Goal: Contribute content: Contribute content

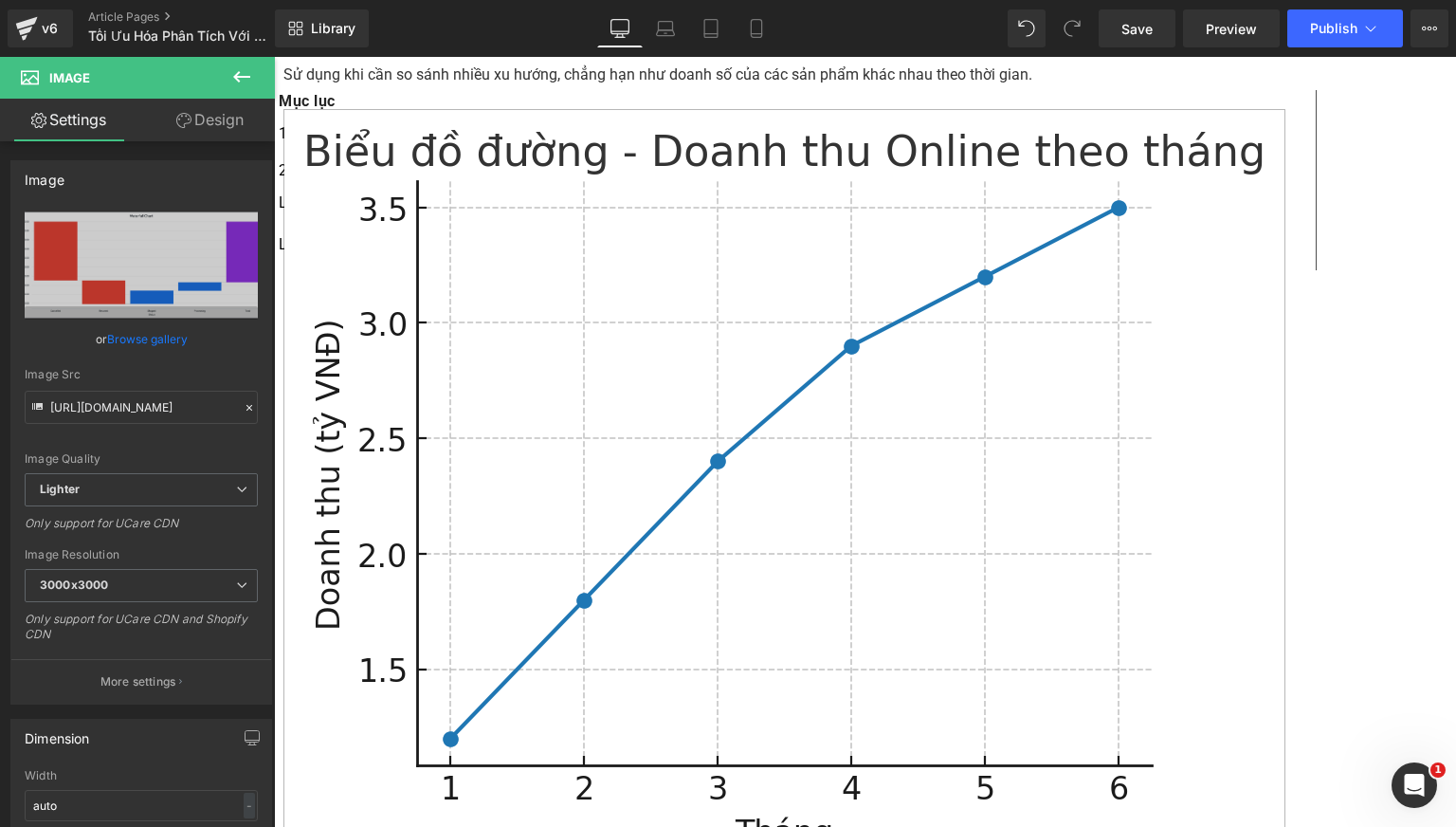
scroll to position [5638, 0]
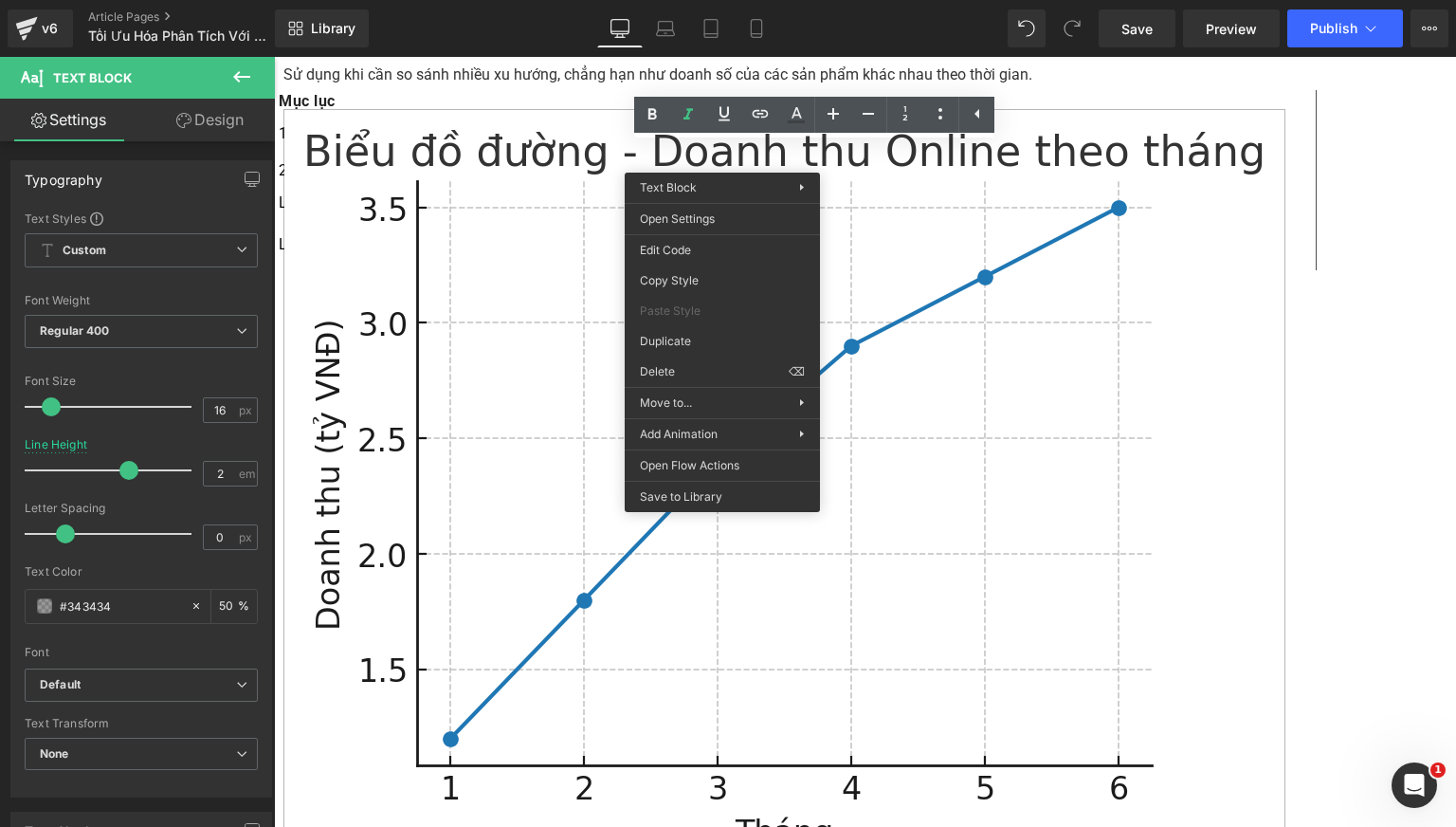
drag, startPoint x: 969, startPoint y: 398, endPoint x: 695, endPoint y: 340, distance: 280.1
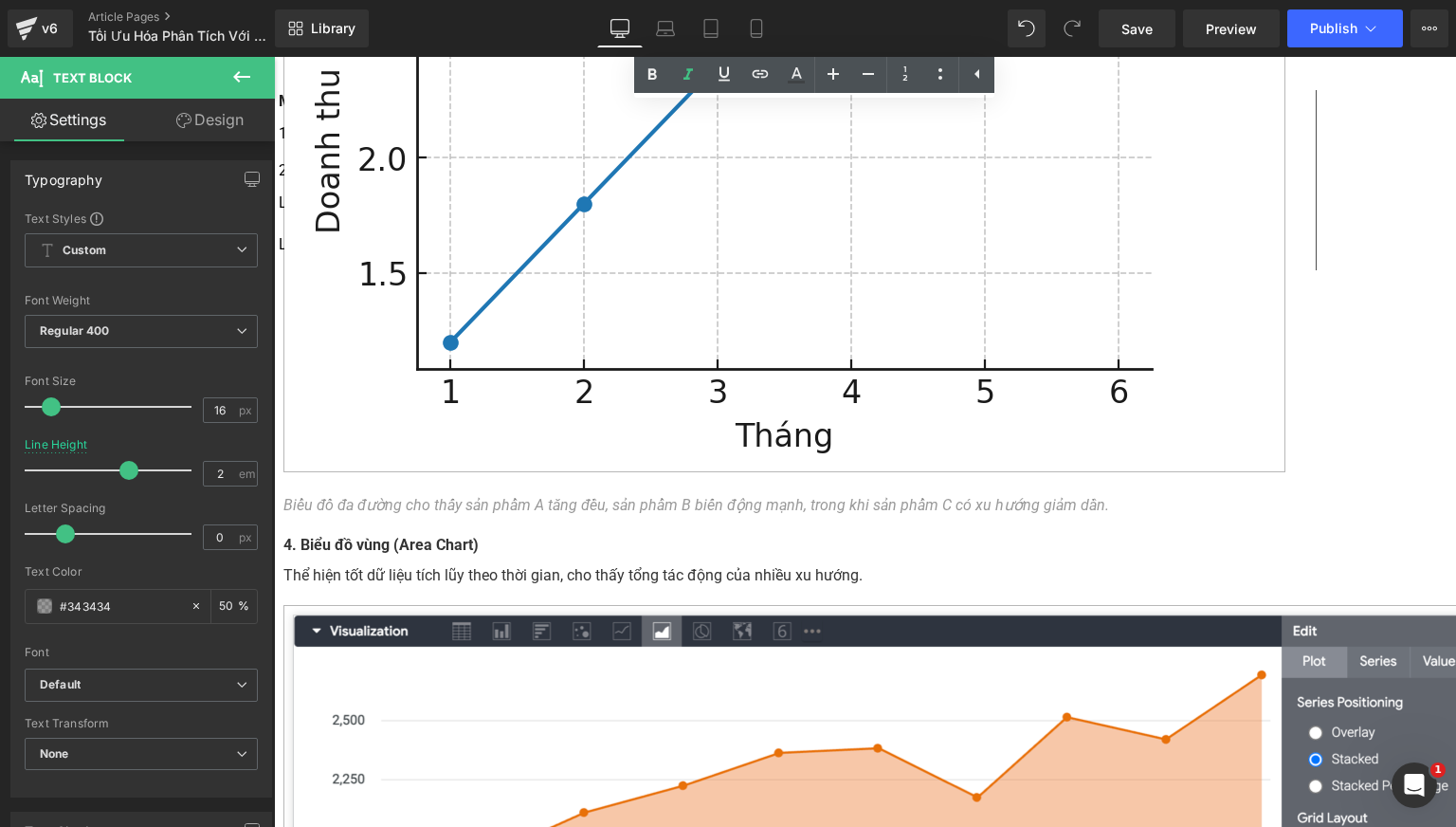
scroll to position [6036, 0]
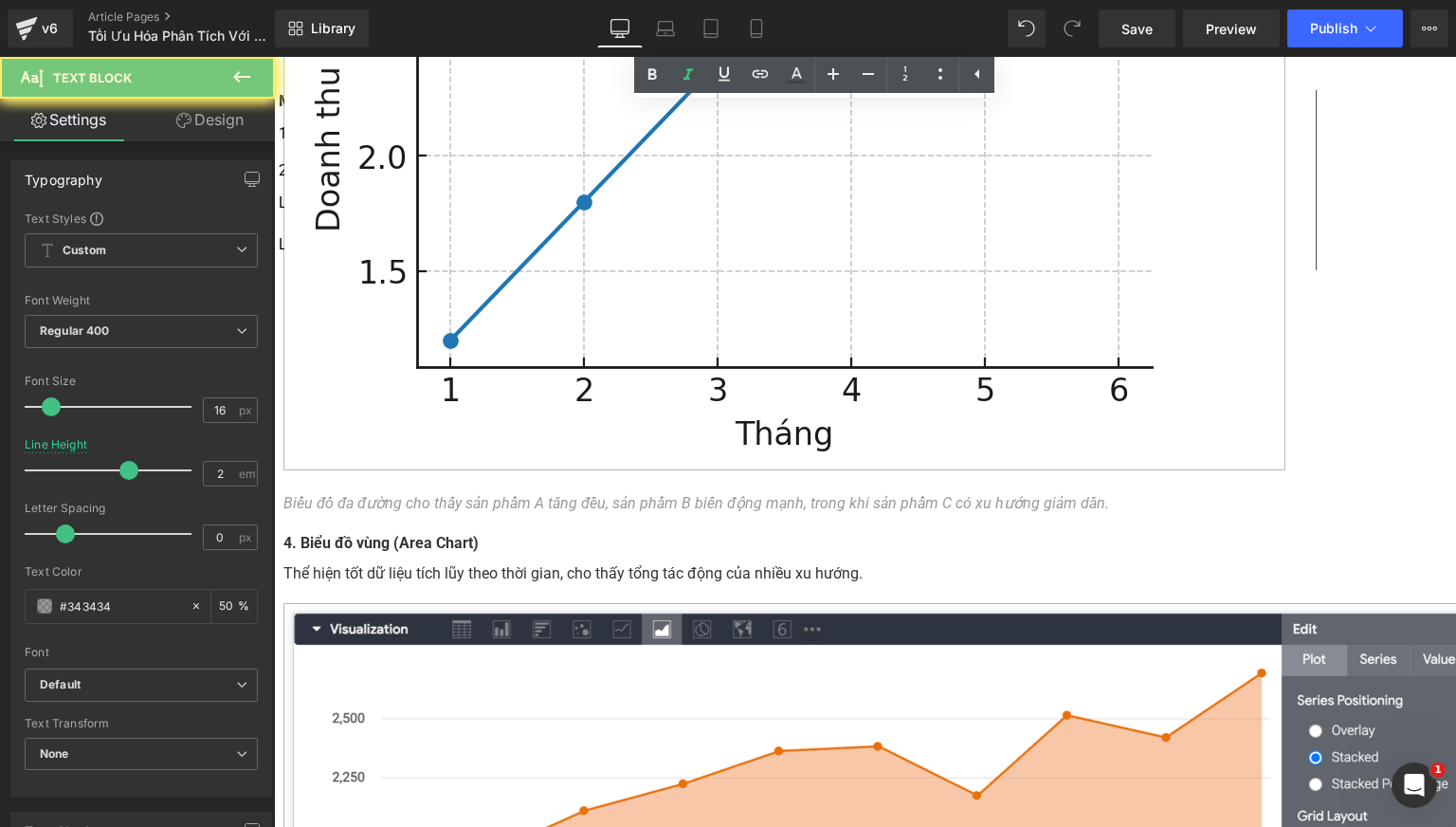
paste div
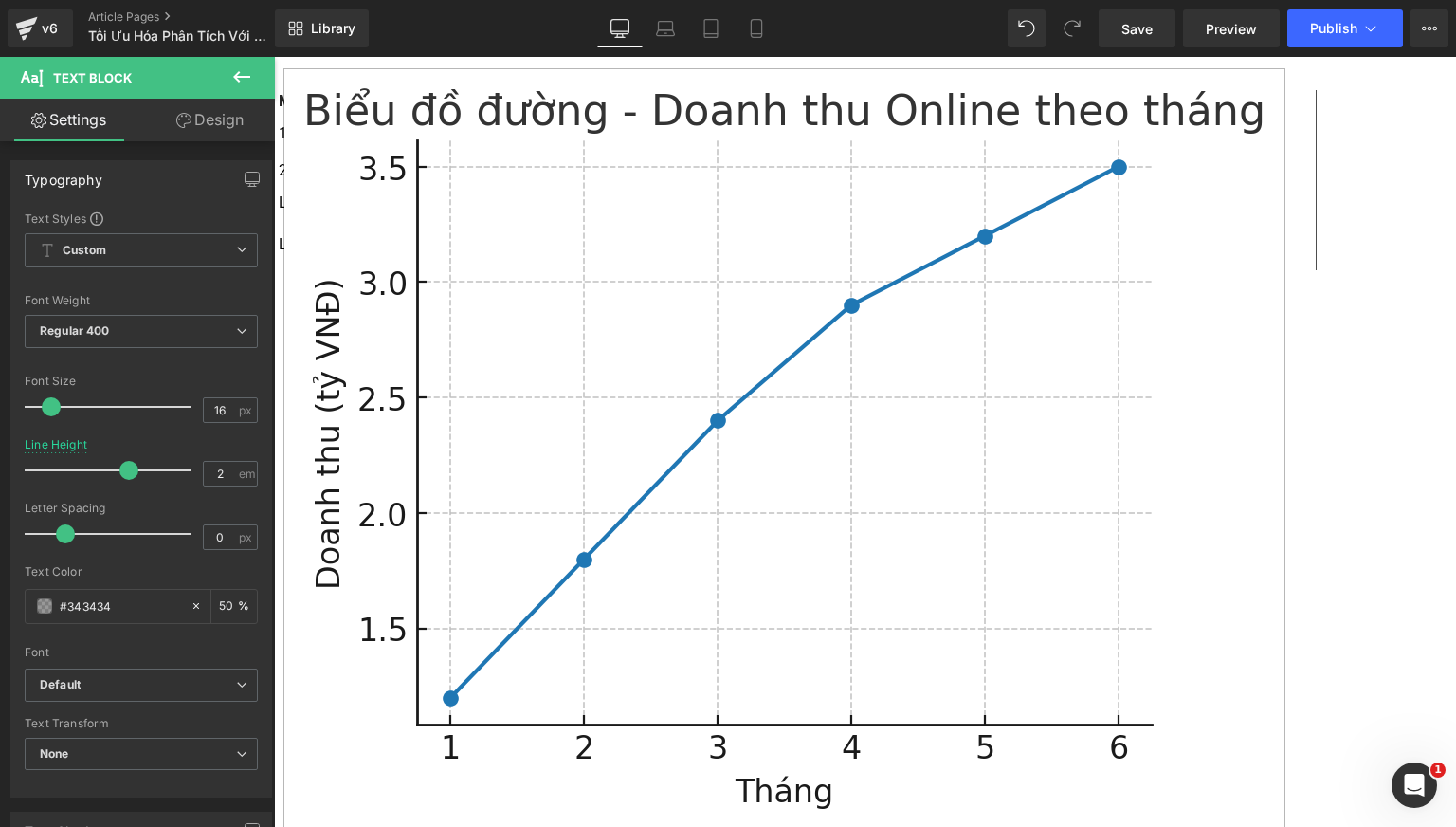
scroll to position [4772, 0]
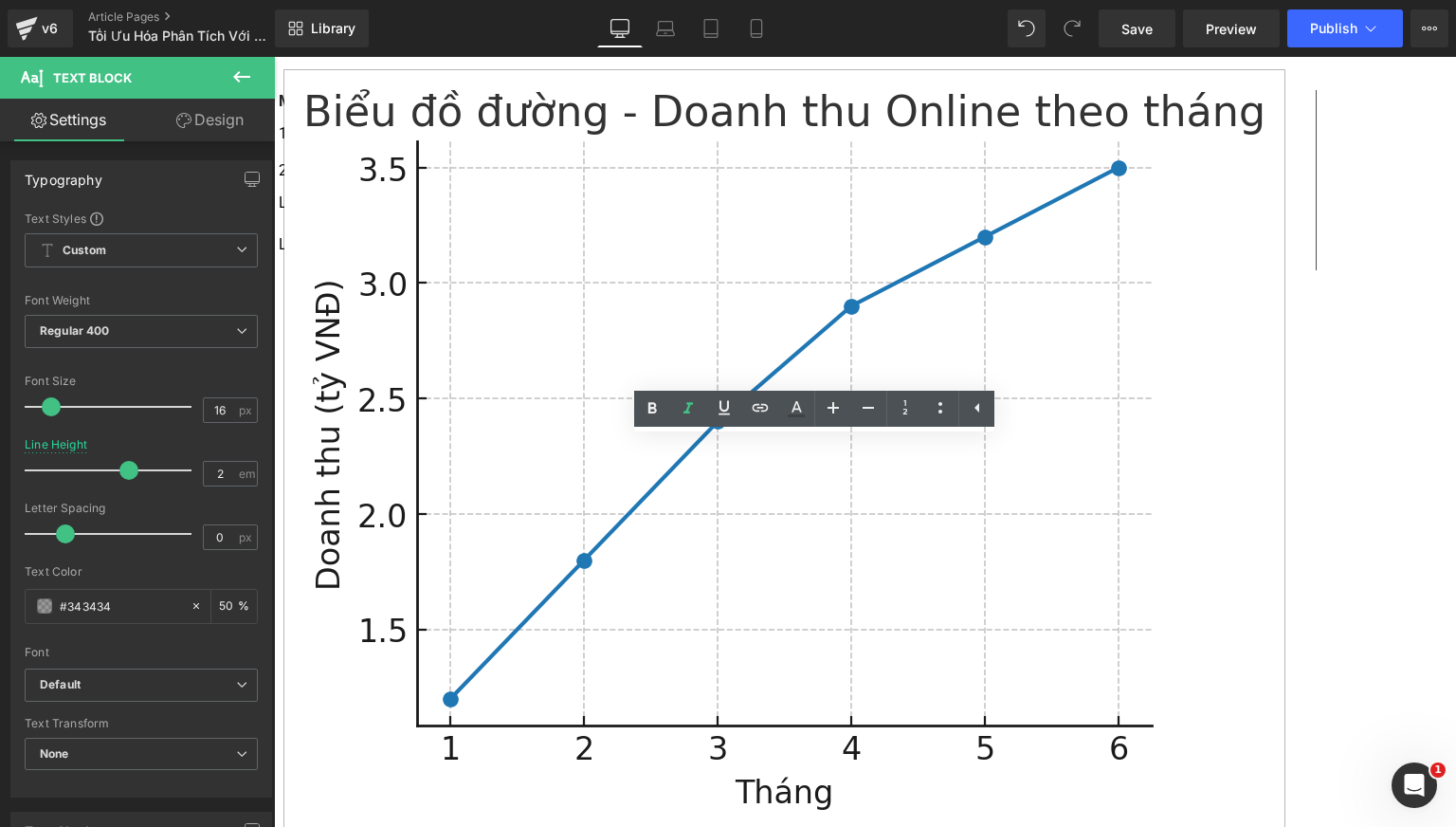
drag, startPoint x: 869, startPoint y: 492, endPoint x: 1004, endPoint y: 509, distance: 136.1
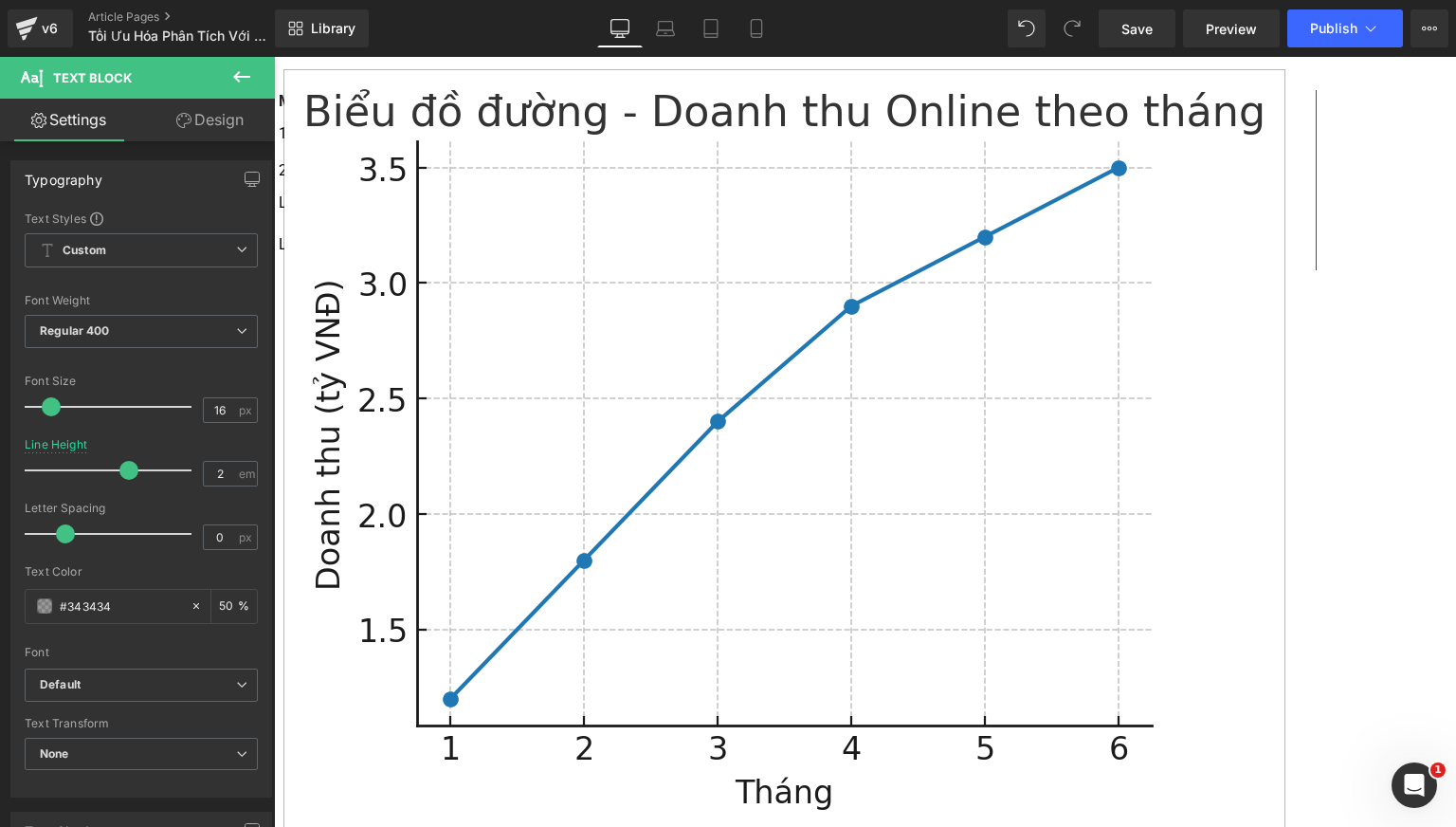
copy icon "Nguồn: Google Cloud"
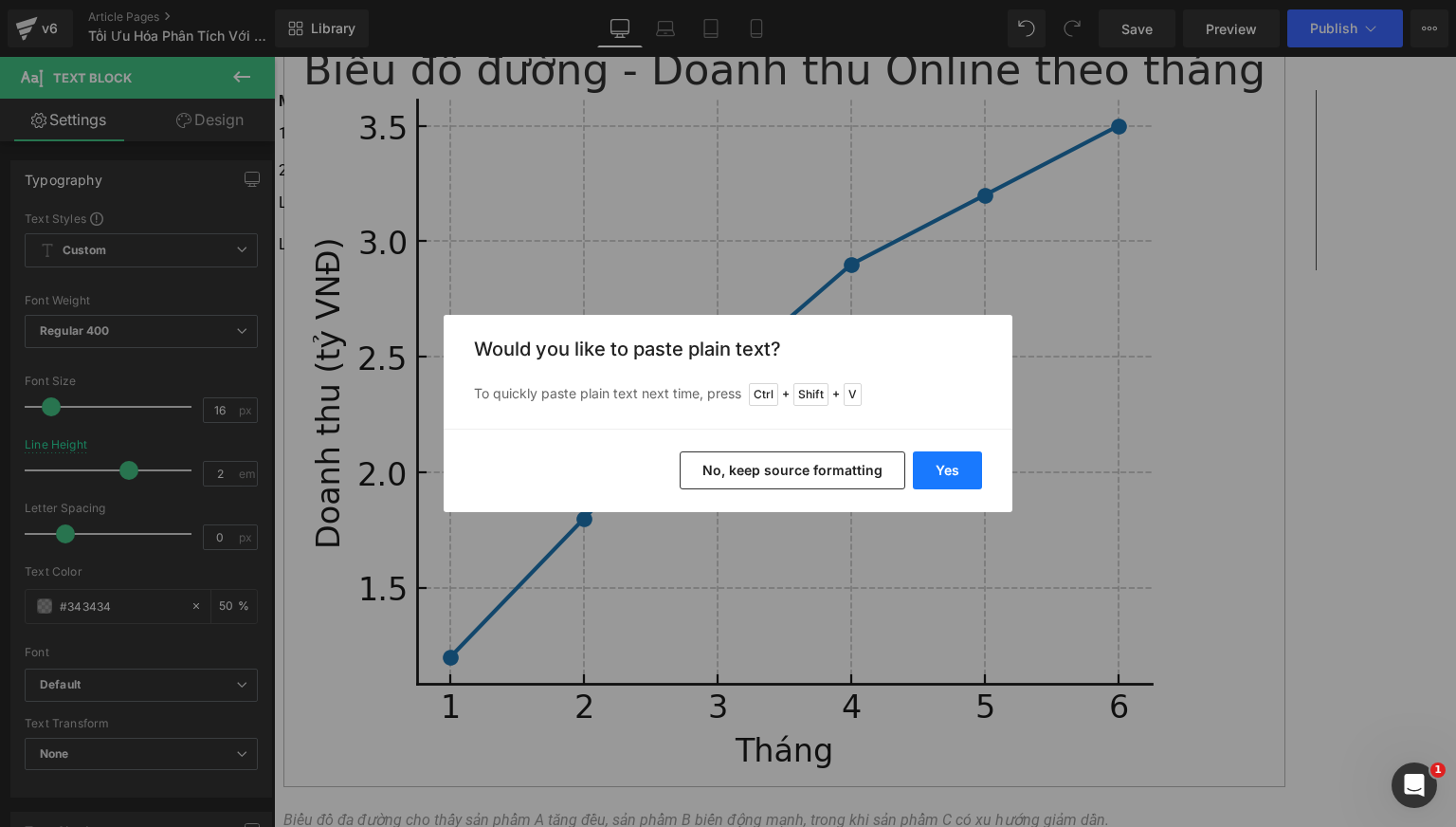
click at [935, 468] on button "Yes" at bounding box center [947, 470] width 69 height 38
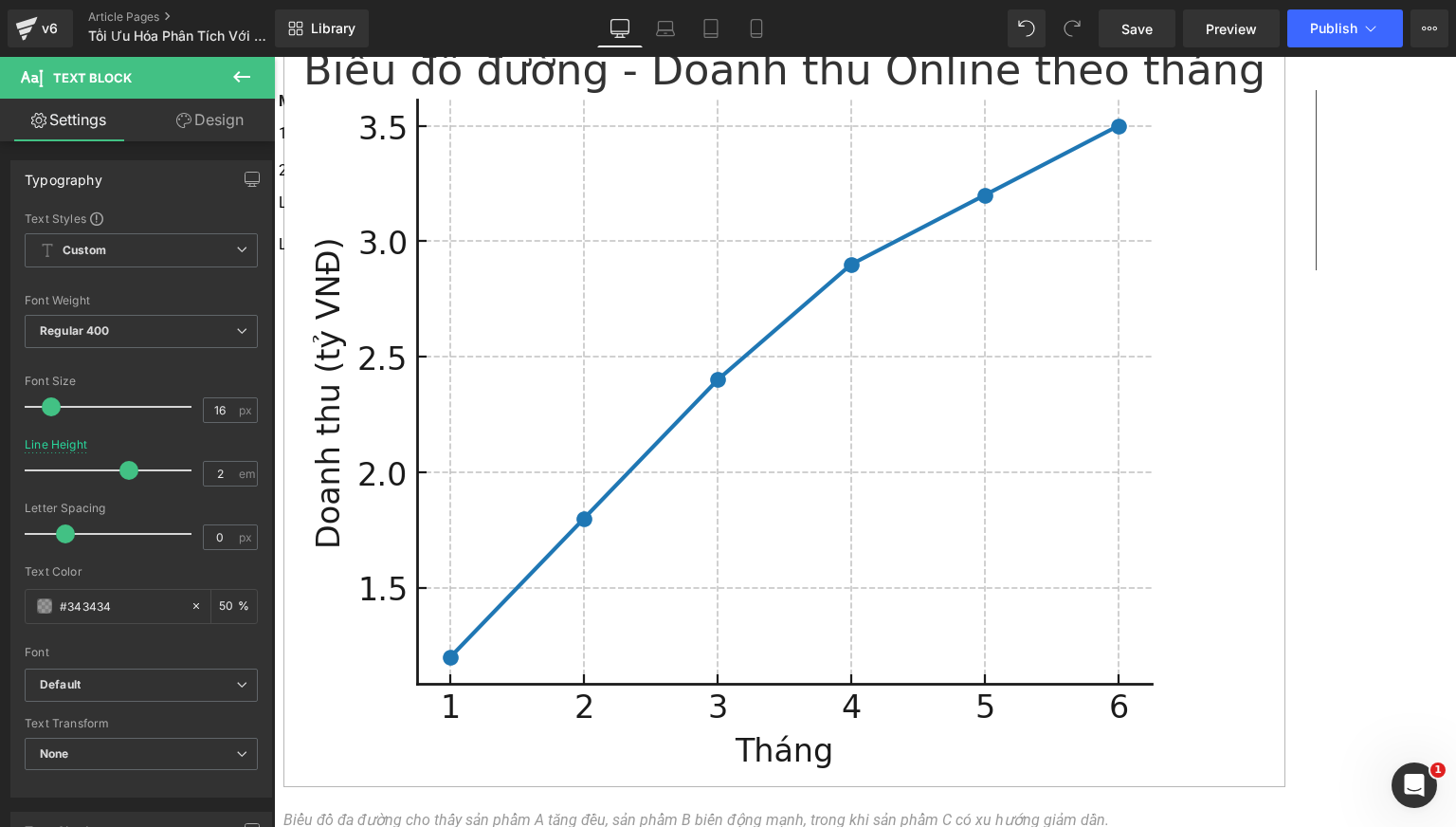
drag, startPoint x: 742, startPoint y: 776, endPoint x: 631, endPoint y: 436, distance: 357.7
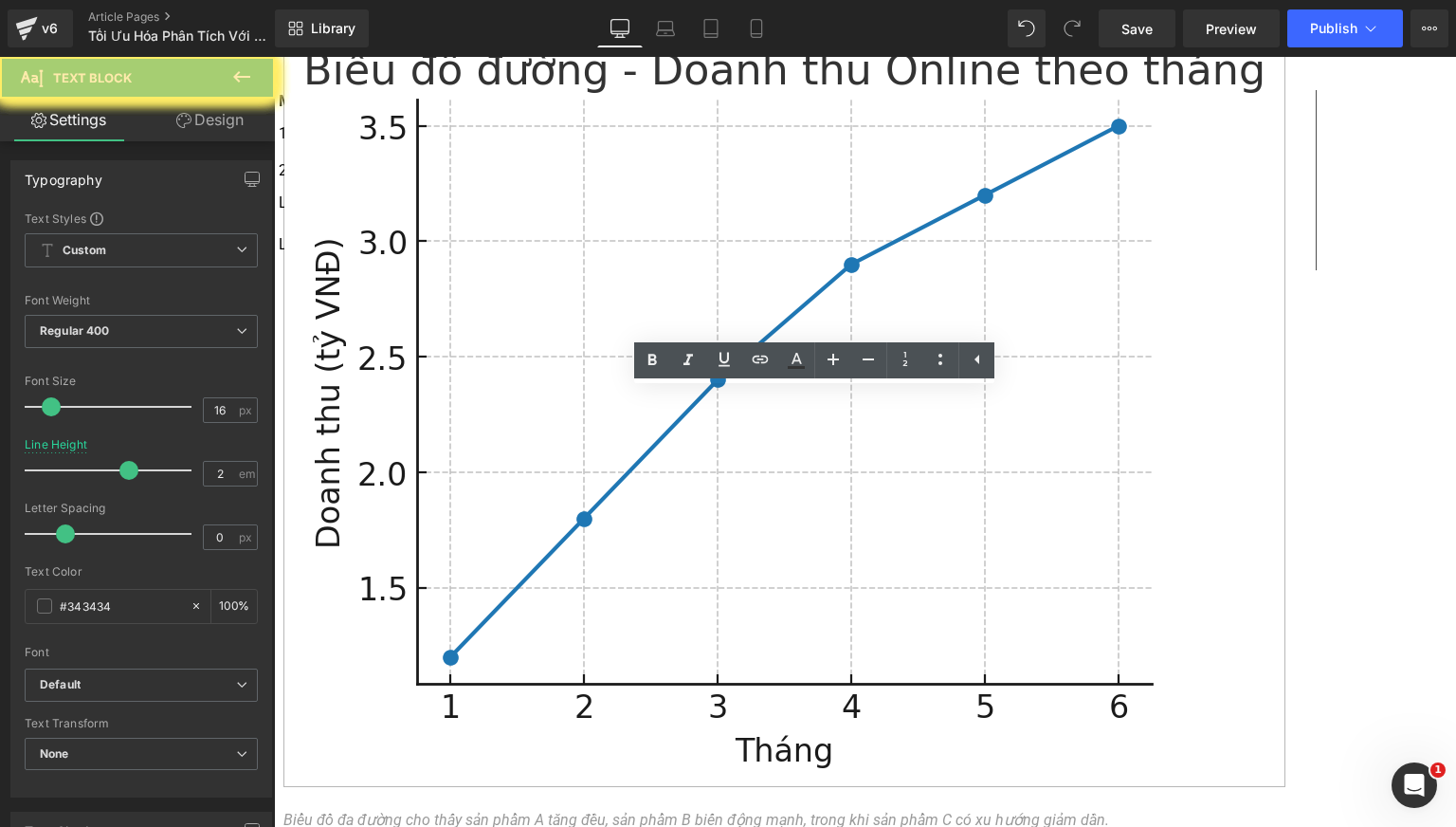
paste div
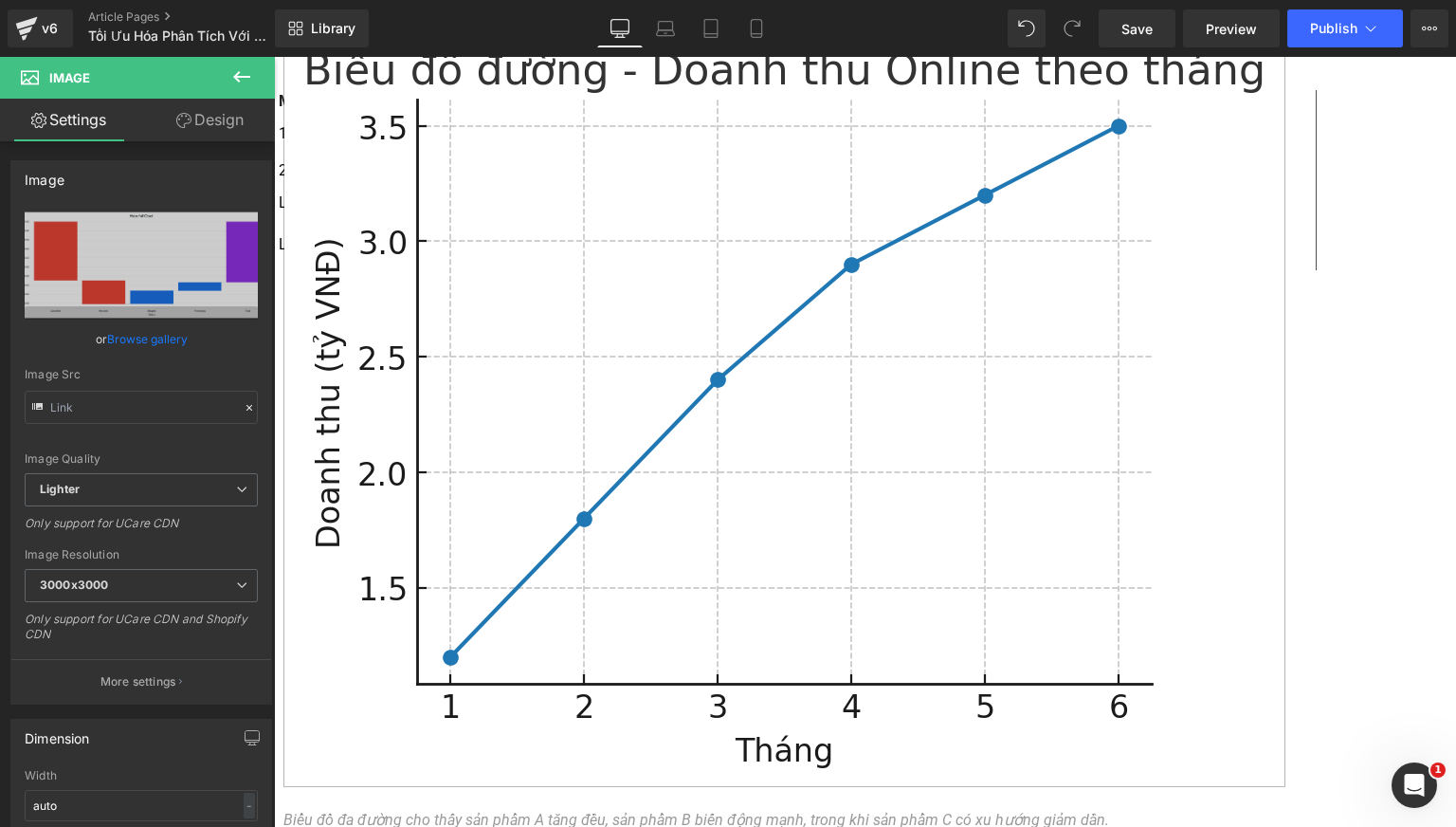
scroll to position [5925, 0]
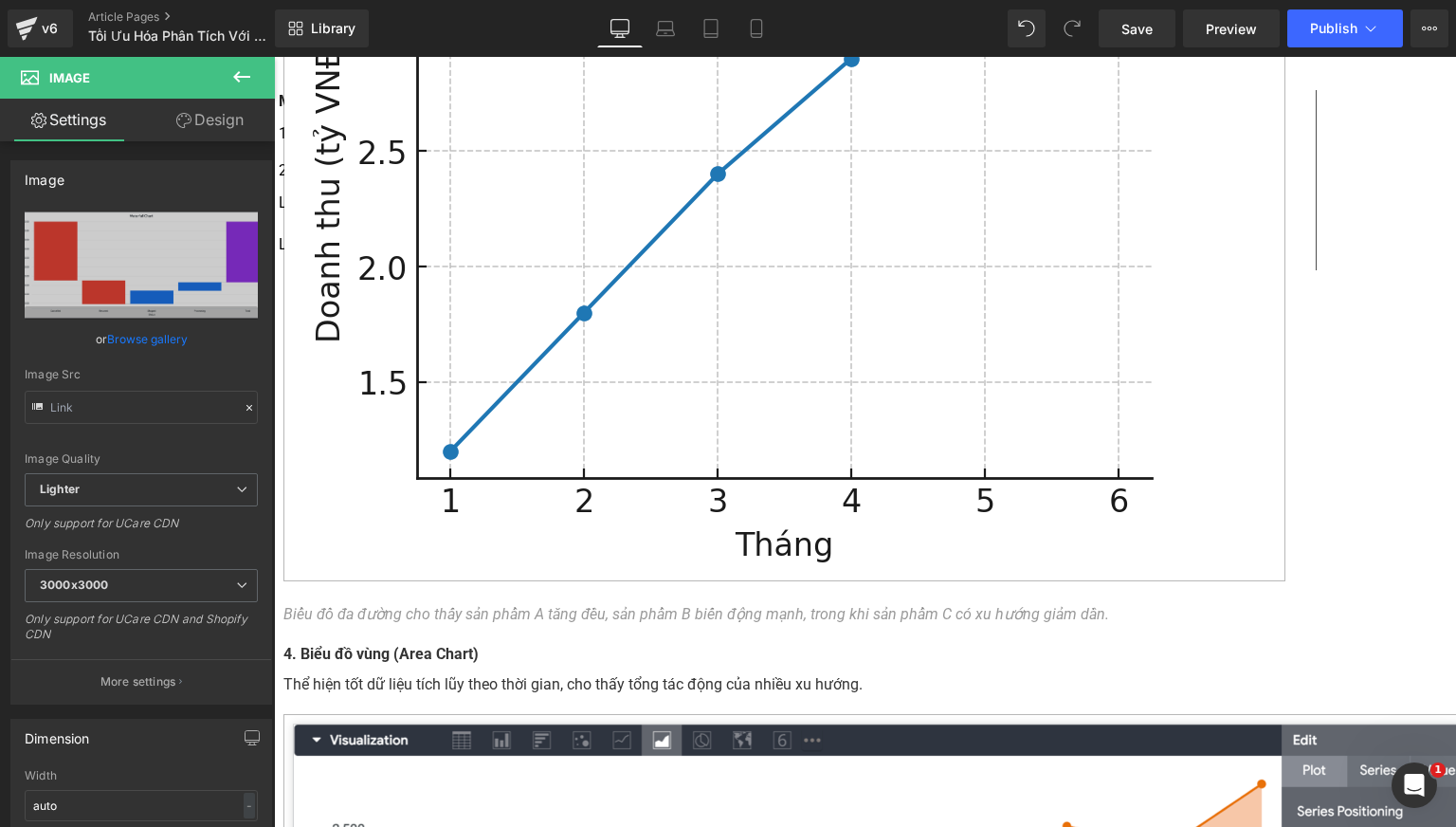
type input "[URL][DOMAIN_NAME]"
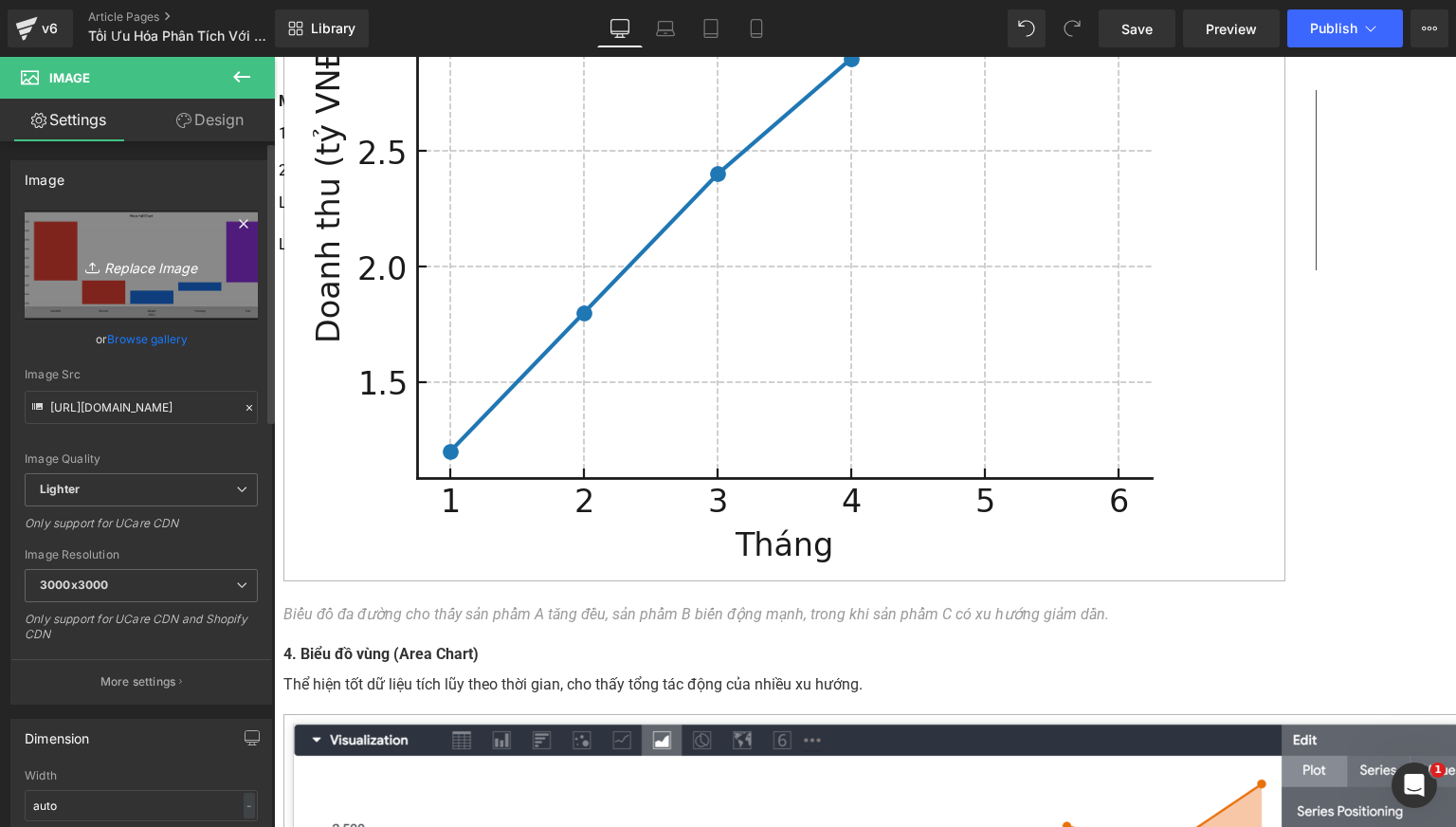
click at [154, 262] on icon "Replace Image" at bounding box center [141, 265] width 152 height 24
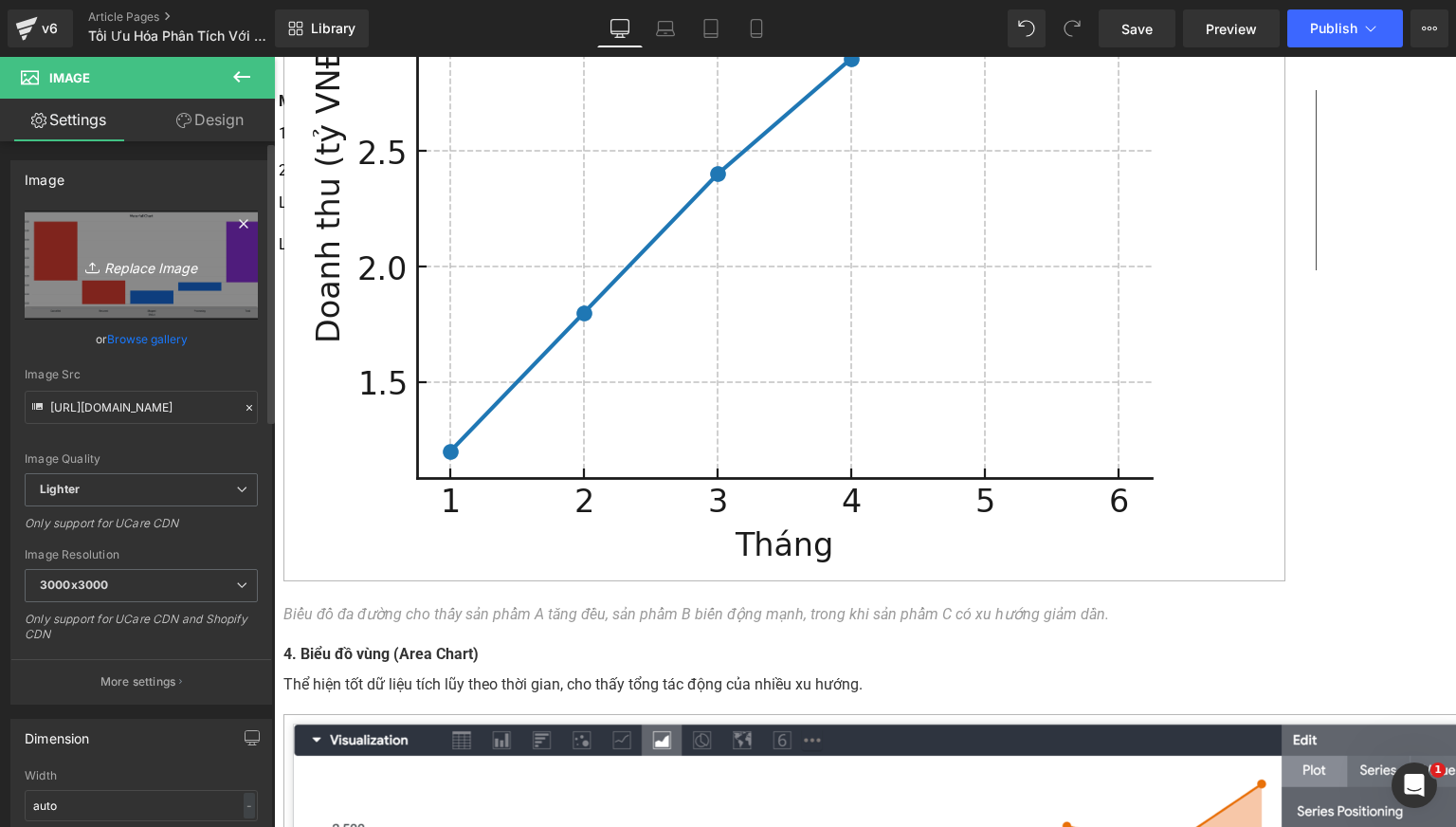
click at [114, 263] on icon "Replace Image" at bounding box center [141, 265] width 152 height 24
type input "C:\fakepath\BIỂU ĐỒ GANTT.png"
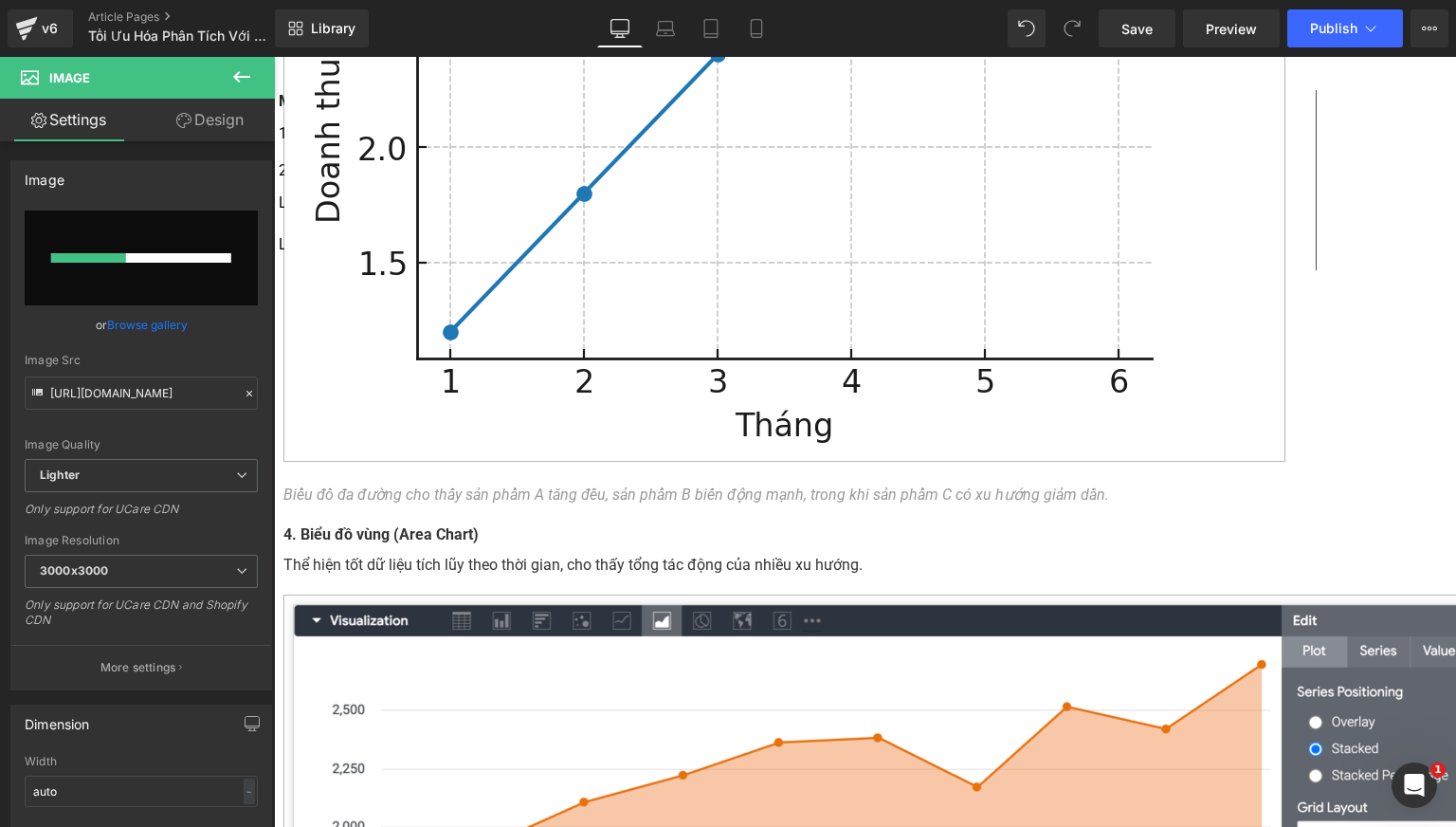
scroll to position [6083, 0]
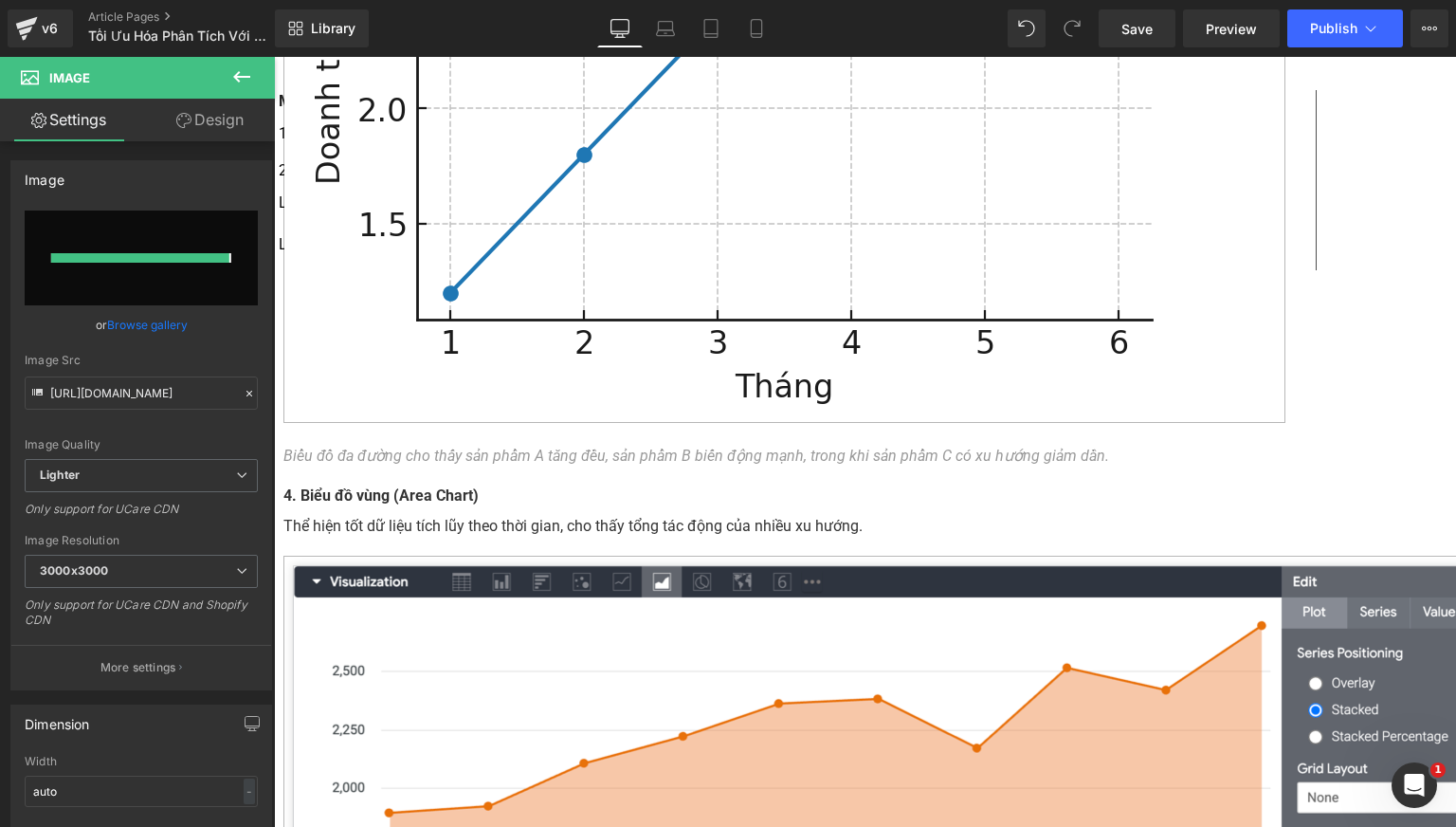
type input "[URL][DOMAIN_NAME]"
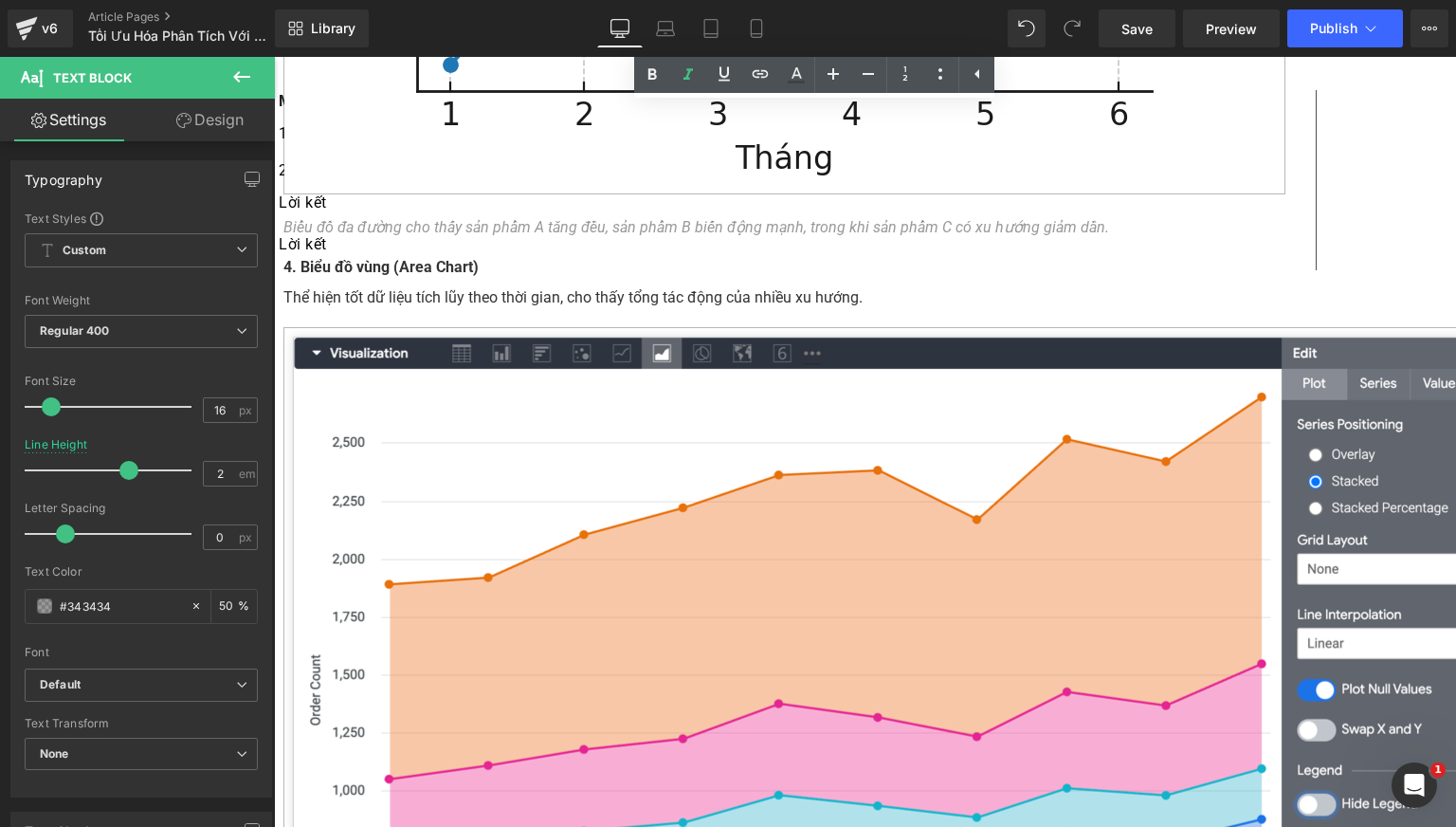
scroll to position [6103, 0]
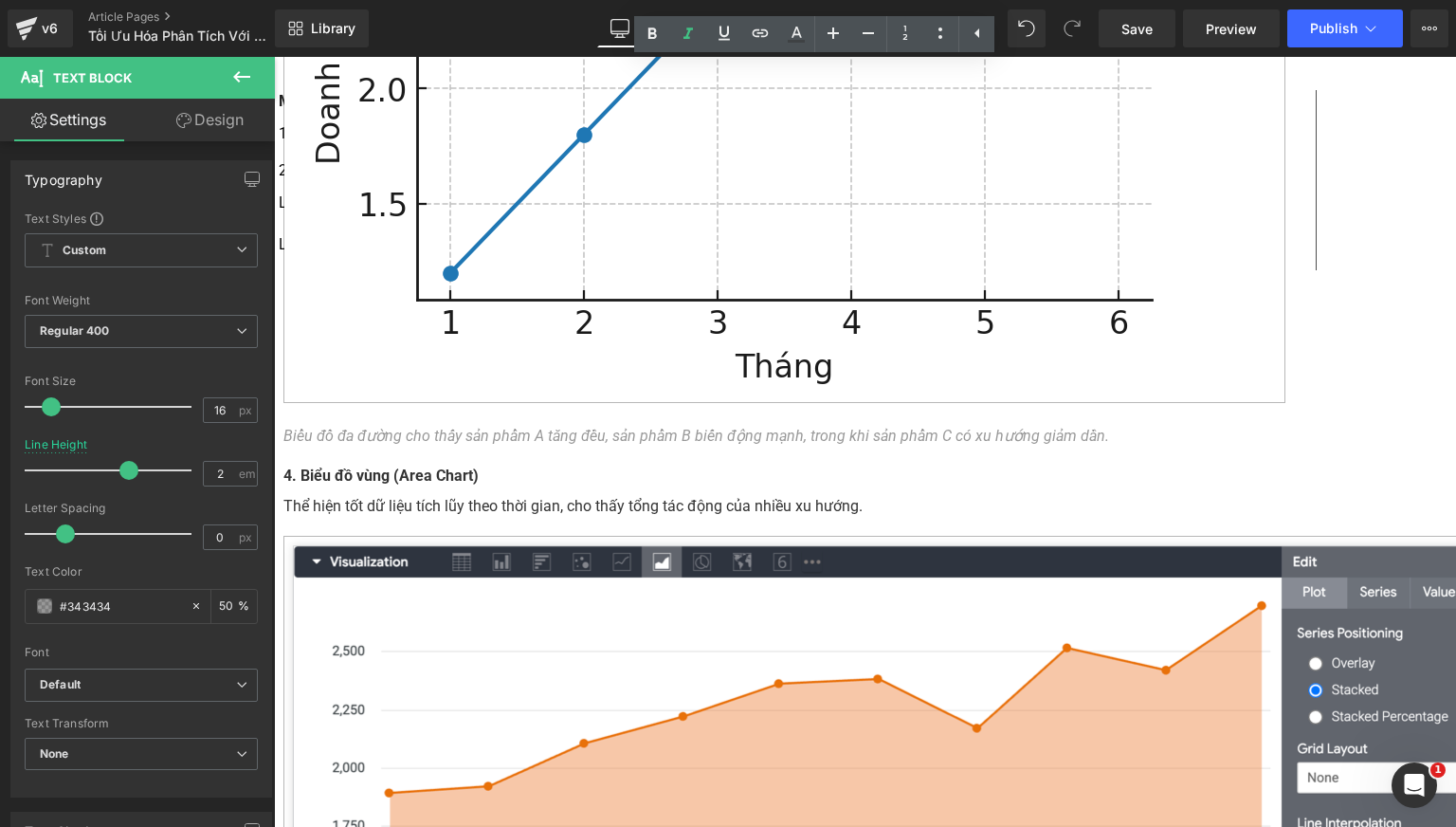
paste div
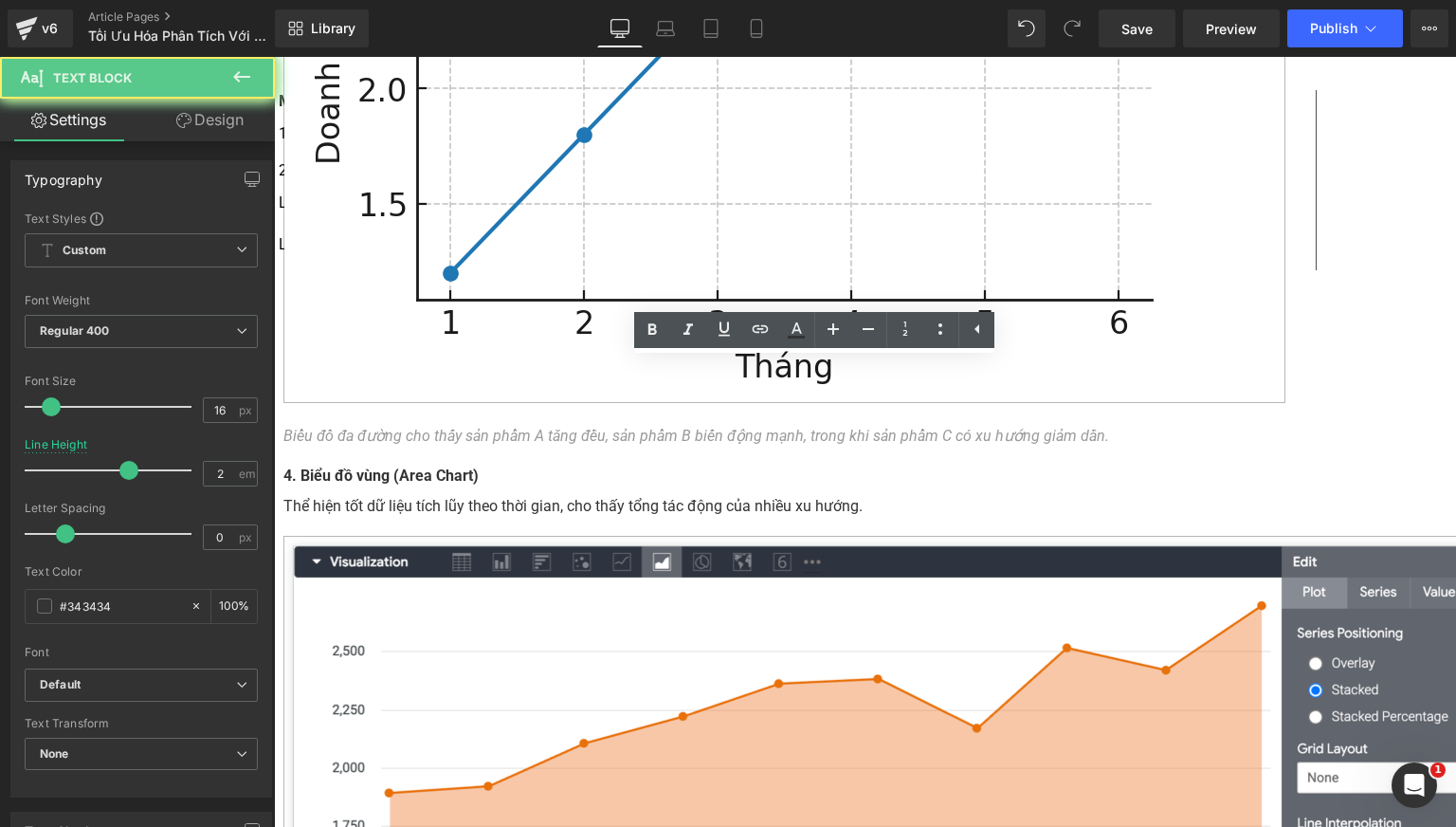
scroll to position [6419, 0]
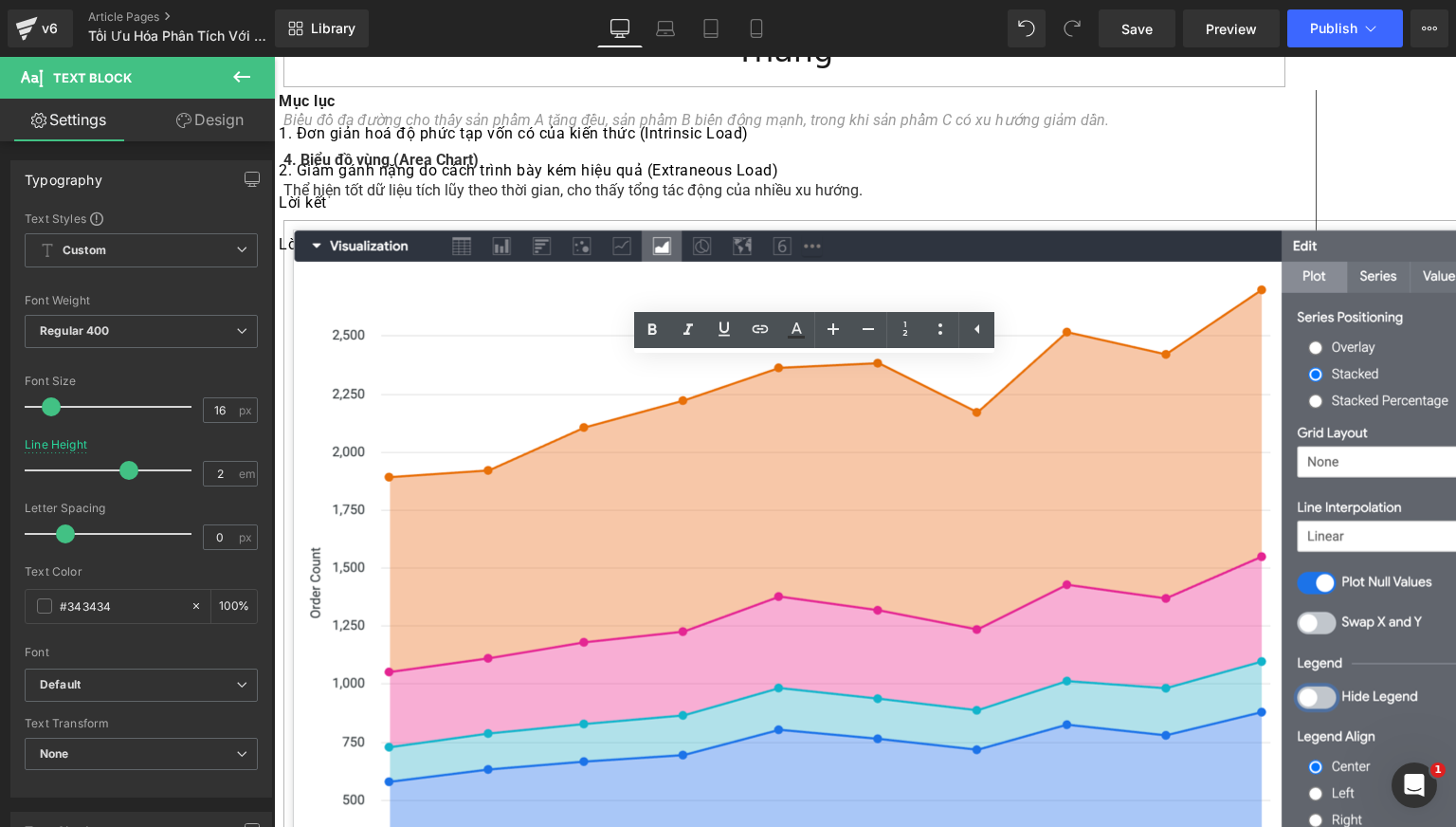
paste div
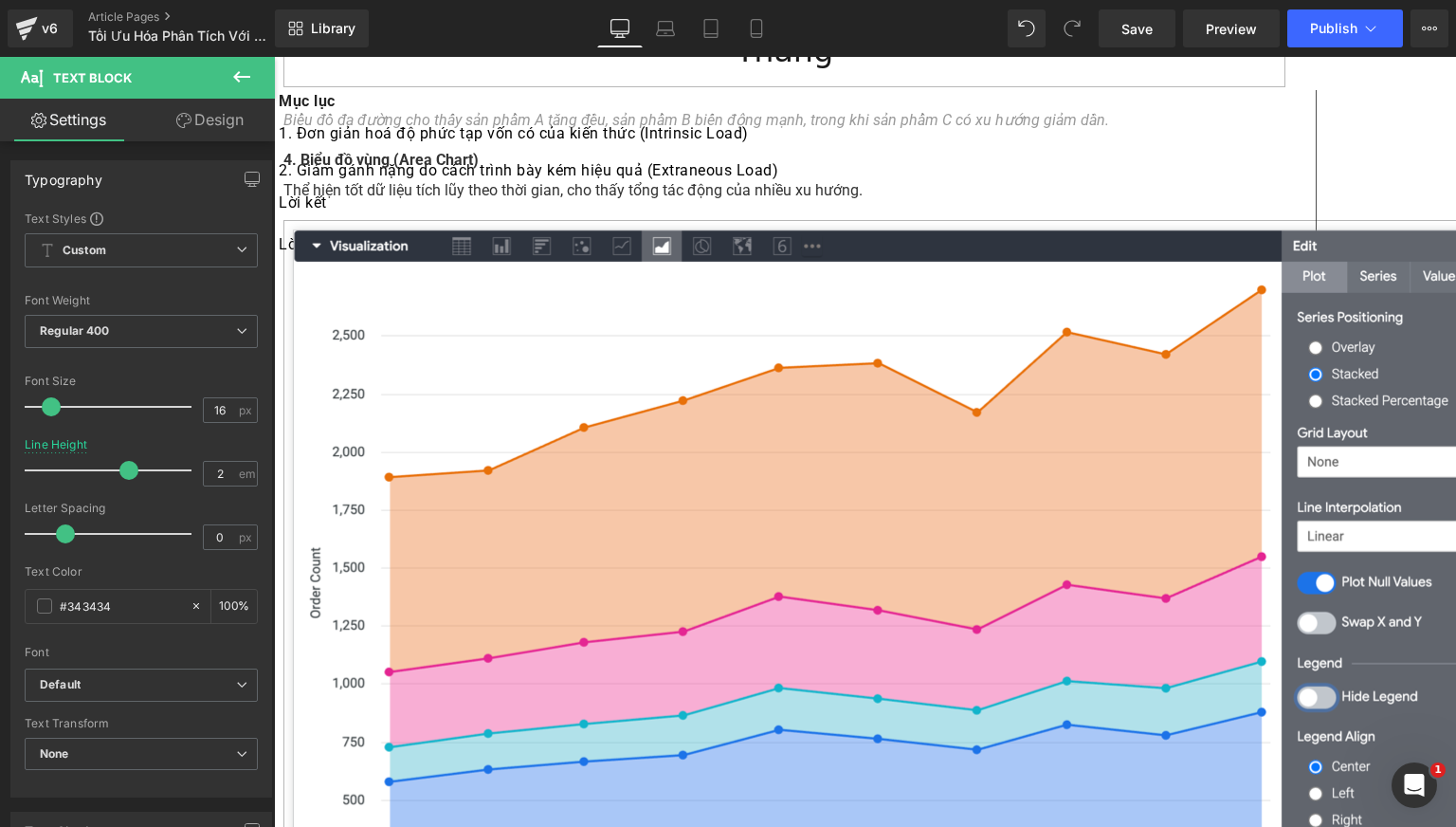
scroll to position [1523, 0]
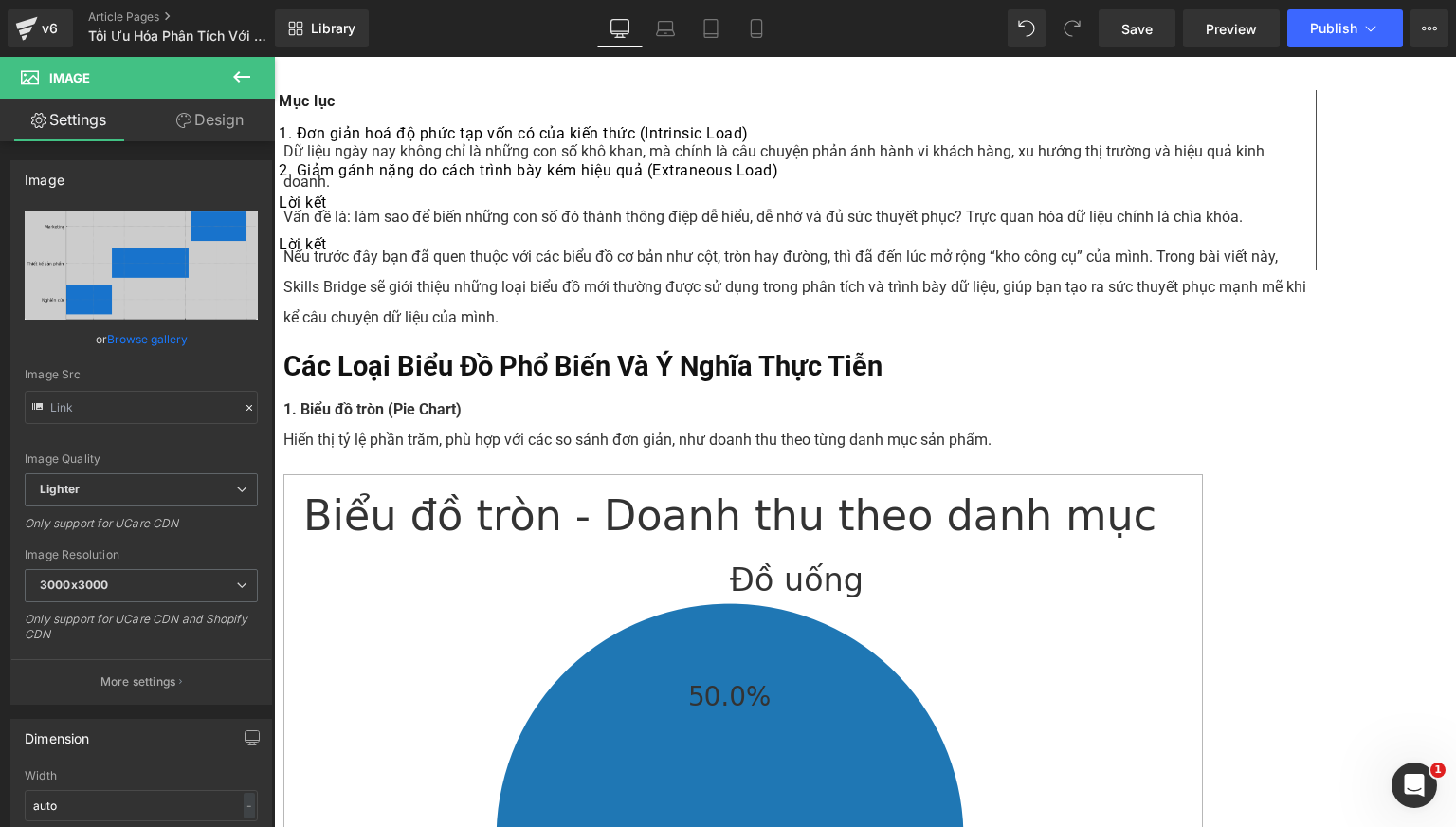
scroll to position [6477, 0]
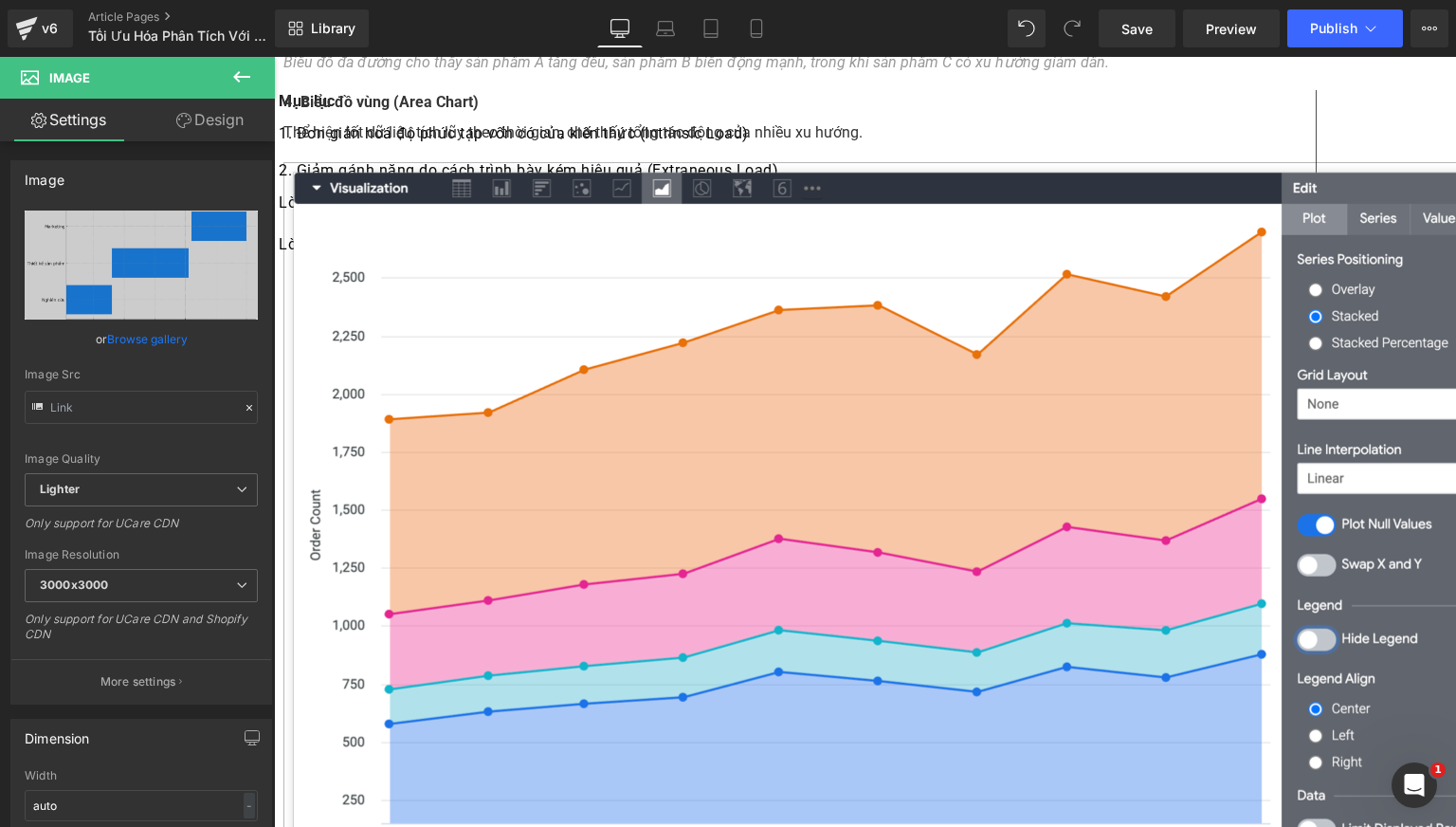
type input "[URL][DOMAIN_NAME]"
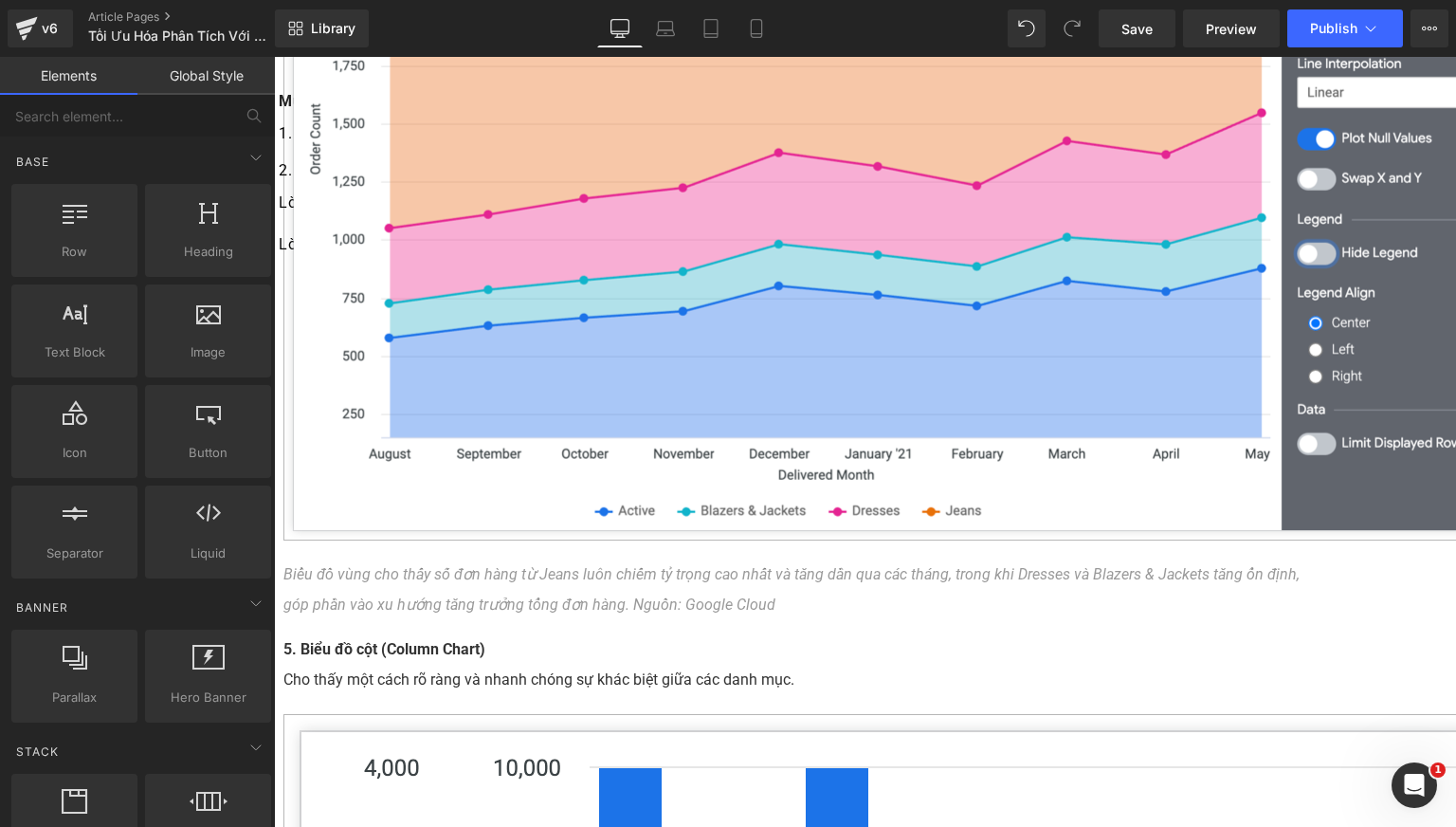
scroll to position [6951, 0]
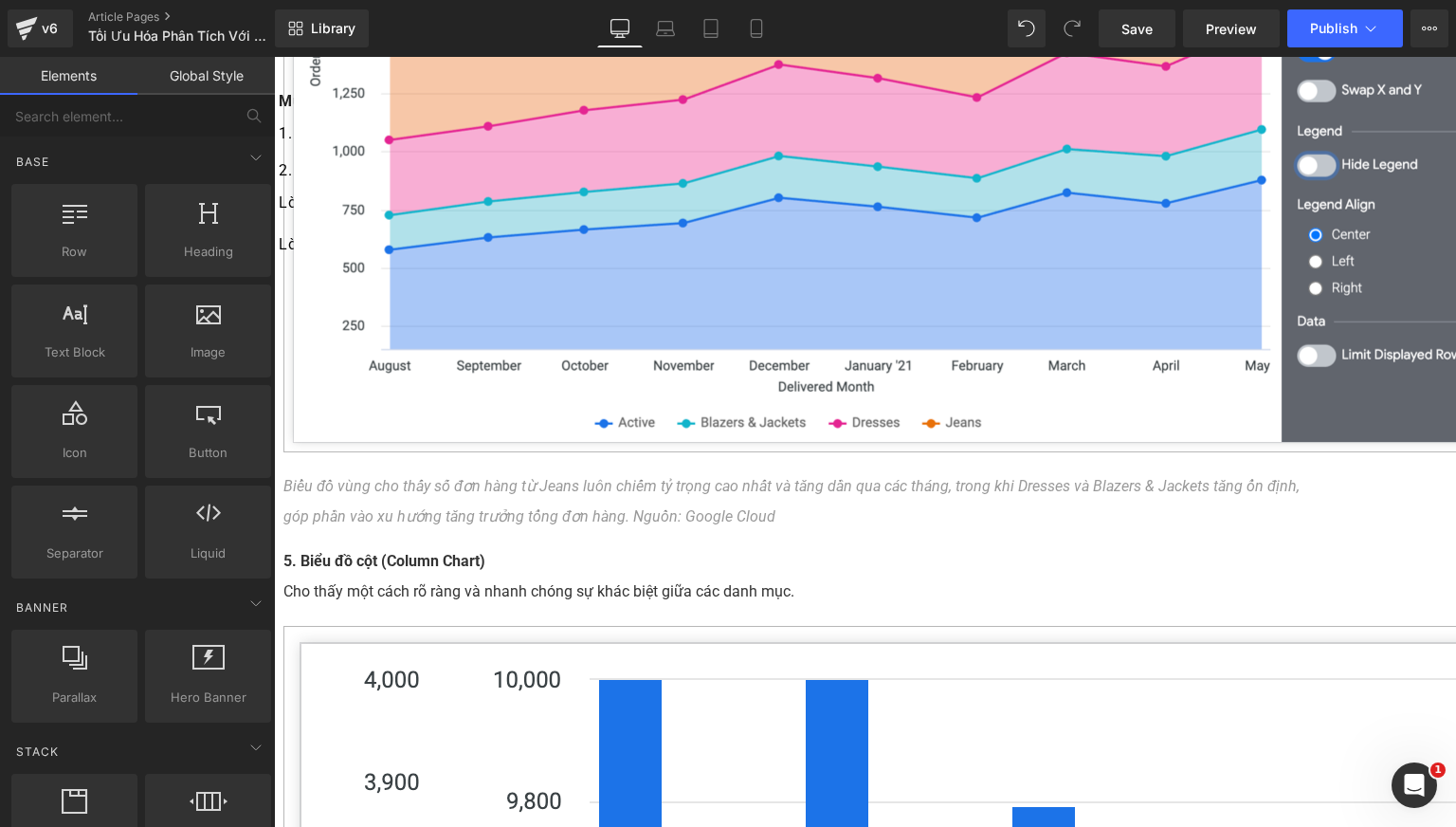
paste div
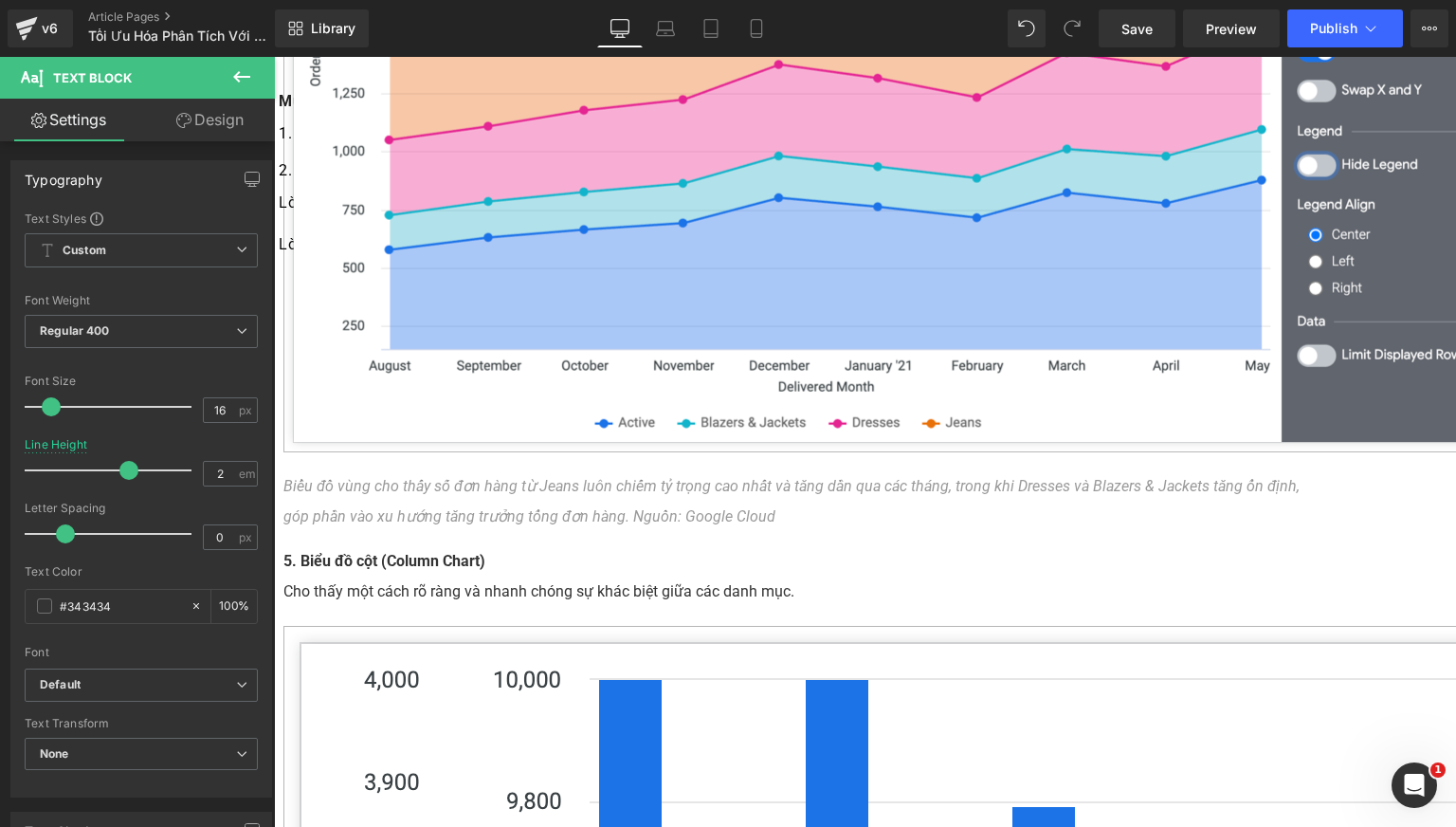
drag, startPoint x: 680, startPoint y: 607, endPoint x: 813, endPoint y: 455, distance: 202.0
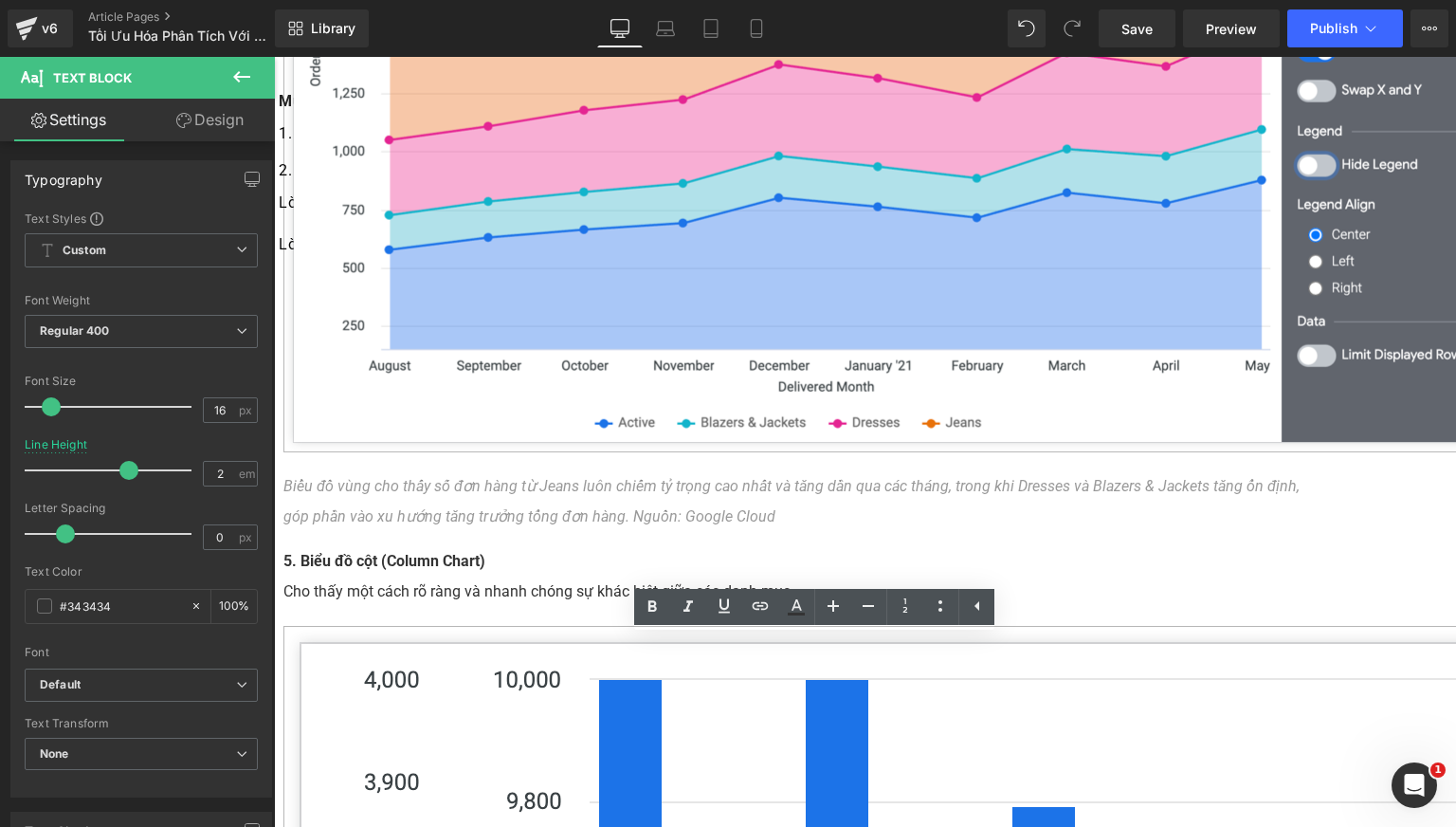
scroll to position [7109, 0]
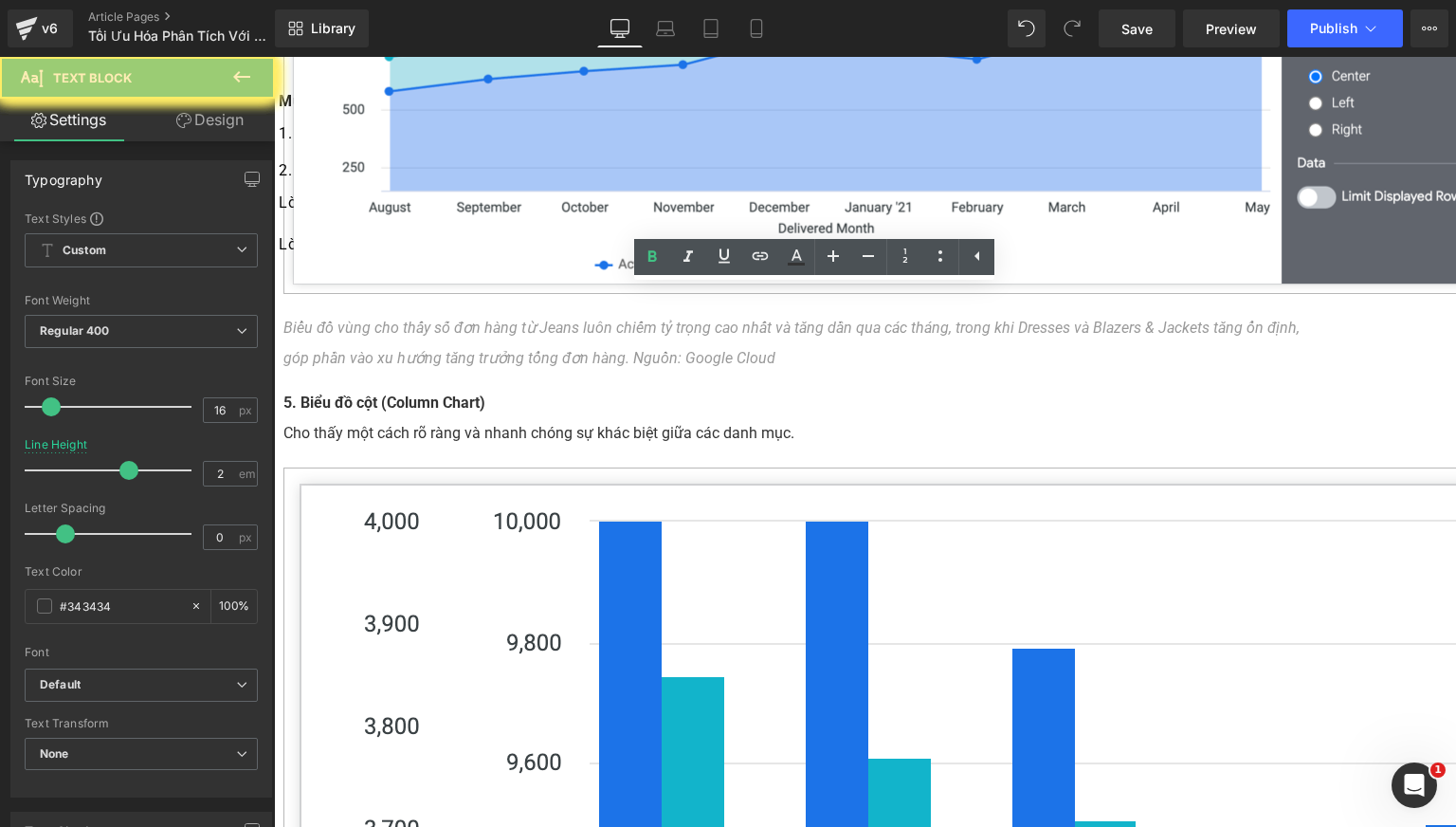
drag, startPoint x: 836, startPoint y: 340, endPoint x: 919, endPoint y: 340, distance: 83.0
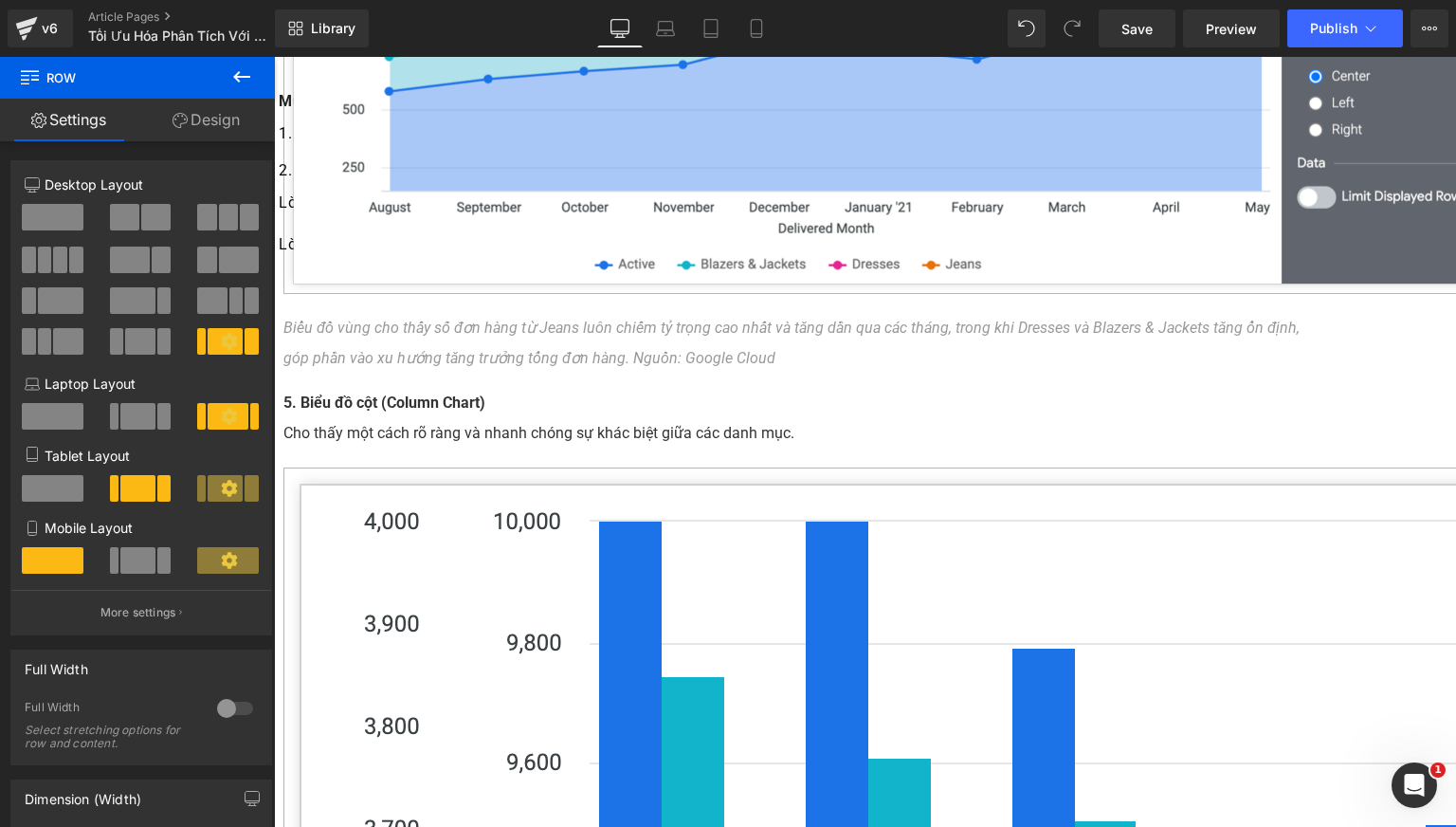
scroll to position [7425, 0]
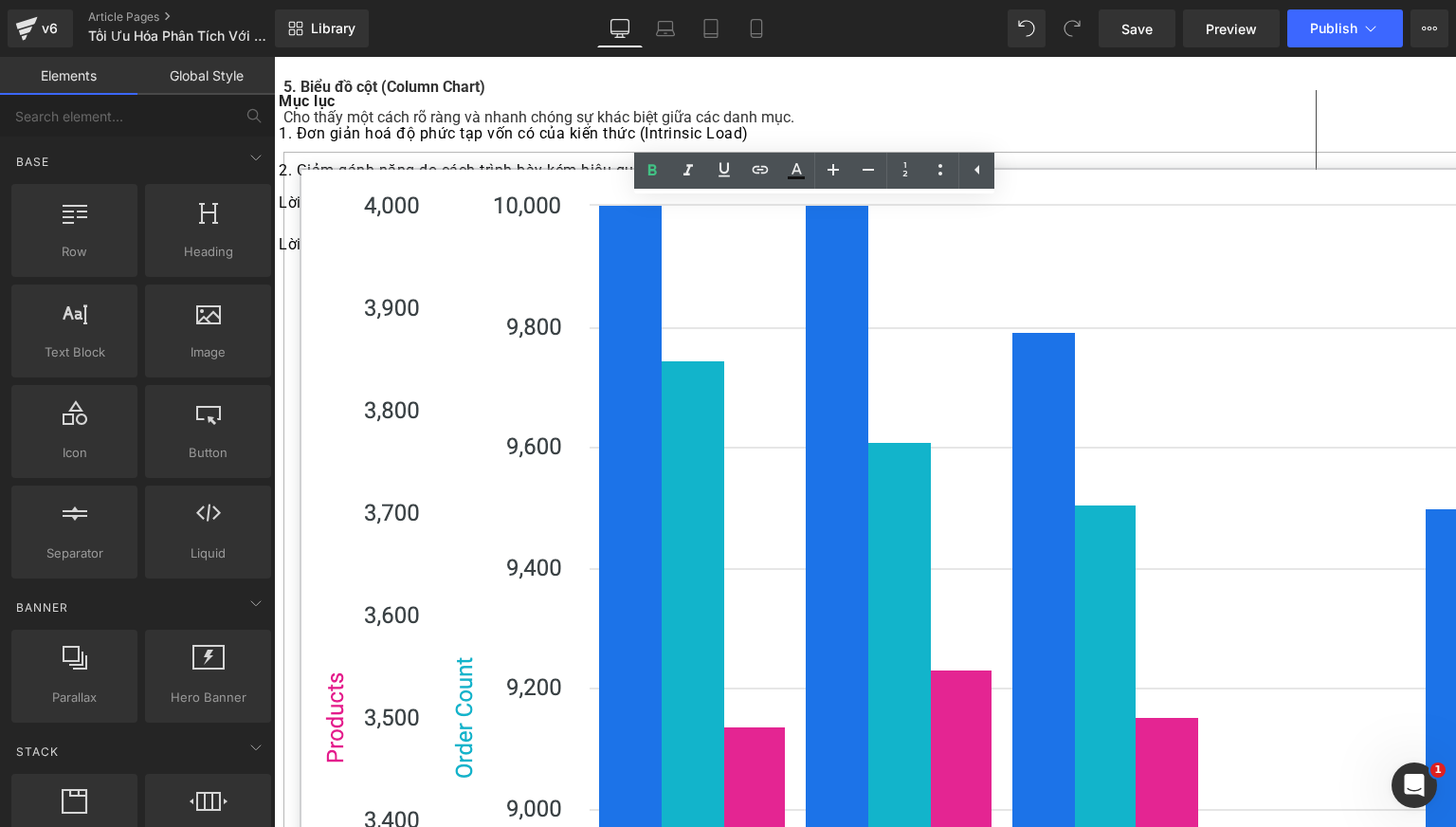
drag, startPoint x: 622, startPoint y: 420, endPoint x: 616, endPoint y: 380, distance: 40.4
drag, startPoint x: 735, startPoint y: 368, endPoint x: 707, endPoint y: 377, distance: 29.4
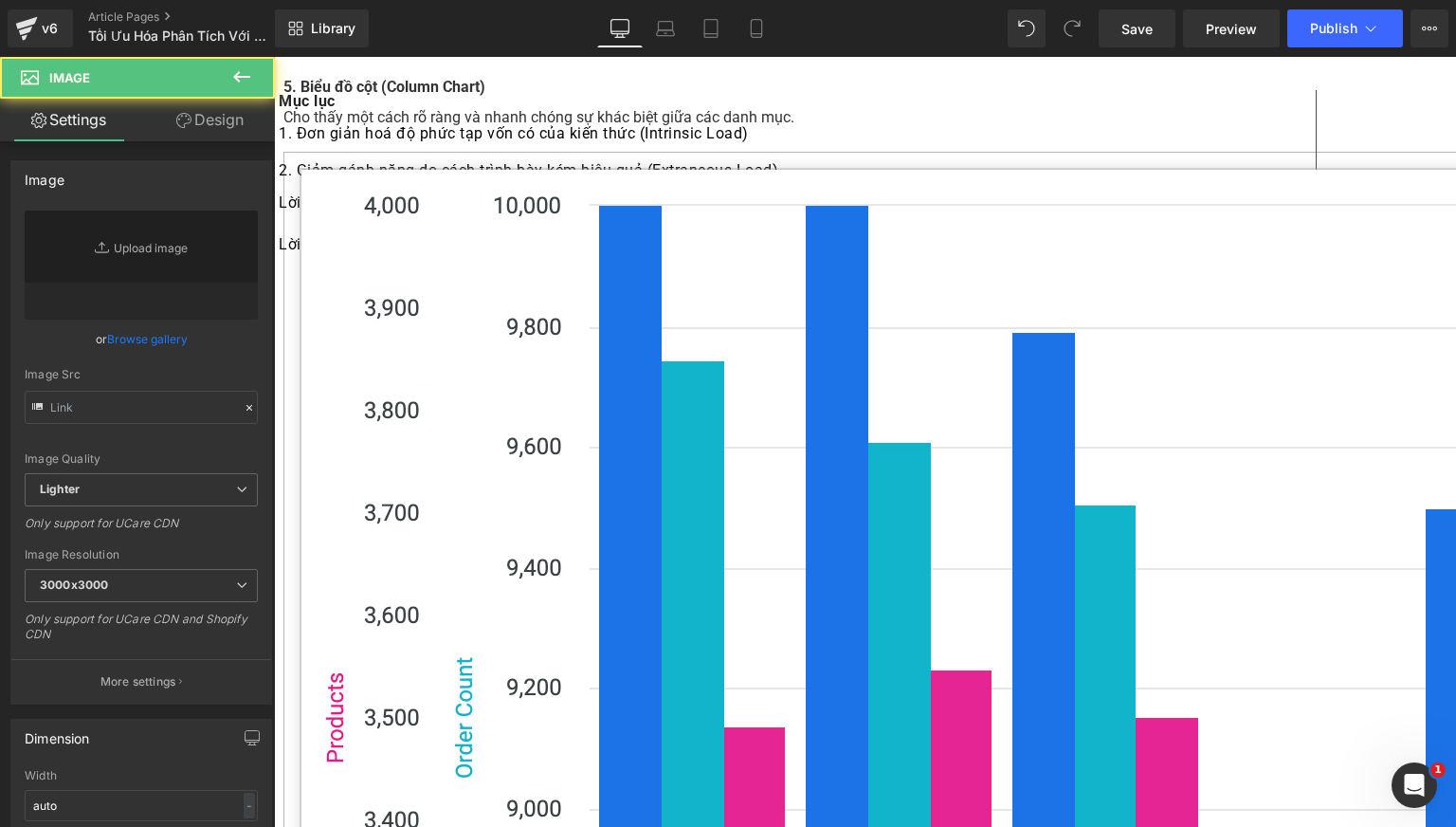
click at [157, 334] on link "Browse gallery" at bounding box center [147, 339] width 81 height 34
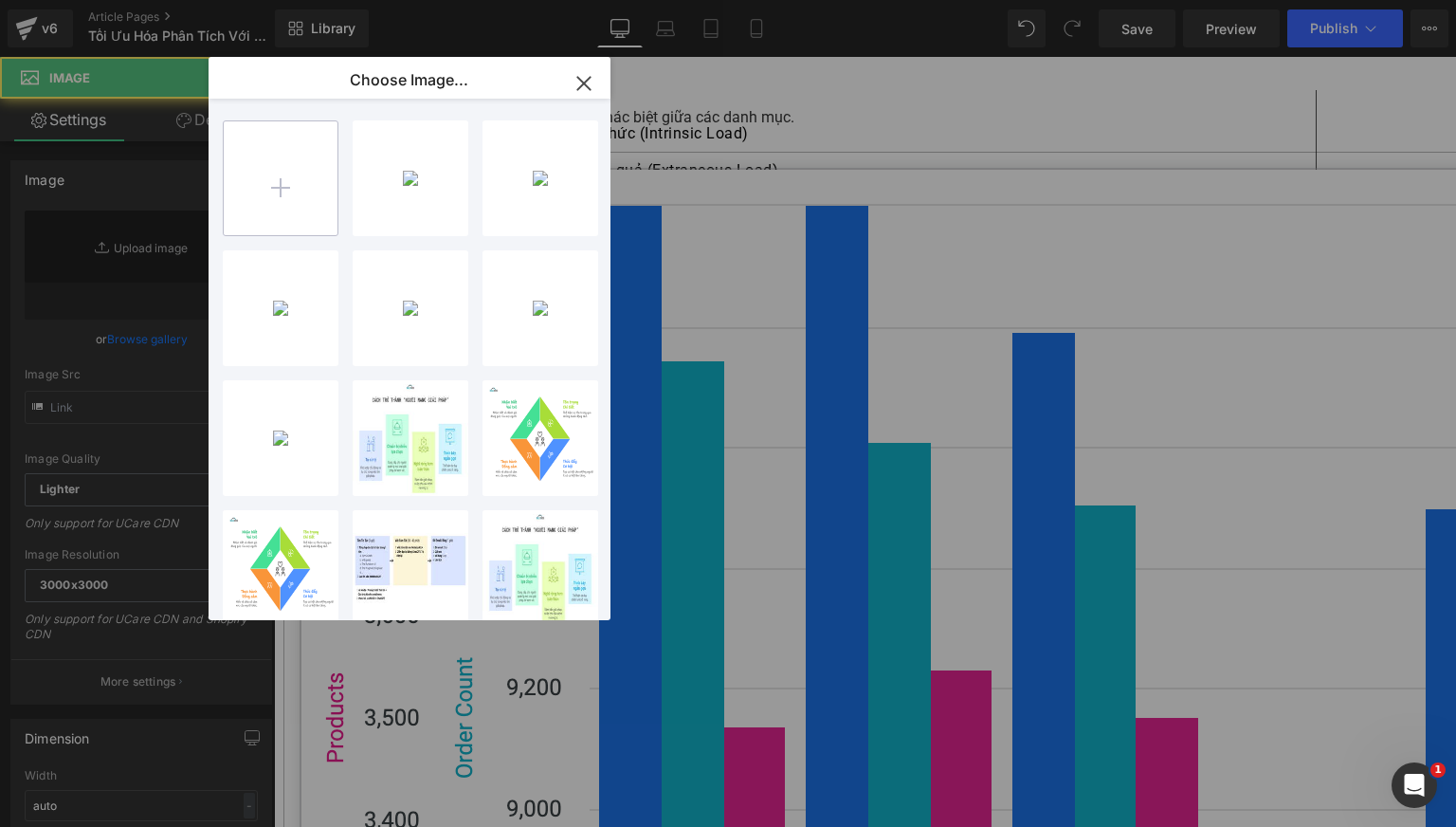
click at [282, 170] on input "file" at bounding box center [280, 178] width 114 height 114
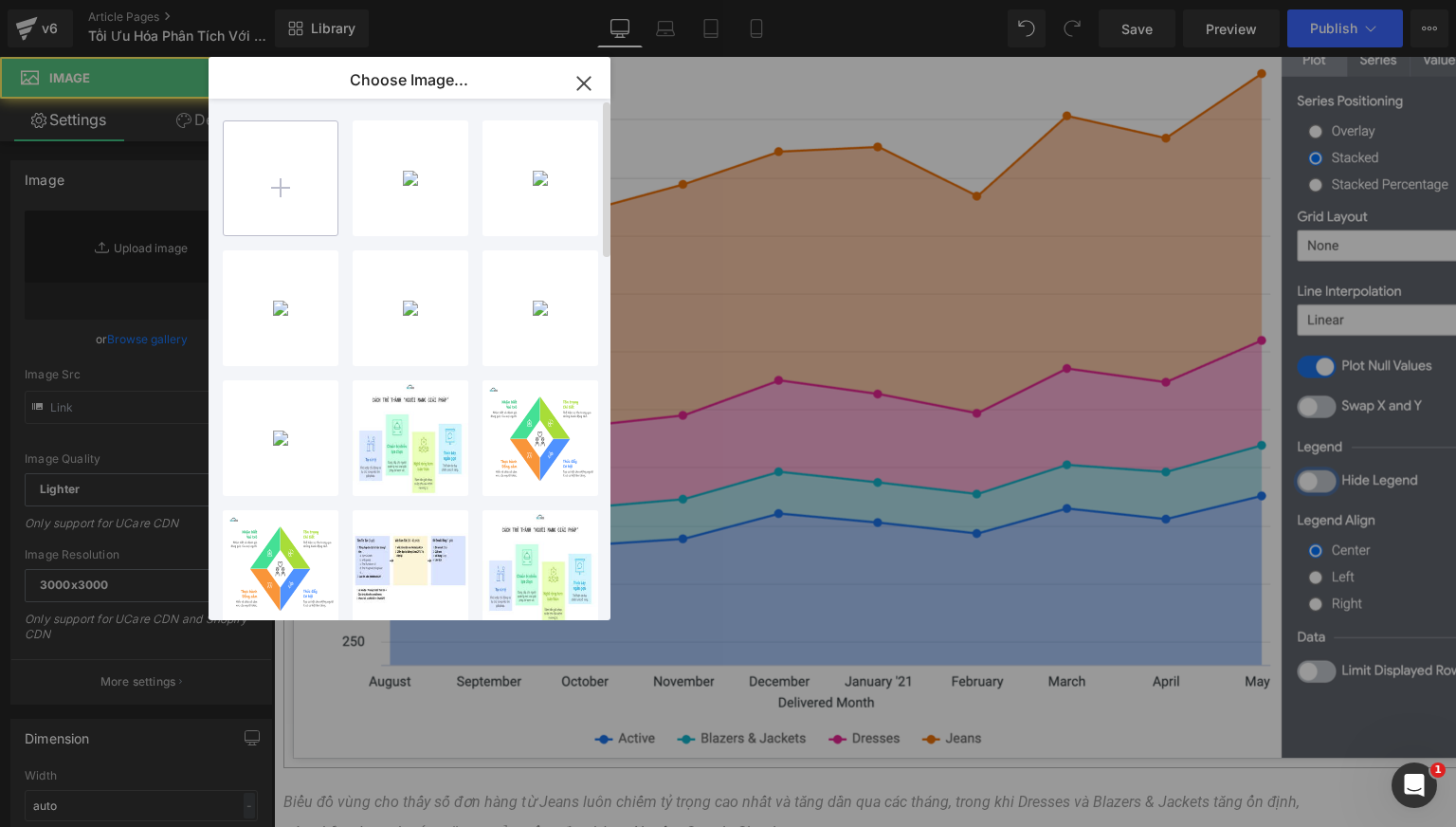
click at [274, 186] on input "file" at bounding box center [280, 178] width 114 height 114
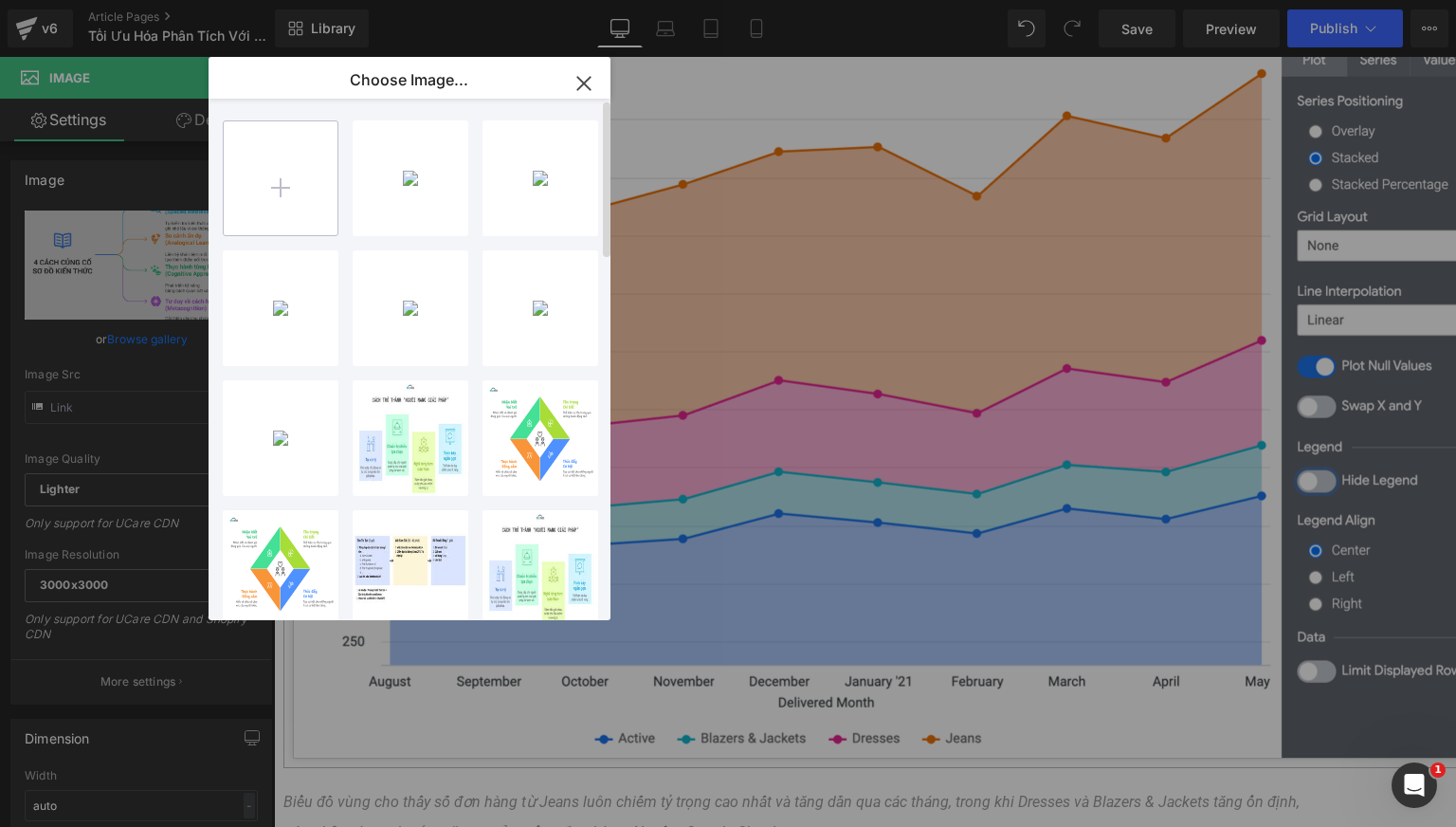
type input "[URL][DOMAIN_NAME]"
type input "C:\fakepath\BIỂU ĐỒ TẦN SUẤT.png"
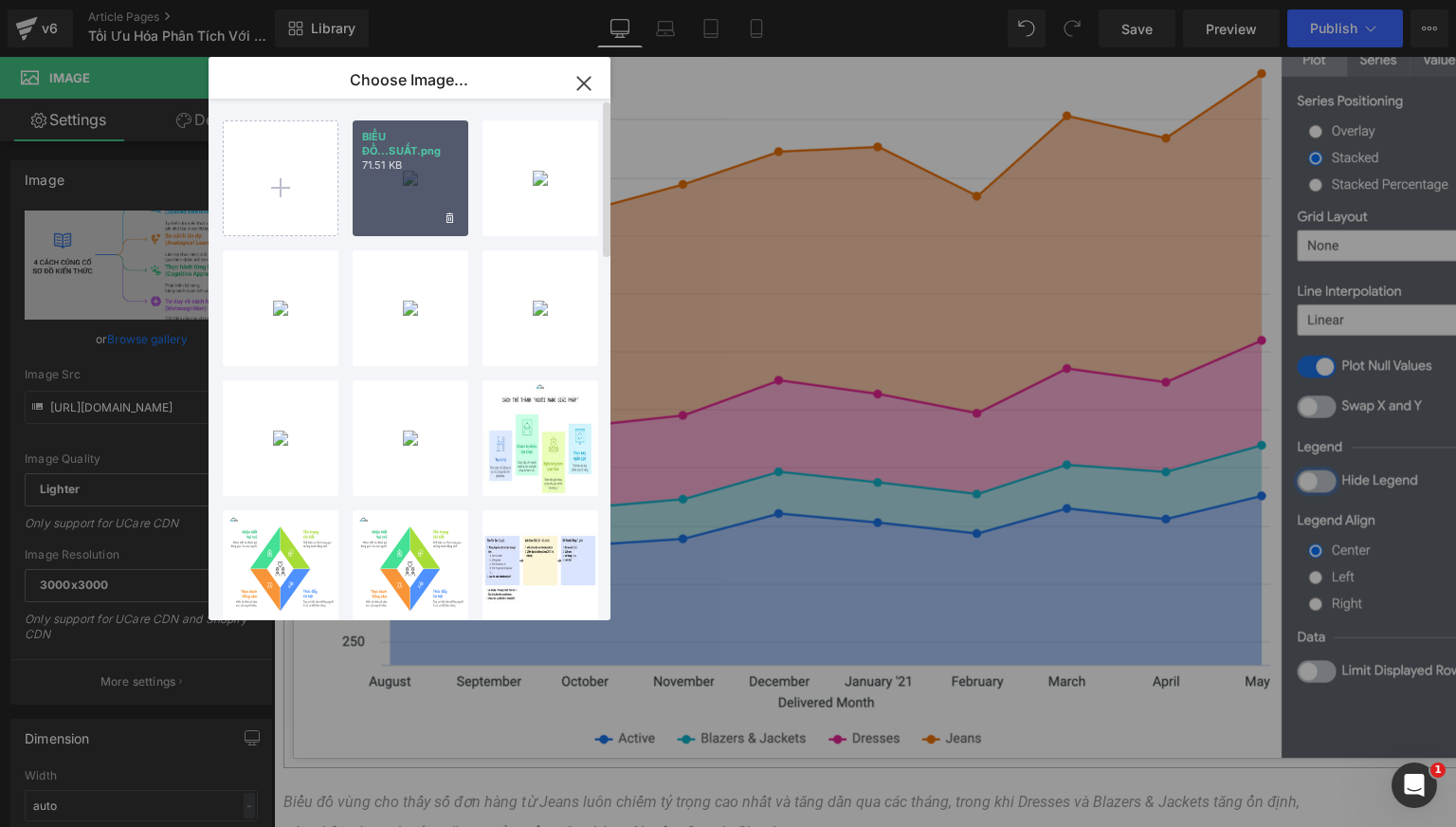
click at [400, 201] on div "BIỂU ĐỒ...SUẤT.png 71.51 KB" at bounding box center [410, 178] width 116 height 116
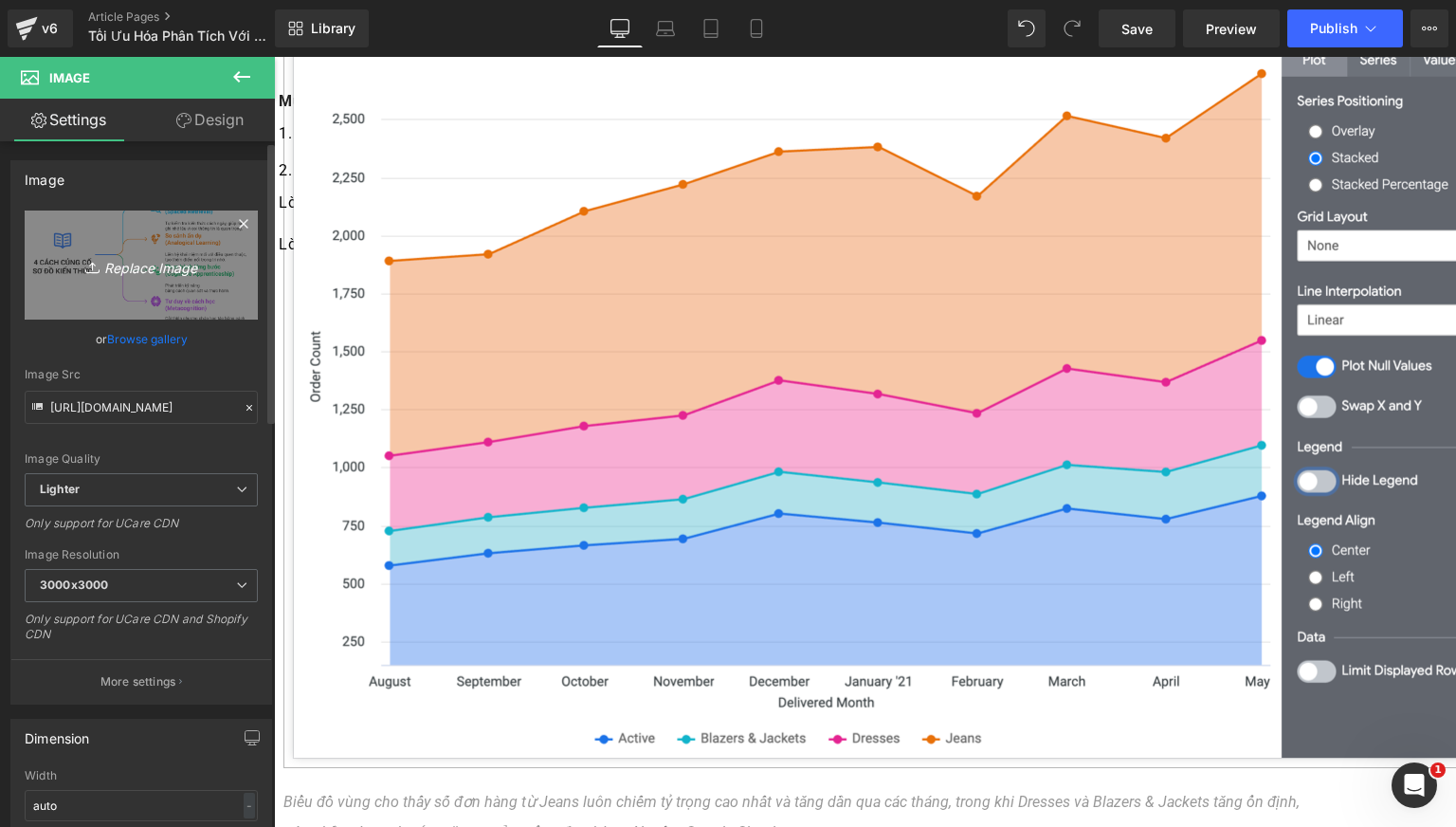
drag, startPoint x: 58, startPoint y: 181, endPoint x: 170, endPoint y: 259, distance: 136.5
click at [170, 259] on icon "Replace Image" at bounding box center [141, 265] width 152 height 24
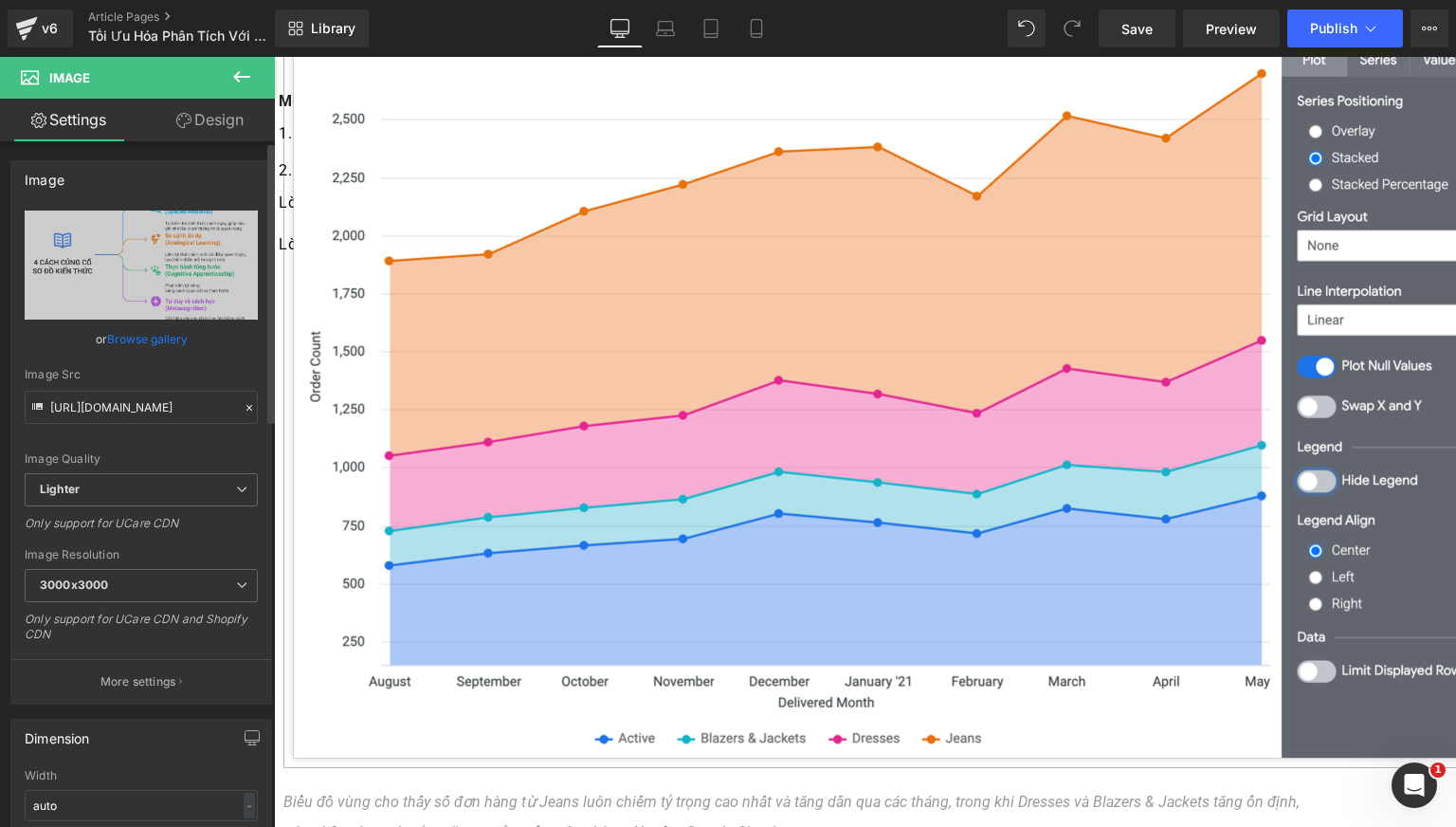
click at [161, 349] on link "Browse gallery" at bounding box center [147, 339] width 81 height 34
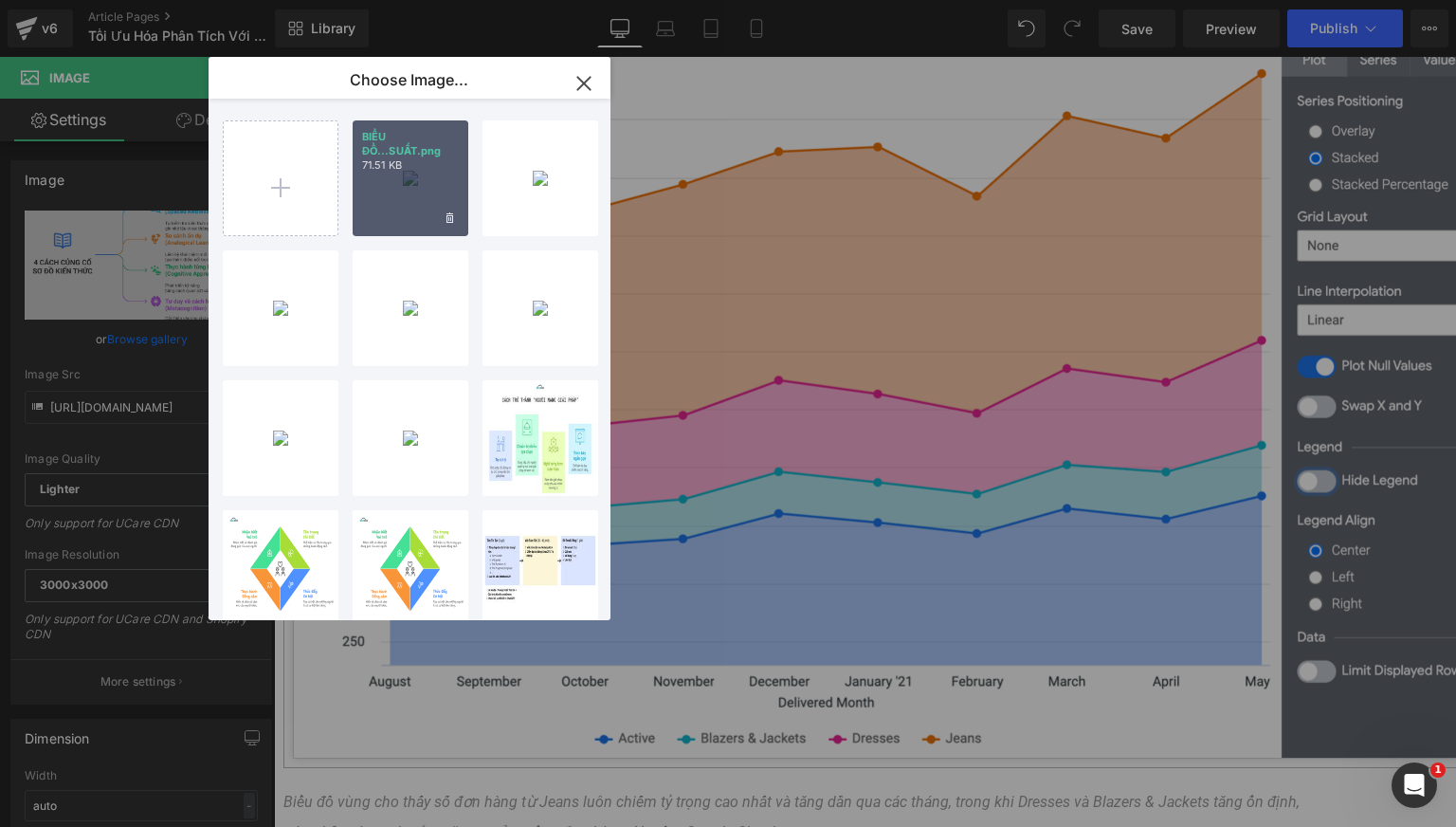
click at [455, 142] on p "BIỂU ĐỒ...SUẤT.png" at bounding box center [410, 143] width 97 height 29
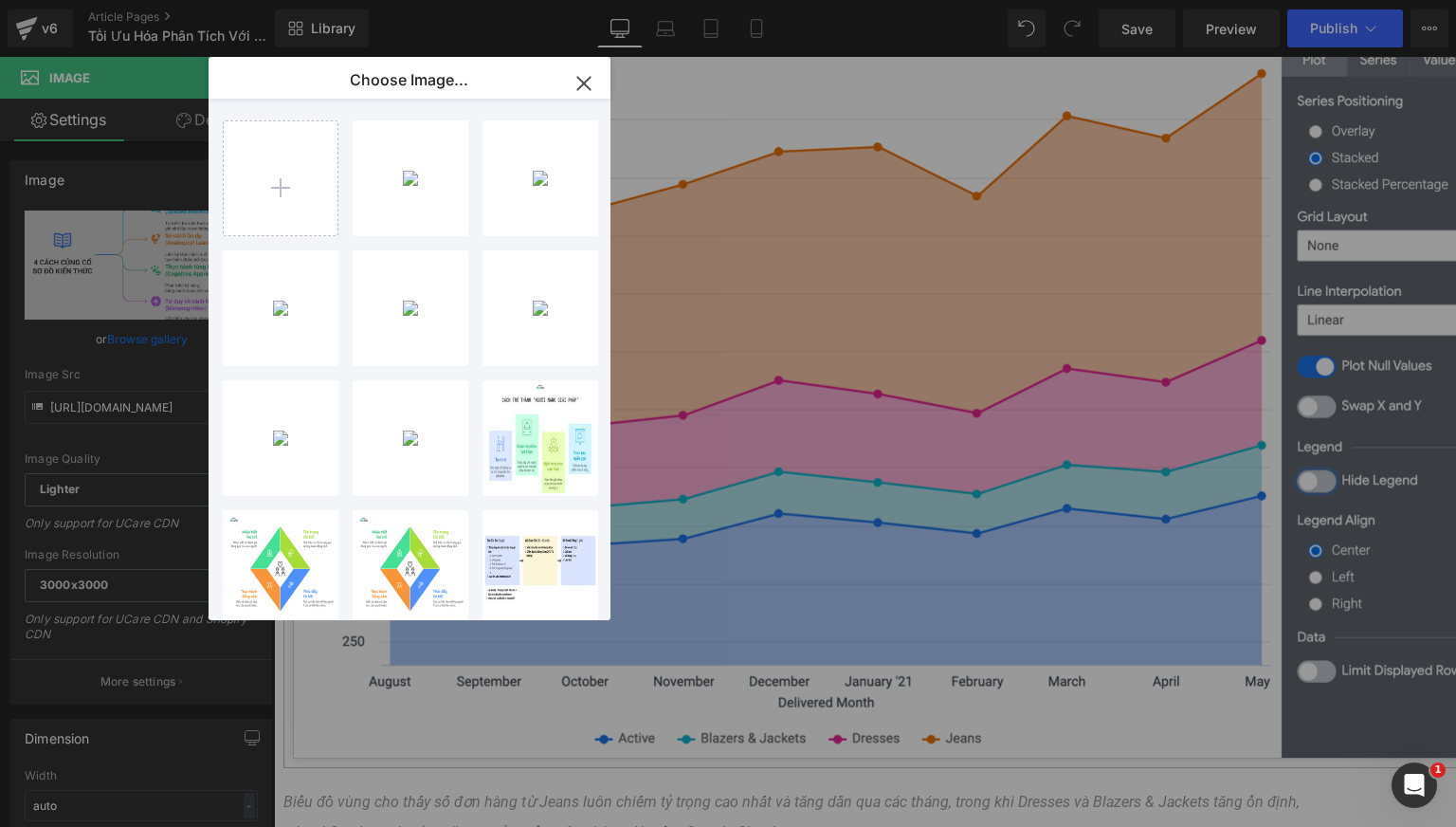
type input "[URL][DOMAIN_NAME]"
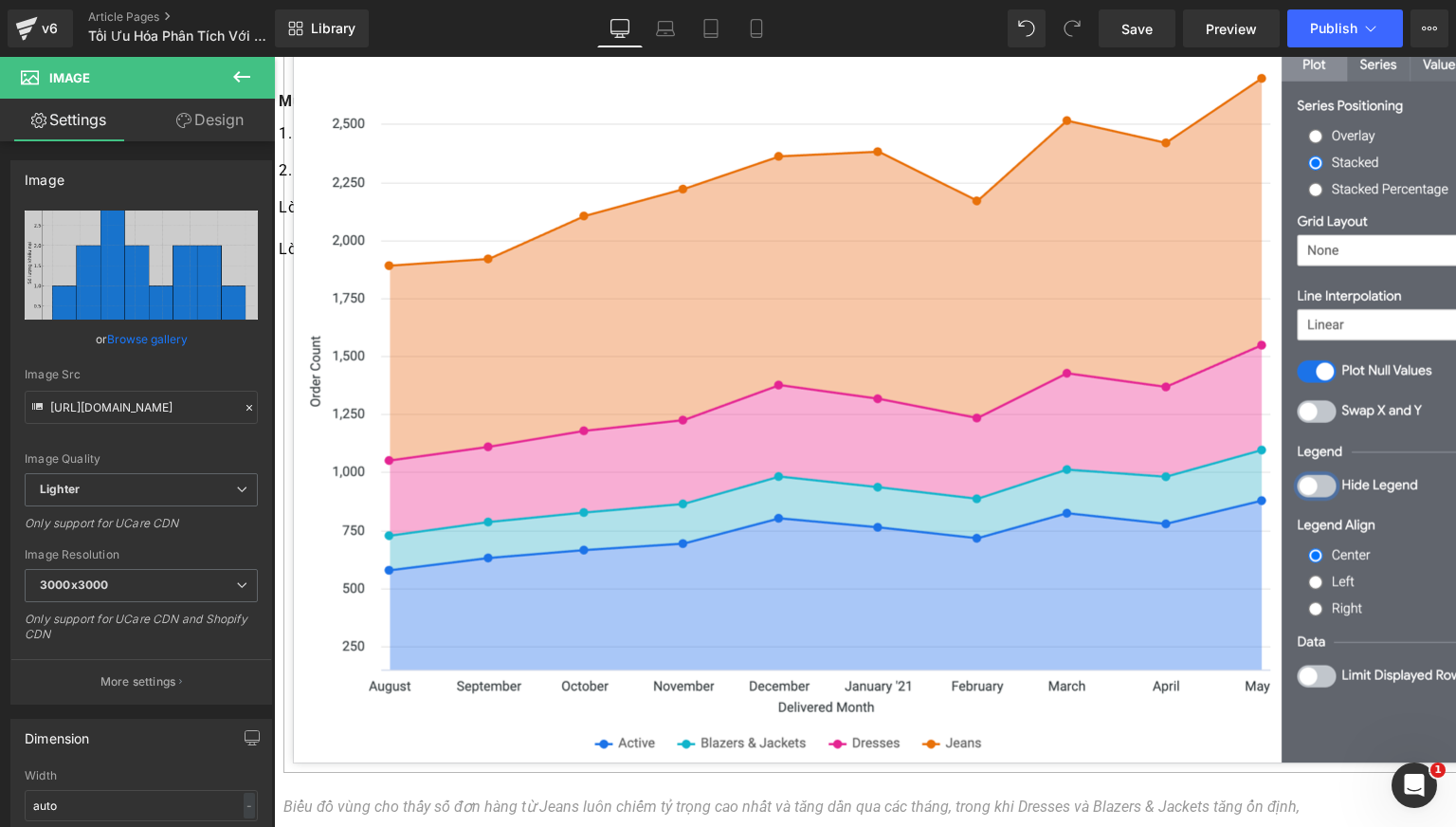
click at [274, 57] on span "Text Block" at bounding box center [274, 57] width 0 height 0
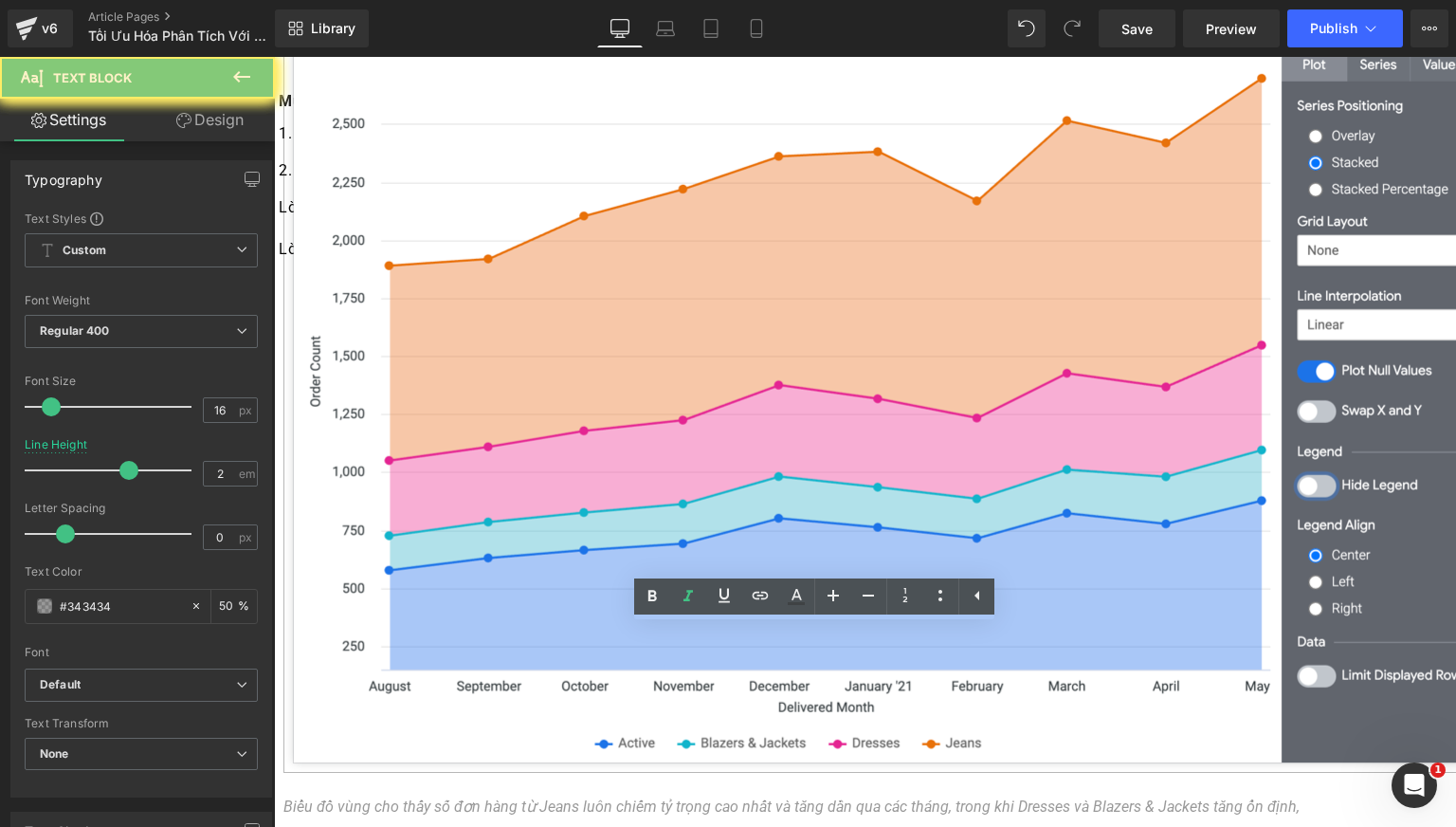
paste div
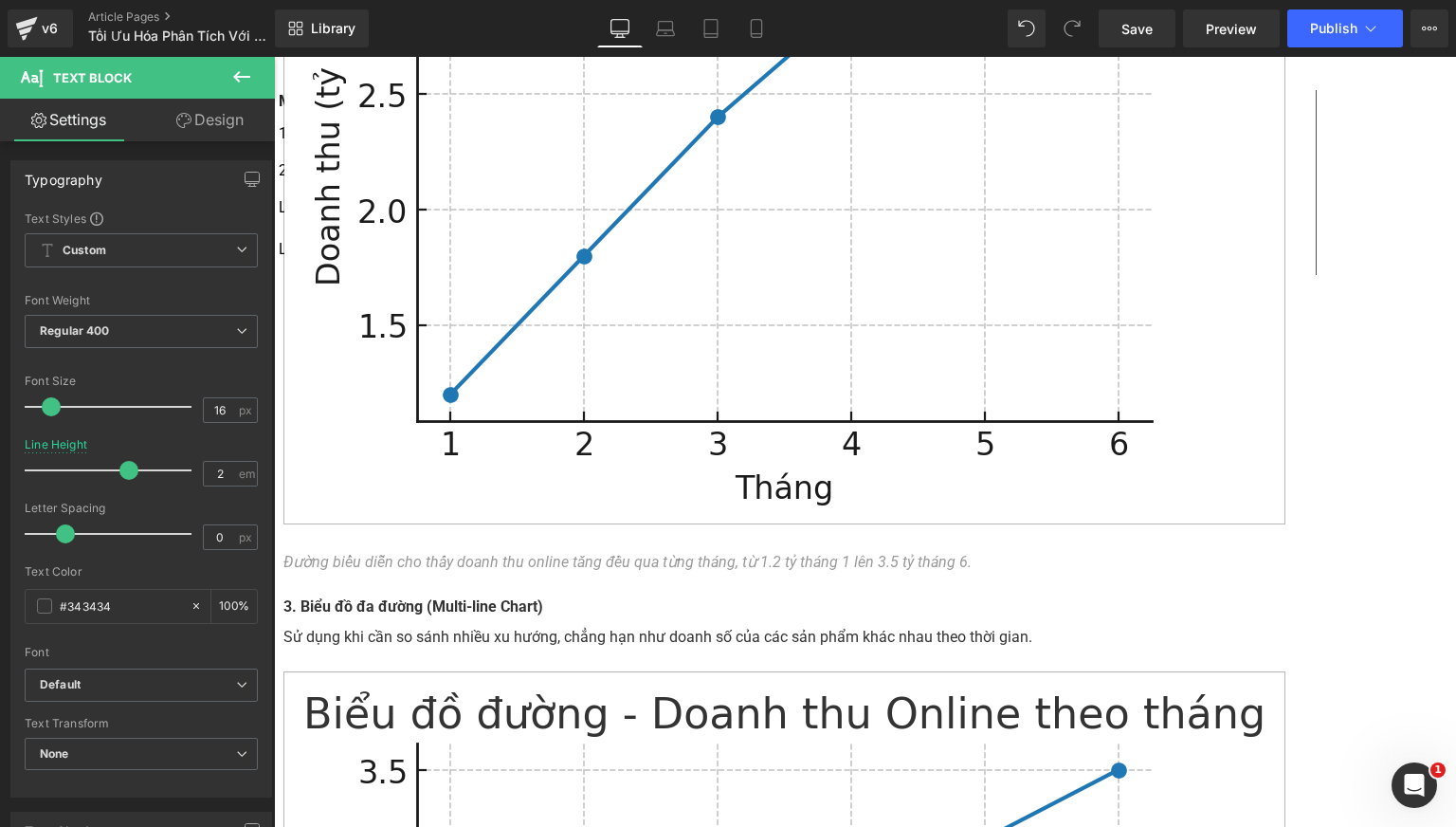
drag, startPoint x: 469, startPoint y: 540, endPoint x: 551, endPoint y: 534, distance: 82.2
drag, startPoint x: 607, startPoint y: 324, endPoint x: 616, endPoint y: 329, distance: 10.3
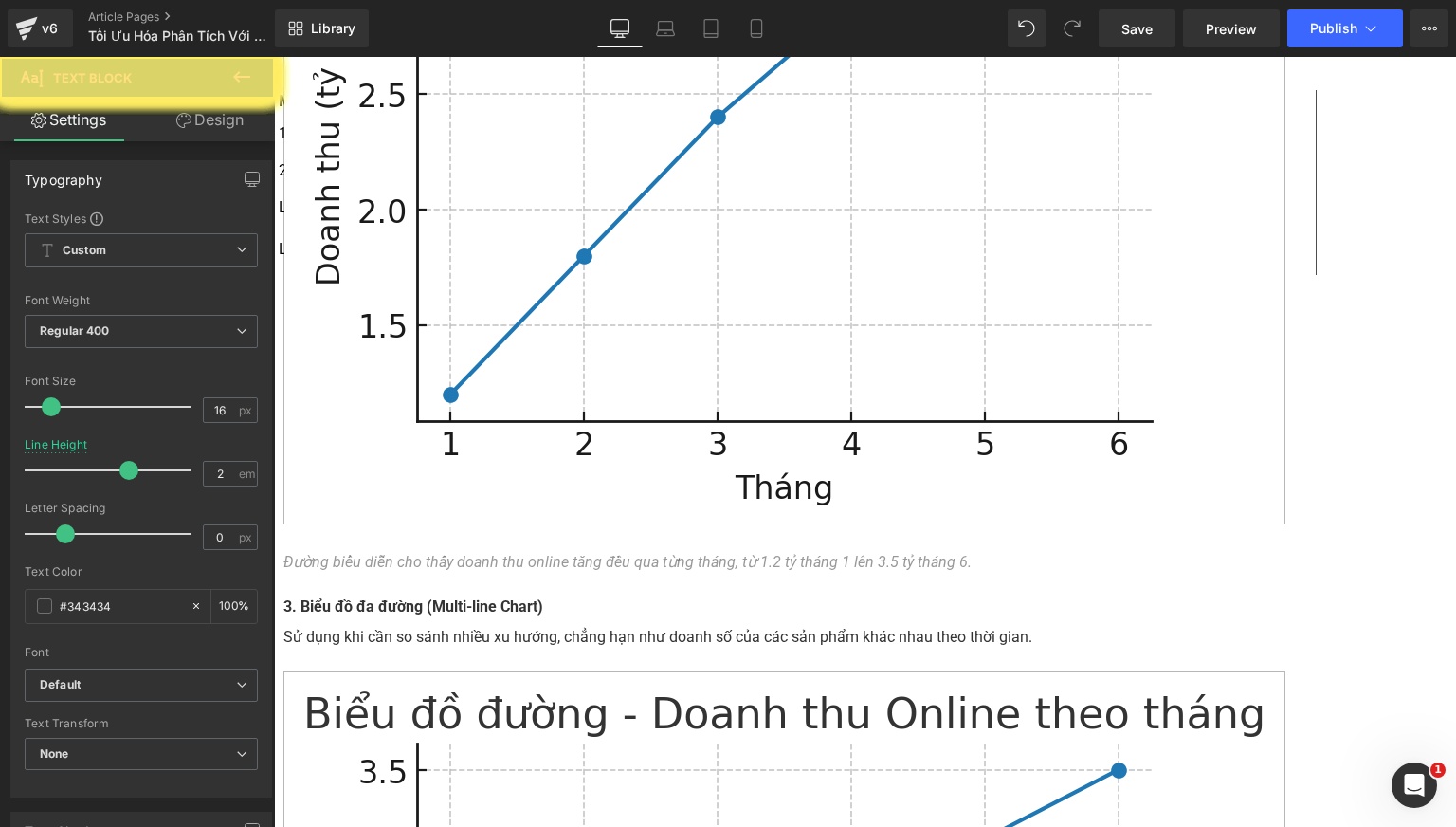
paste div
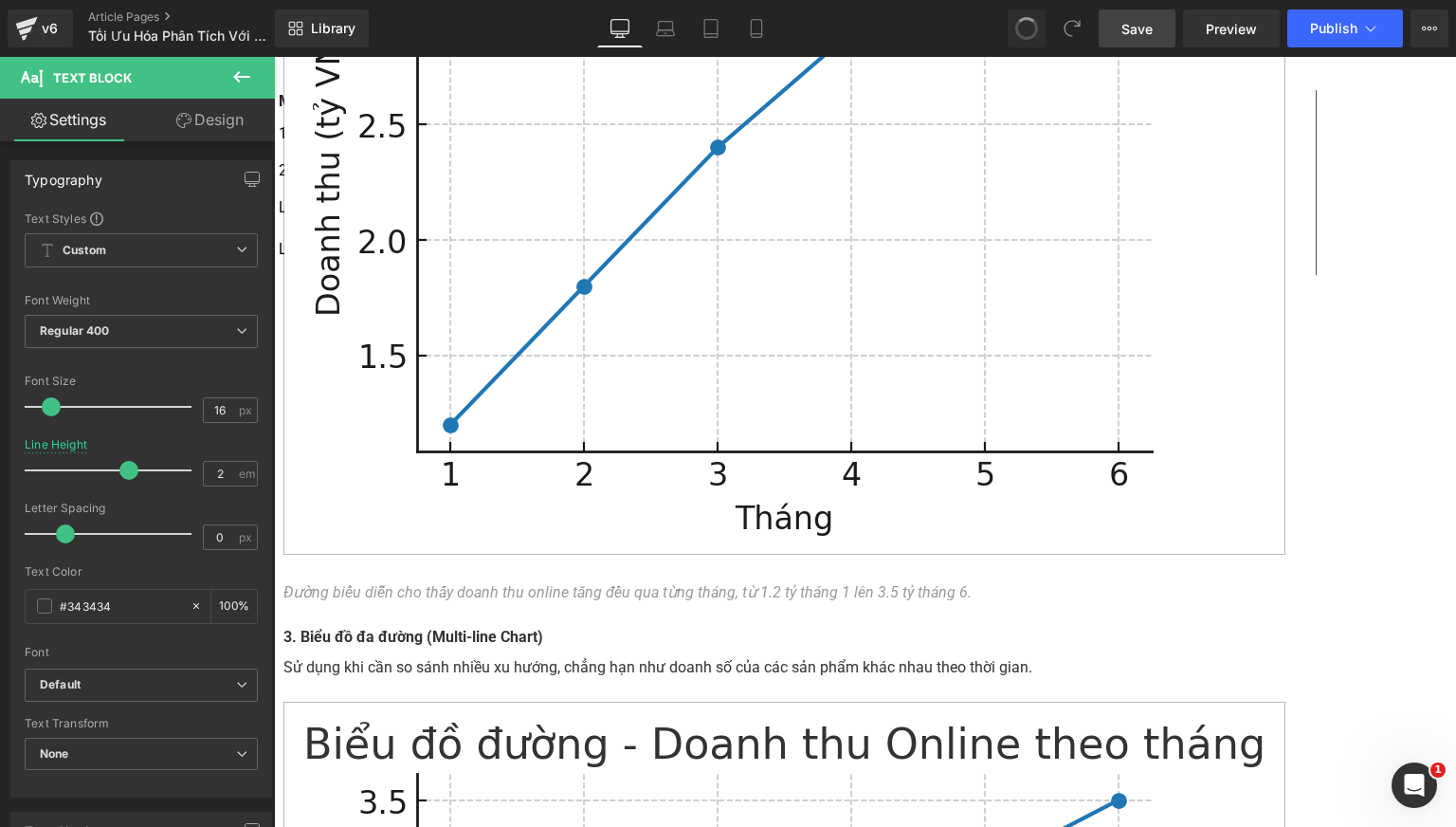
click at [1156, 31] on link "Save" at bounding box center [1137, 29] width 77 height 38
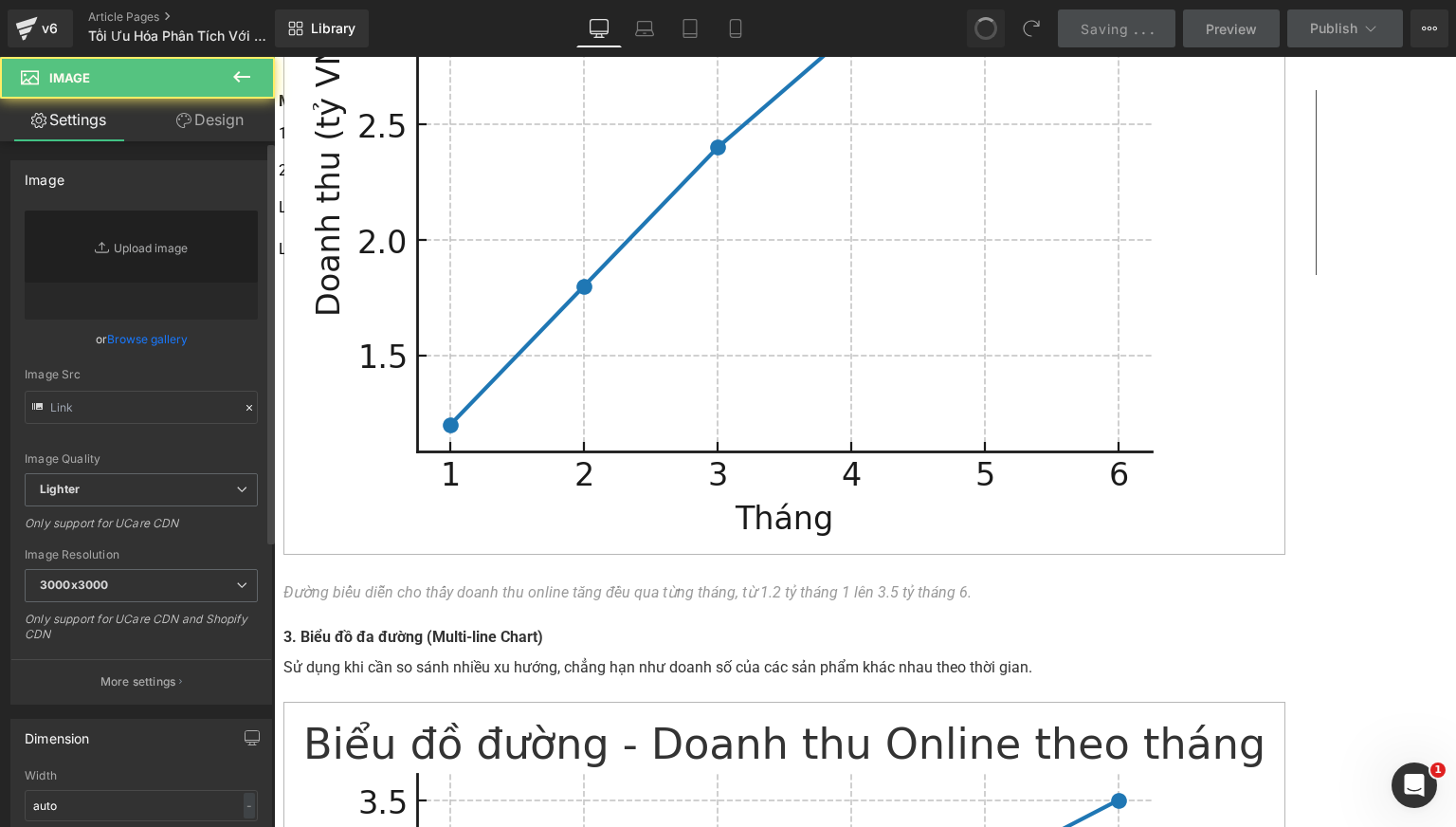
drag, startPoint x: 157, startPoint y: 337, endPoint x: 249, endPoint y: 391, distance: 106.7
click at [157, 337] on link "Browse gallery" at bounding box center [147, 339] width 81 height 34
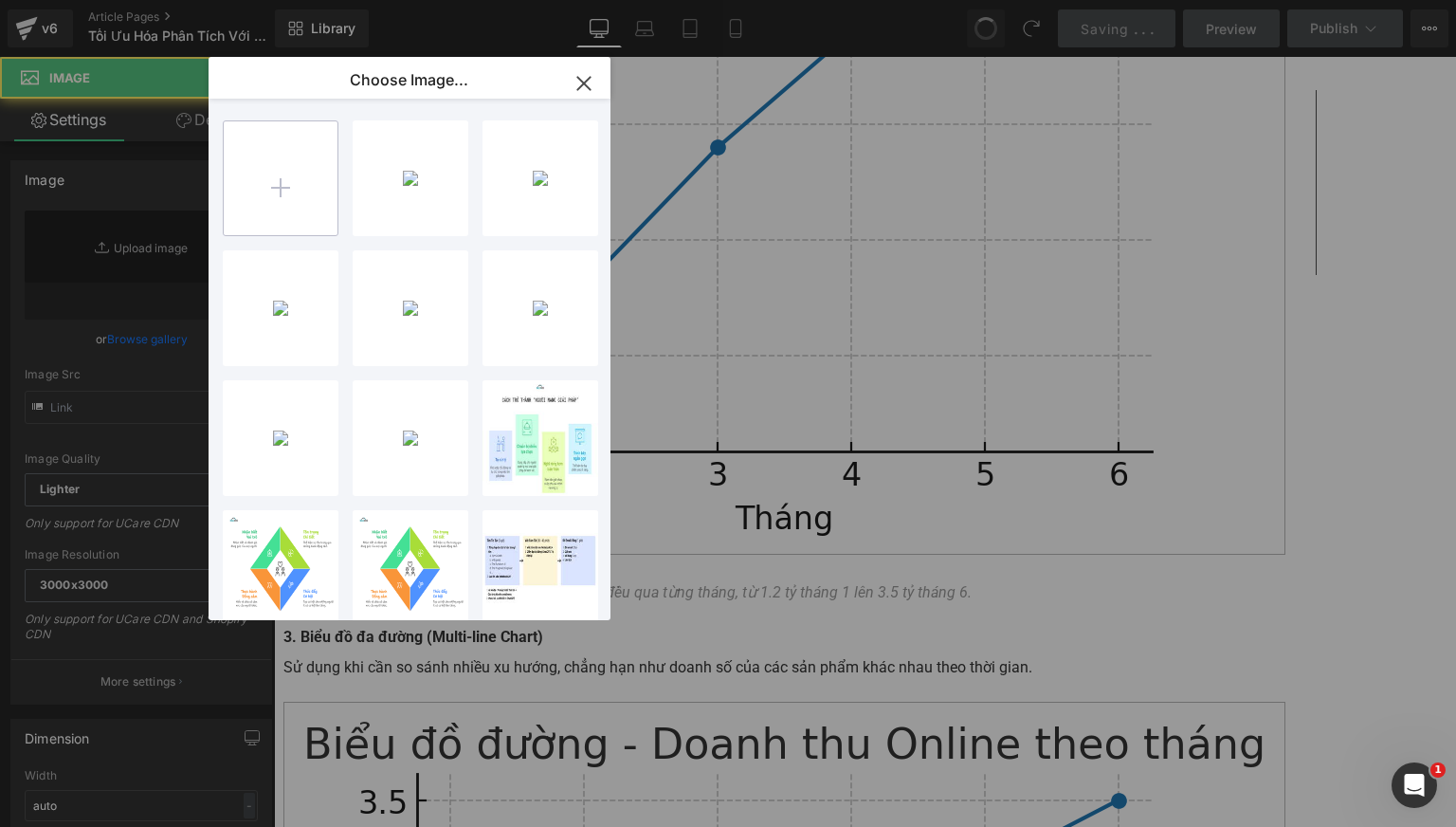
click at [282, 172] on input "file" at bounding box center [280, 178] width 114 height 114
click at [279, 186] on input "file" at bounding box center [280, 178] width 114 height 114
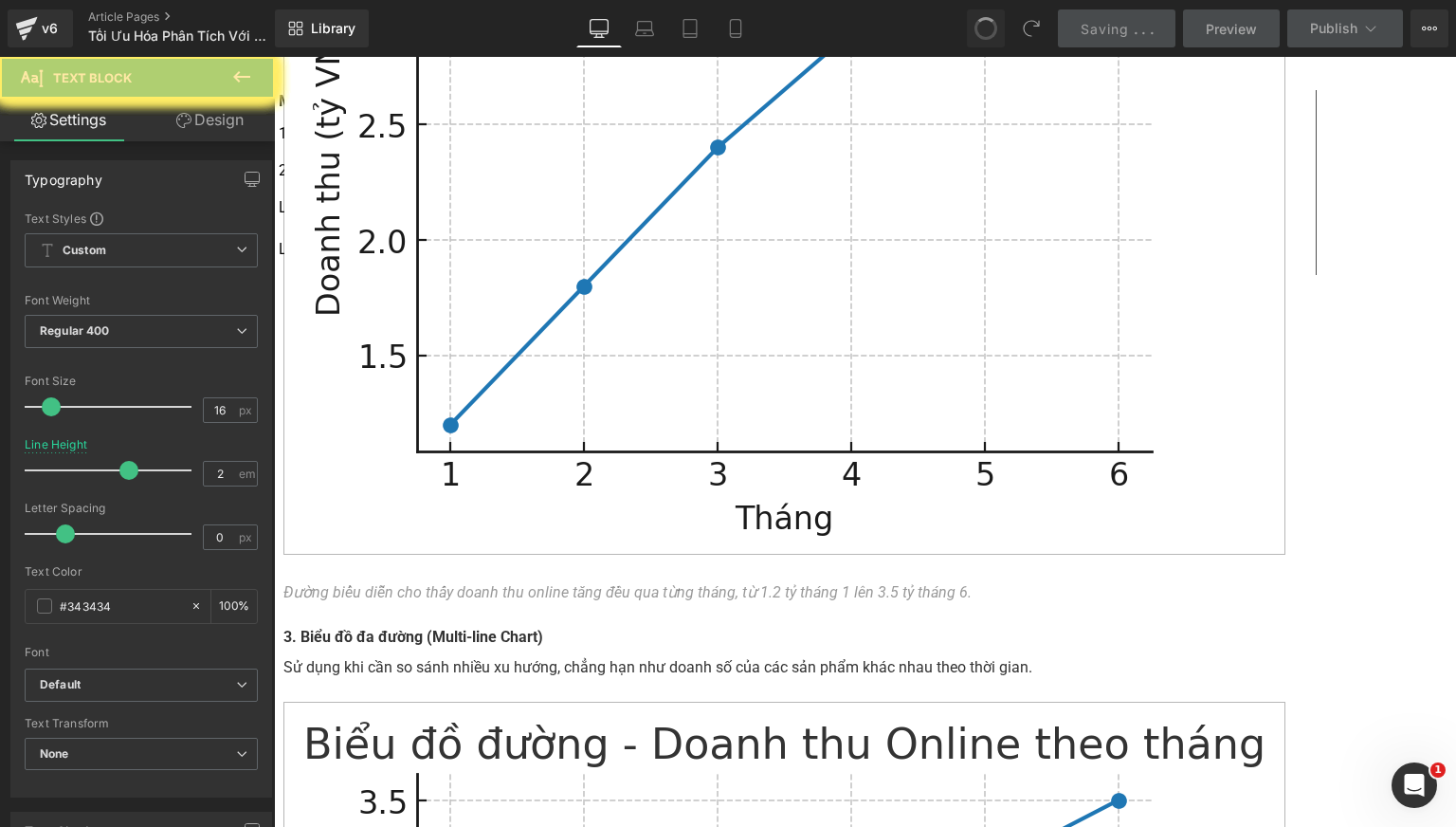
click at [0, 0] on link at bounding box center [0, 0] width 0 height 0
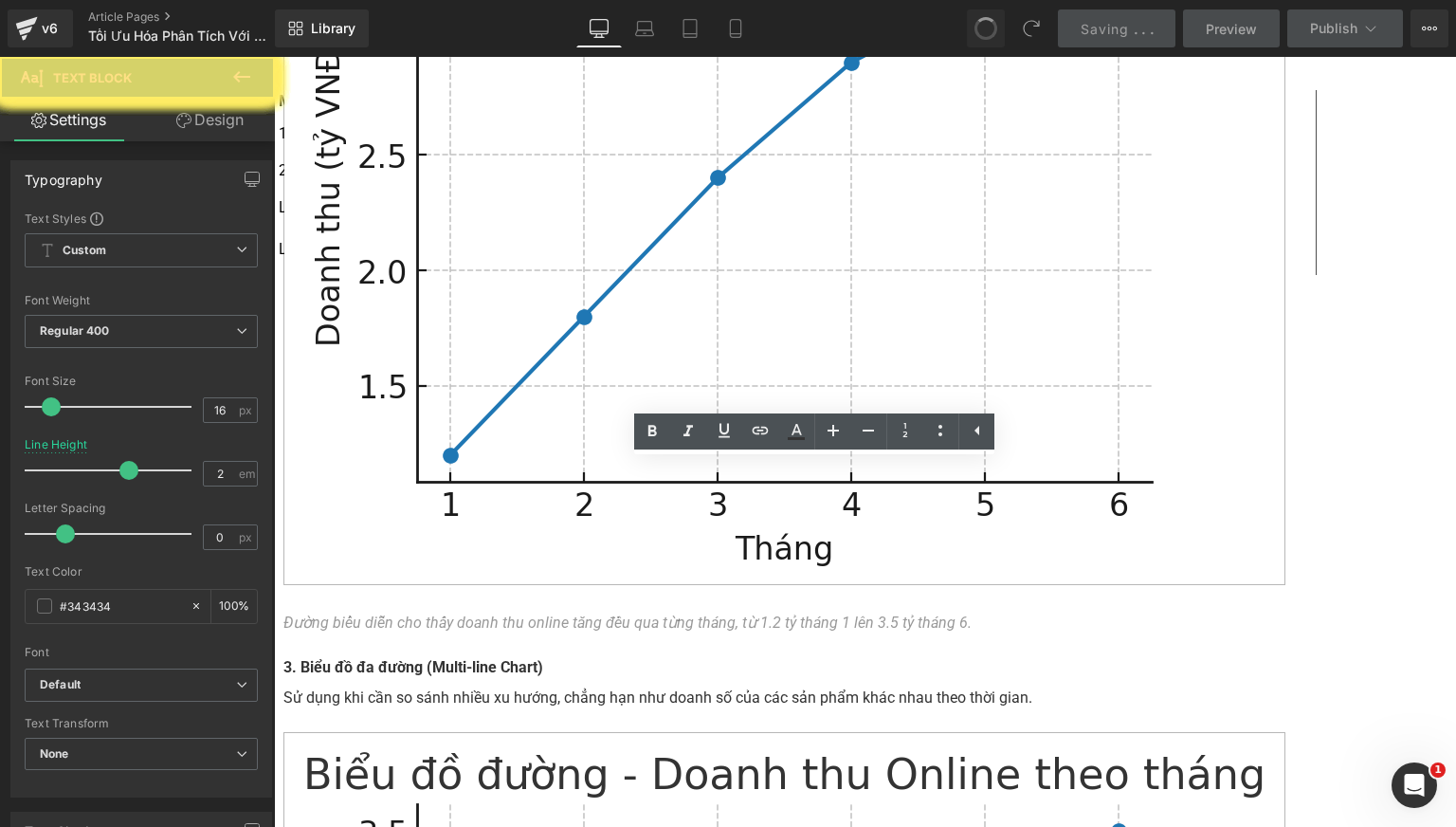
drag, startPoint x: 1178, startPoint y: 438, endPoint x: 730, endPoint y: 441, distance: 448.0
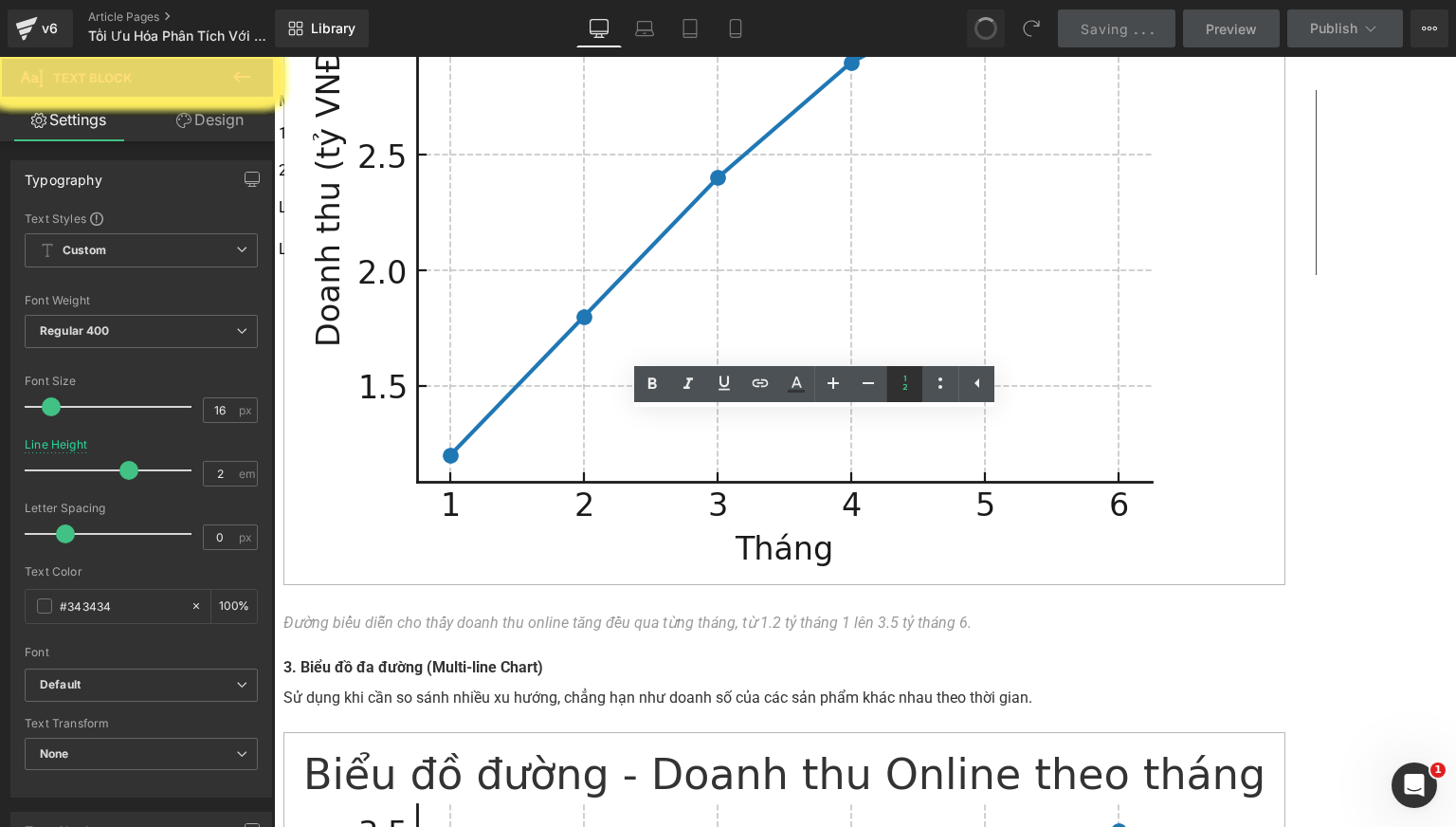
click at [905, 381] on icon at bounding box center [905, 382] width 23 height 23
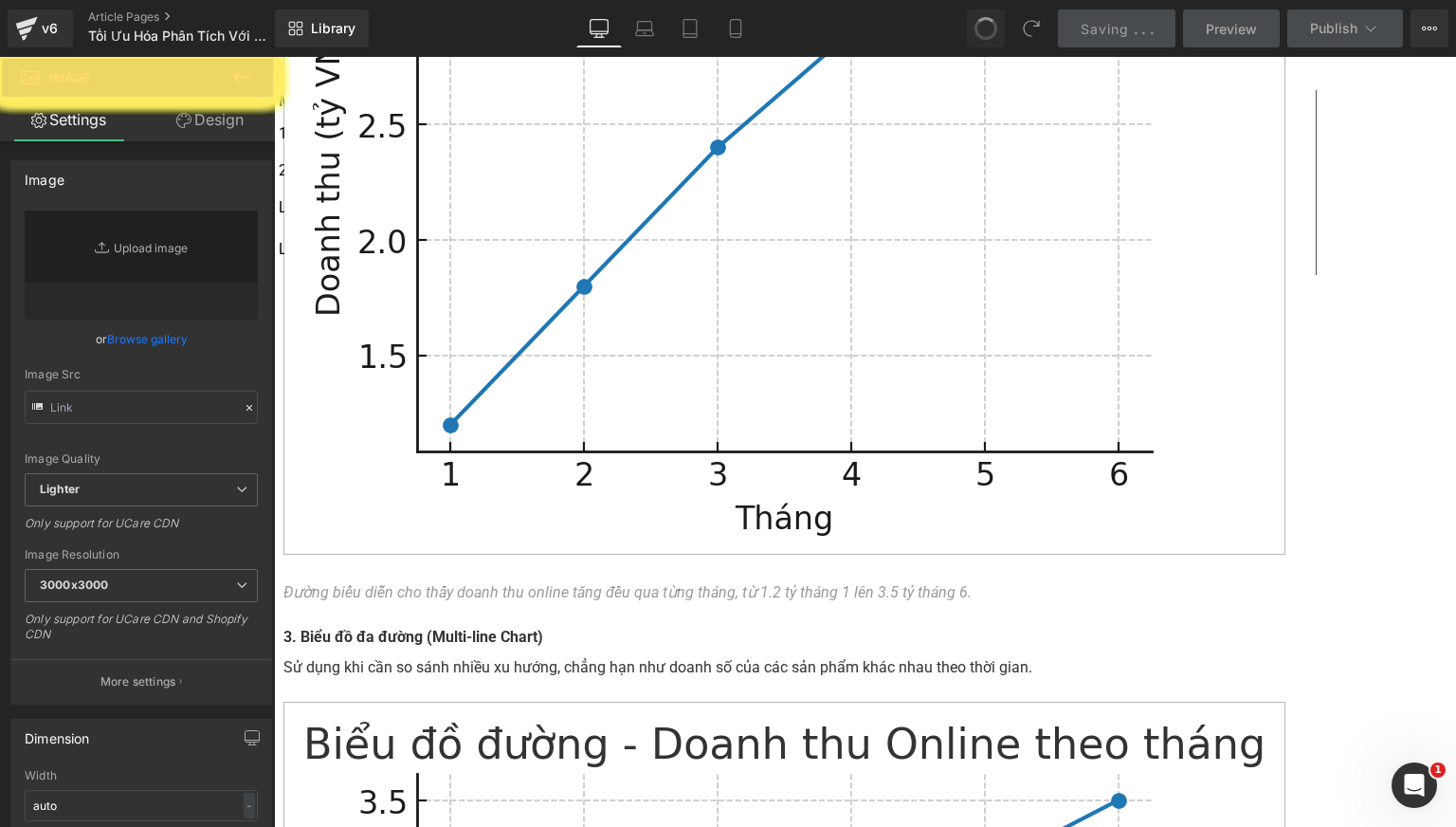
click at [163, 340] on link "Browse gallery" at bounding box center [147, 339] width 81 height 34
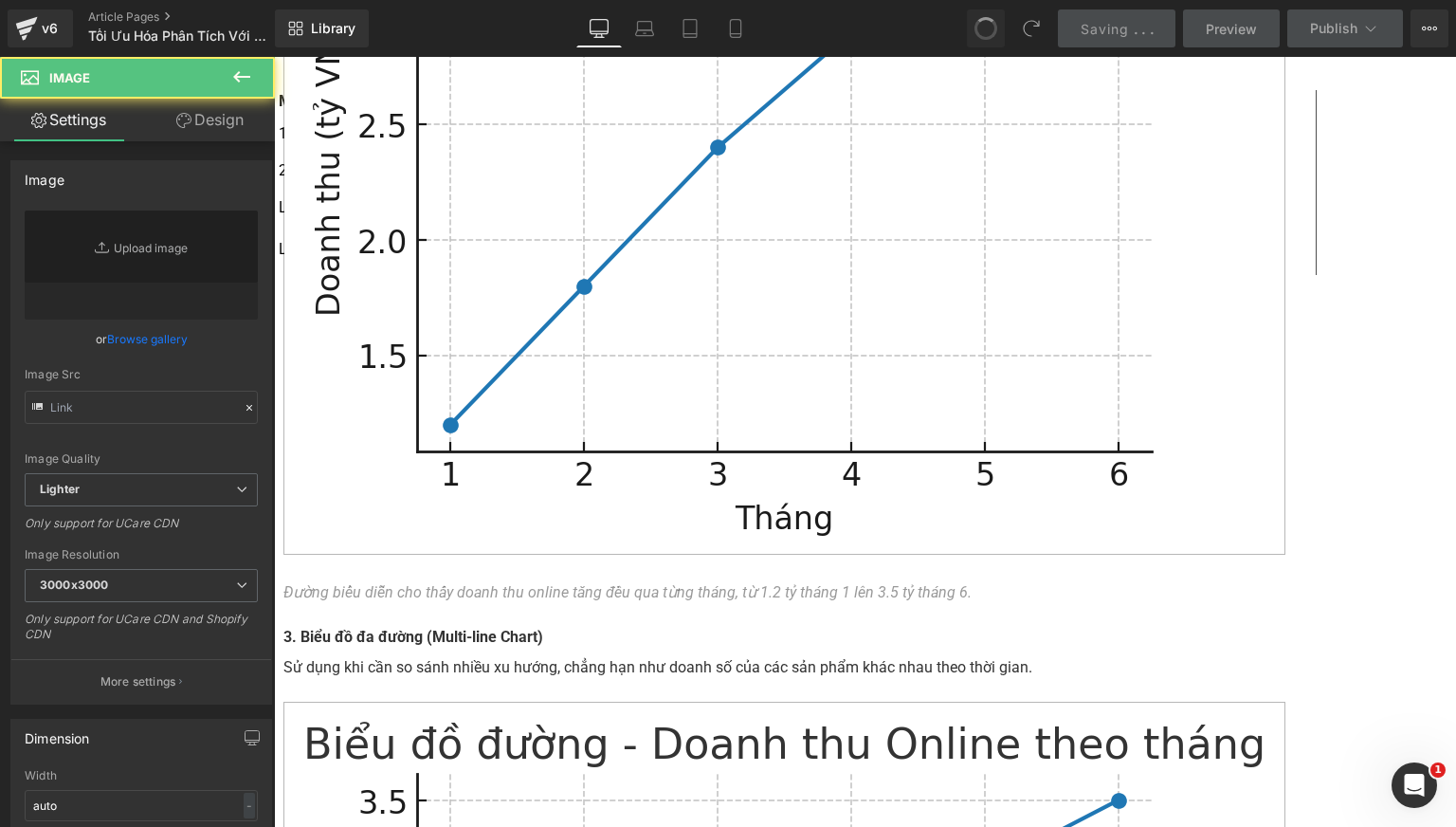
click at [150, 335] on link "Browse gallery" at bounding box center [147, 339] width 81 height 34
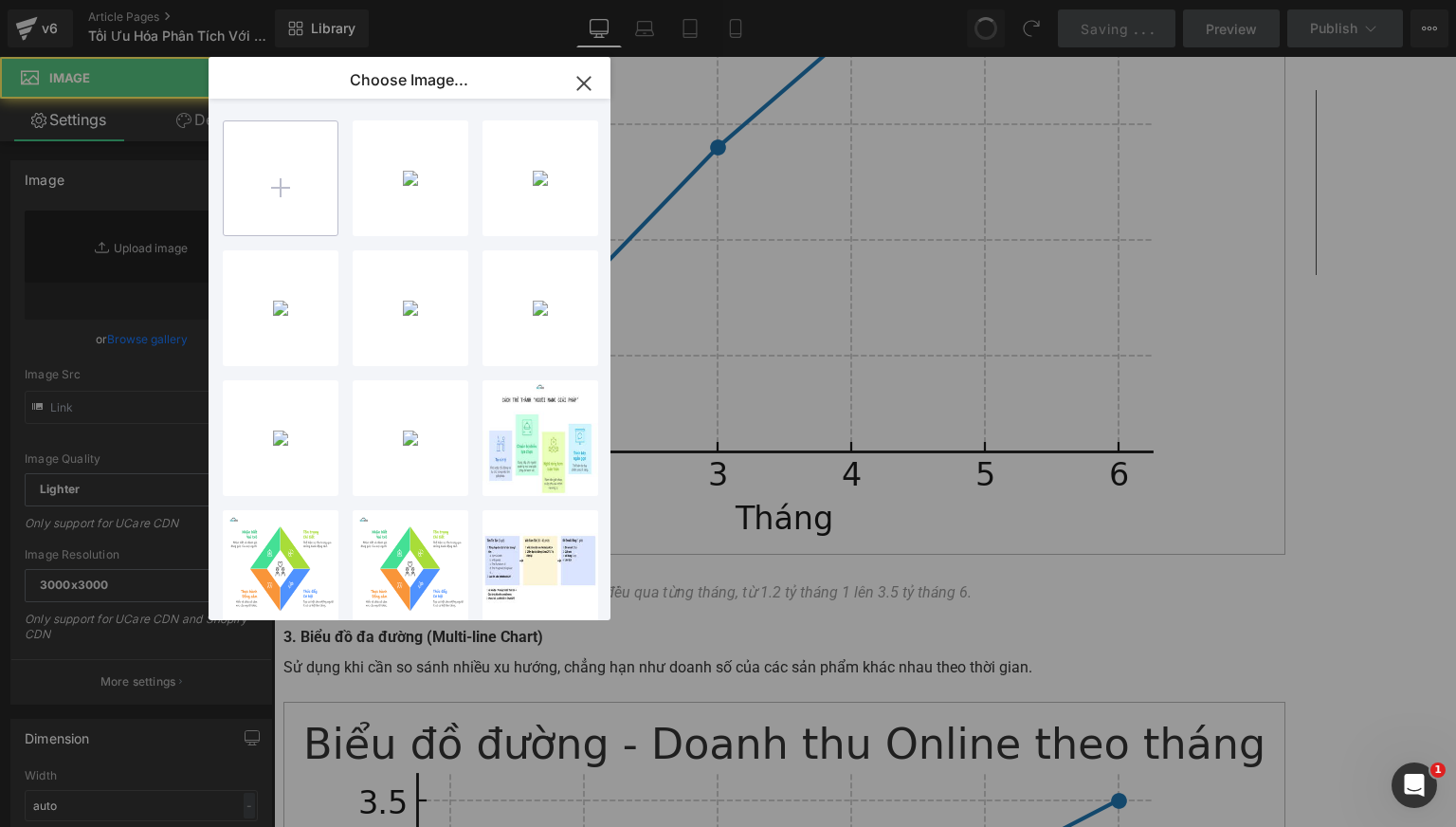
click at [270, 195] on input "file" at bounding box center [280, 178] width 114 height 114
click at [293, 193] on input "file" at bounding box center [280, 178] width 114 height 114
drag, startPoint x: 588, startPoint y: 97, endPoint x: 330, endPoint y: 484, distance: 465.1
click at [588, 97] on icon "button" at bounding box center [584, 83] width 31 height 31
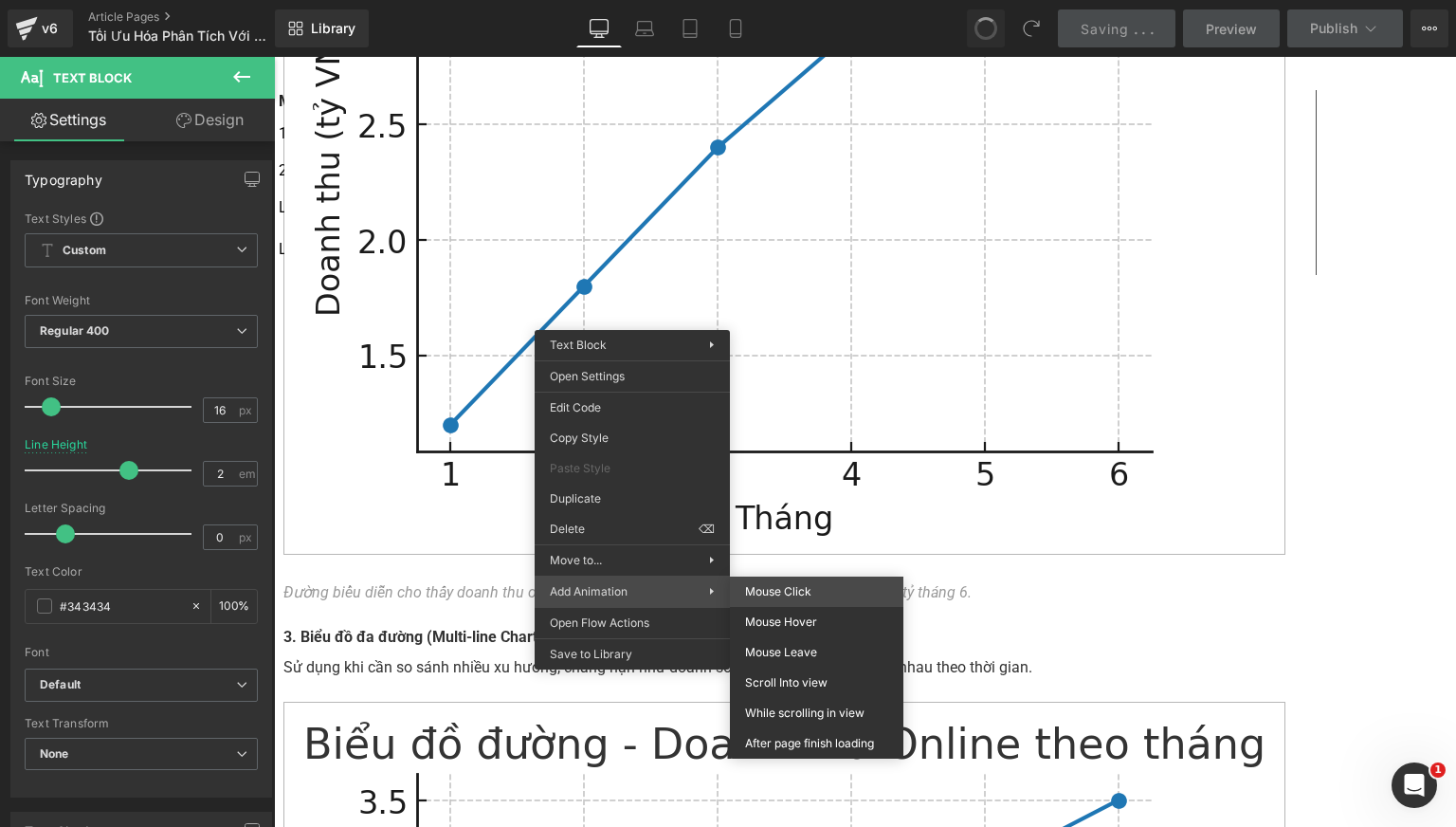
drag, startPoint x: 1151, startPoint y: 642, endPoint x: 589, endPoint y: 699, distance: 564.9
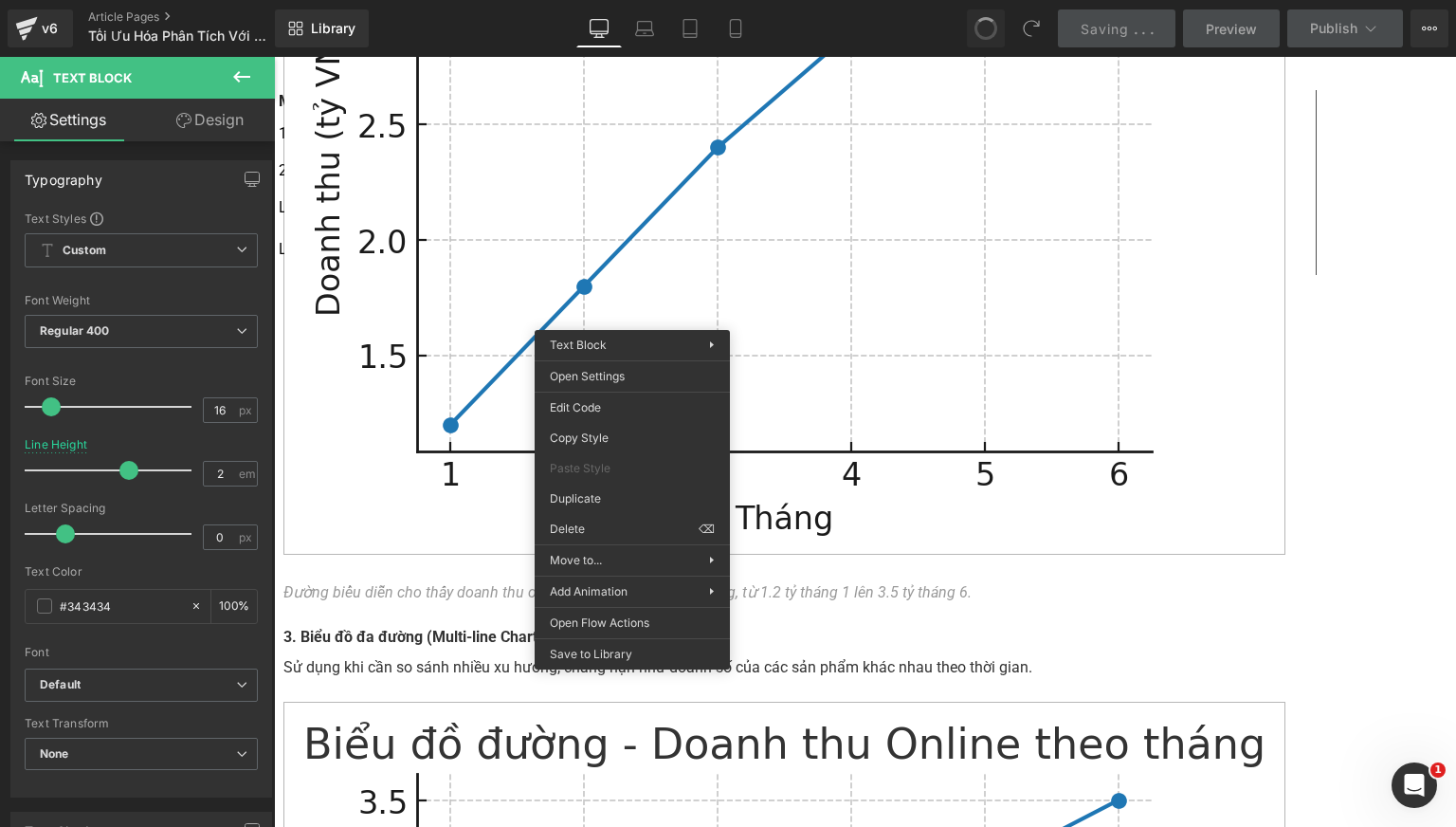
drag, startPoint x: 684, startPoint y: 528, endPoint x: 715, endPoint y: 515, distance: 33.6
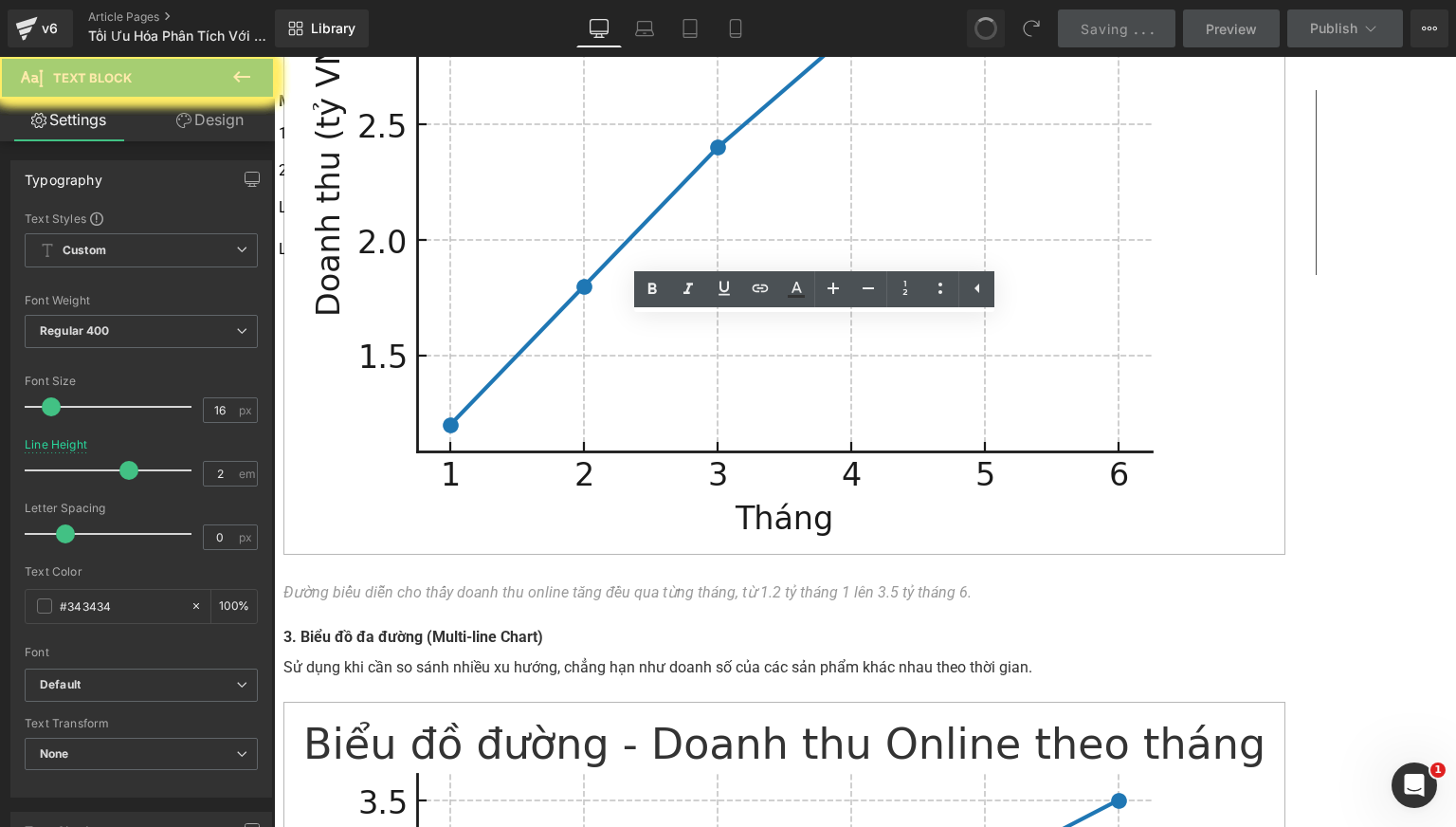
paste div
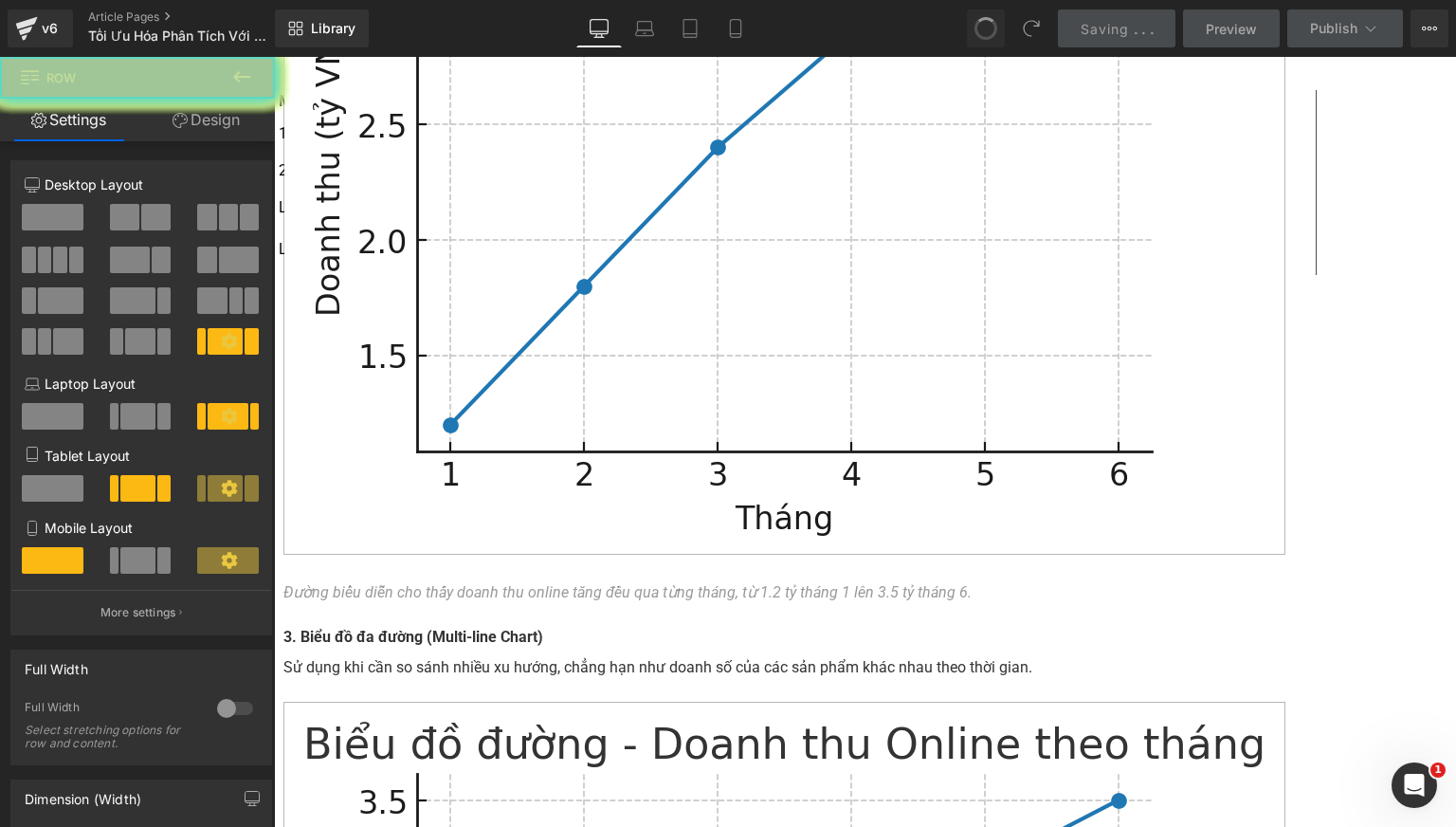
drag, startPoint x: 466, startPoint y: 487, endPoint x: 1381, endPoint y: 72, distance: 1004.7
click at [731, 269] on img at bounding box center [784, 175] width 1002 height 759
drag, startPoint x: 845, startPoint y: 414, endPoint x: 796, endPoint y: 390, distance: 54.6
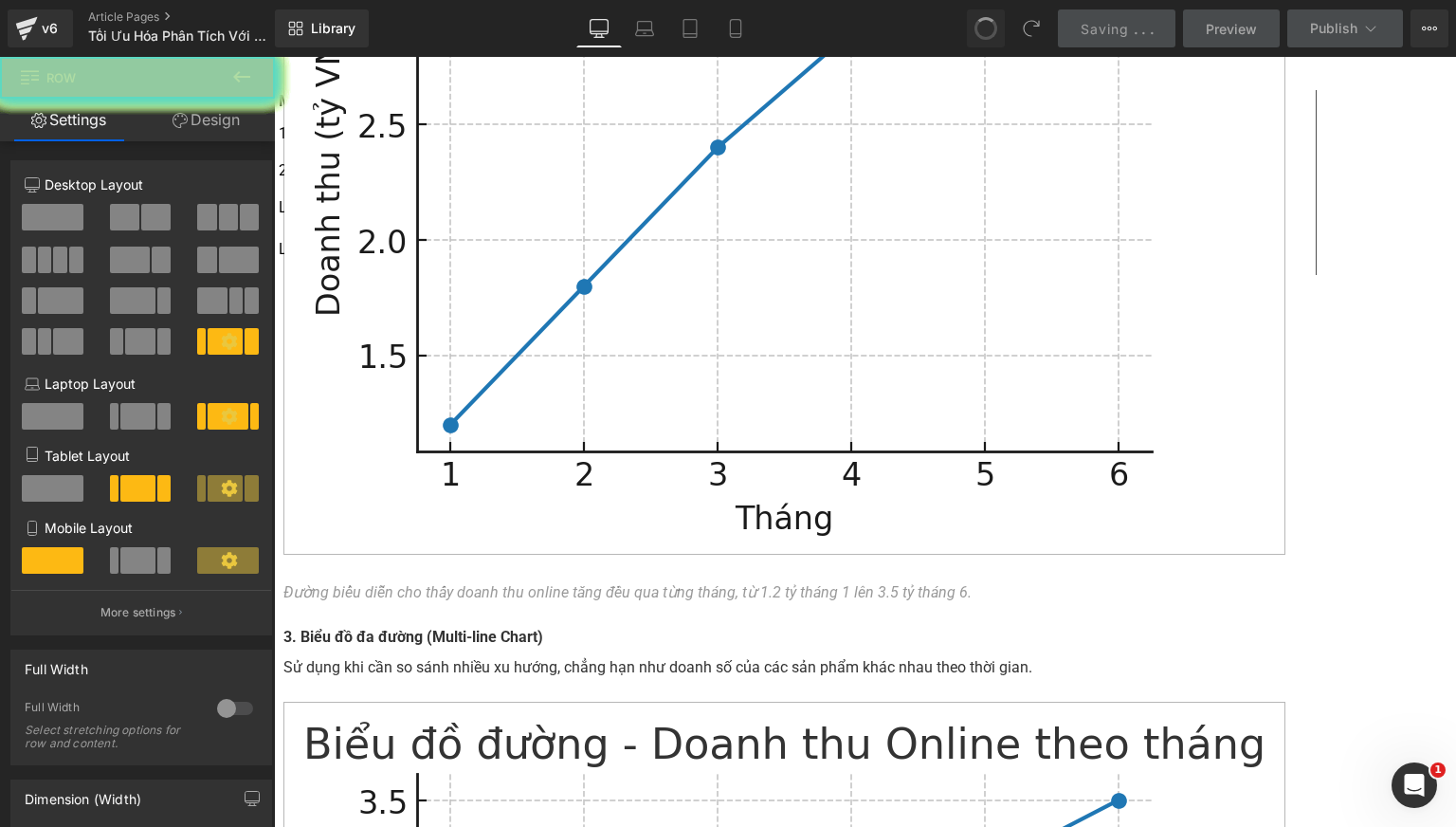
click at [845, 414] on div "Image" at bounding box center [795, 184] width 1023 height 778
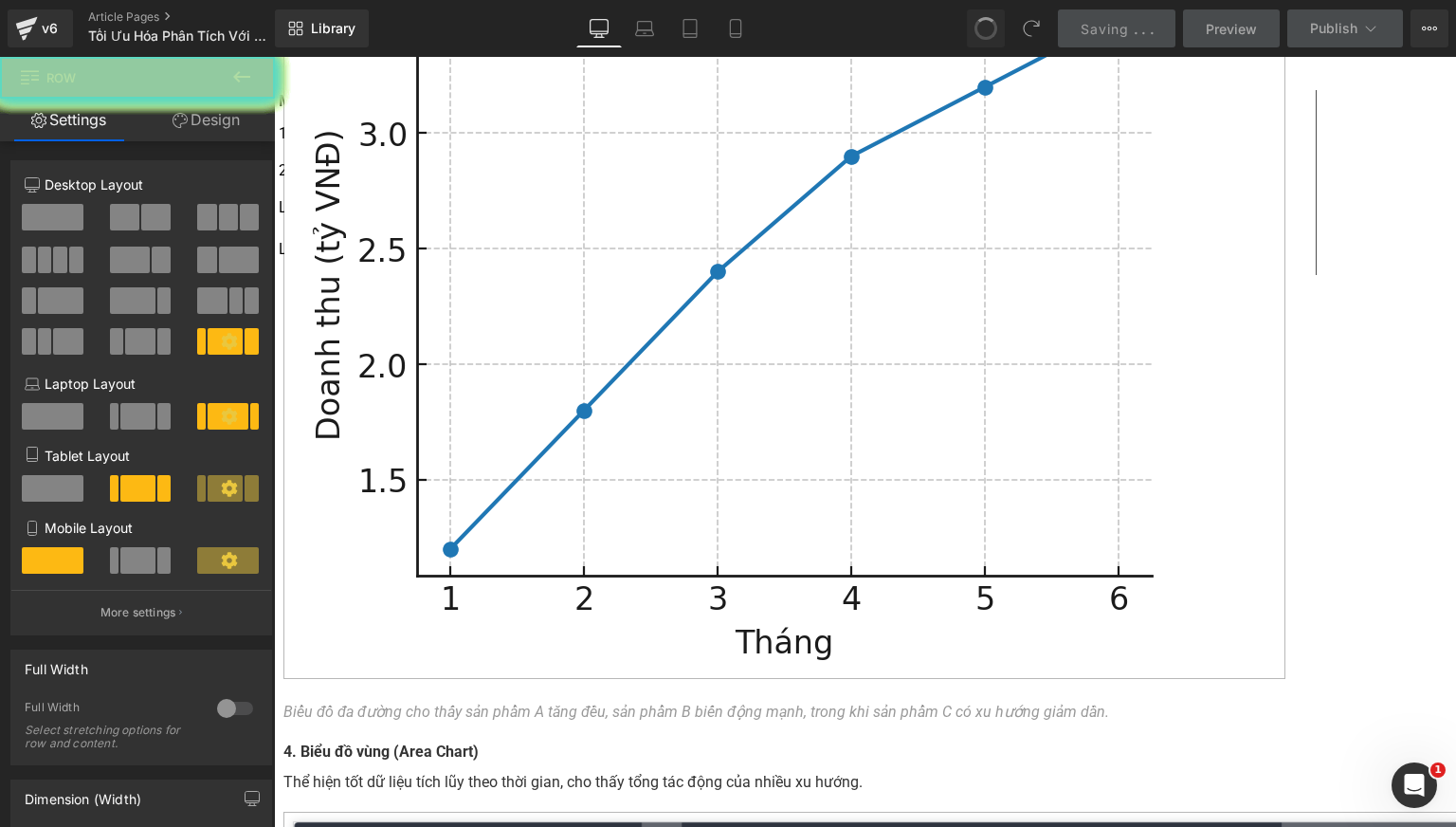
drag, startPoint x: 781, startPoint y: 403, endPoint x: 794, endPoint y: 206, distance: 197.4
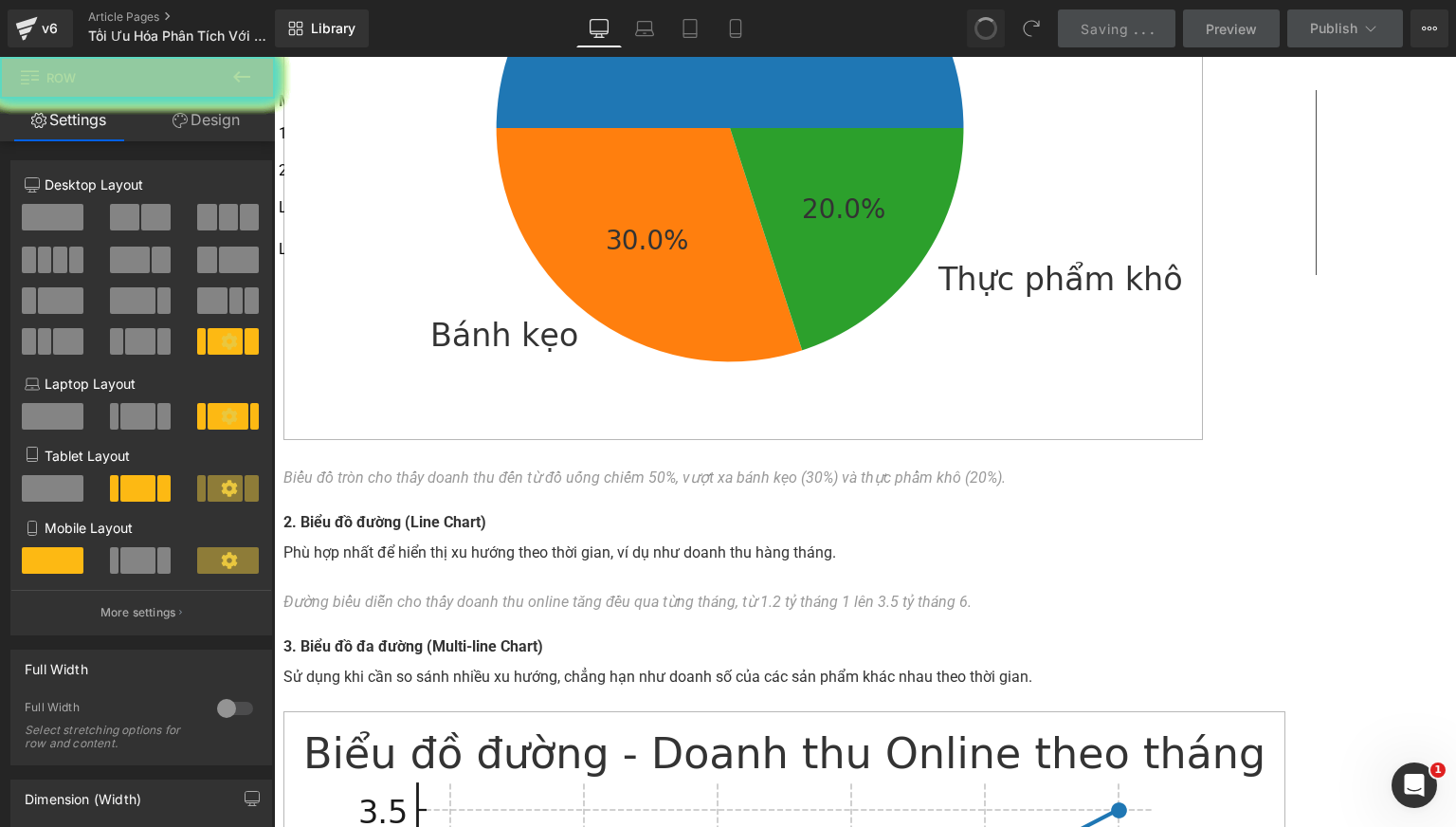
click at [783, 538] on div "Phù hợp nhất để hiển thị xu hướng theo thời gian, ví dụ như doanh thu hàng thán…" at bounding box center [795, 552] width 1023 height 31
click at [744, 587] on div "Đường biểu diễn cho thấy doanh thu online tăng đều qua từng tháng, từ 1.2 tỷ th…" at bounding box center [795, 602] width 1023 height 31
click at [867, 507] on div "2. Biểu đồ đường (Line Chart) Phù hợp nhất để hiển thị xu hướng theo thời gian,…" at bounding box center [795, 541] width 1023 height 70
click at [811, 538] on div "Phù hợp nhất để hiển thị xu hướng theo thời gian, ví dụ như doanh thu hàng thán…" at bounding box center [795, 552] width 1023 height 31
click at [807, 587] on div "Đường biểu diễn cho thấy doanh thu online tăng đều qua từng tháng, từ 1.2 tỷ th…" at bounding box center [795, 604] width 1023 height 35
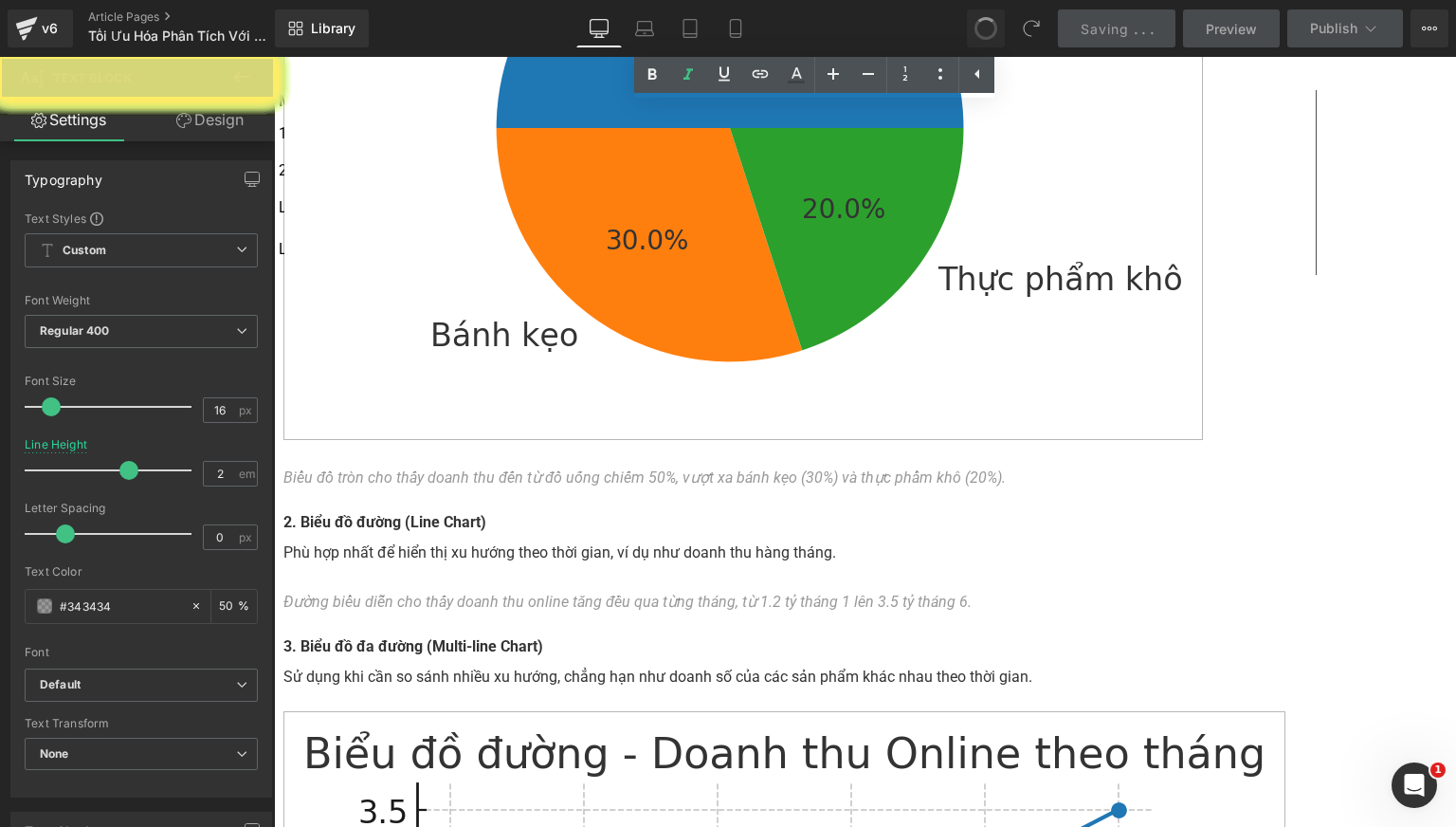
click at [1092, 37] on div "Saving . . ." at bounding box center [1117, 29] width 73 height 20
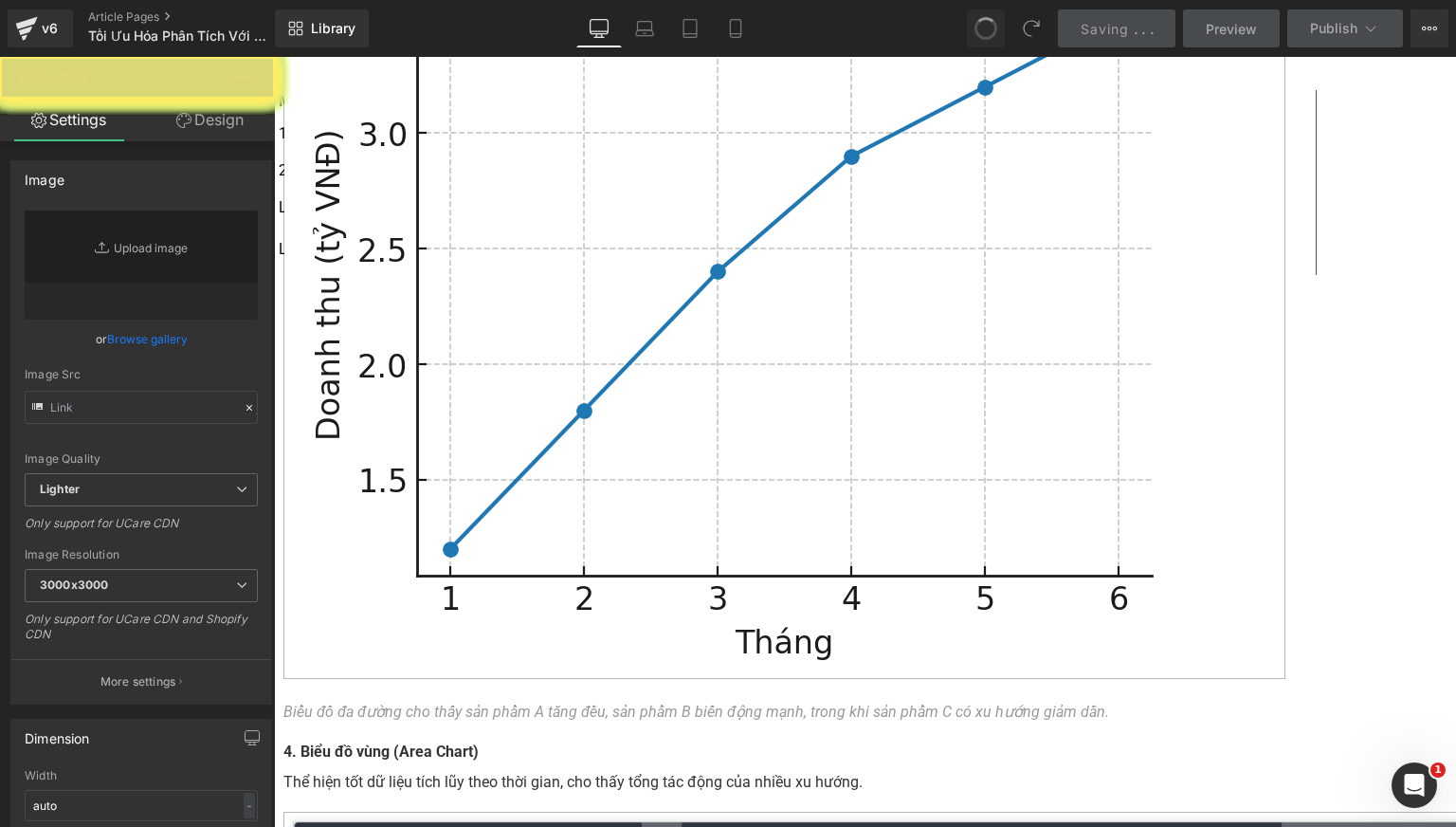
drag, startPoint x: 828, startPoint y: 503, endPoint x: 812, endPoint y: 671, distance: 168.8
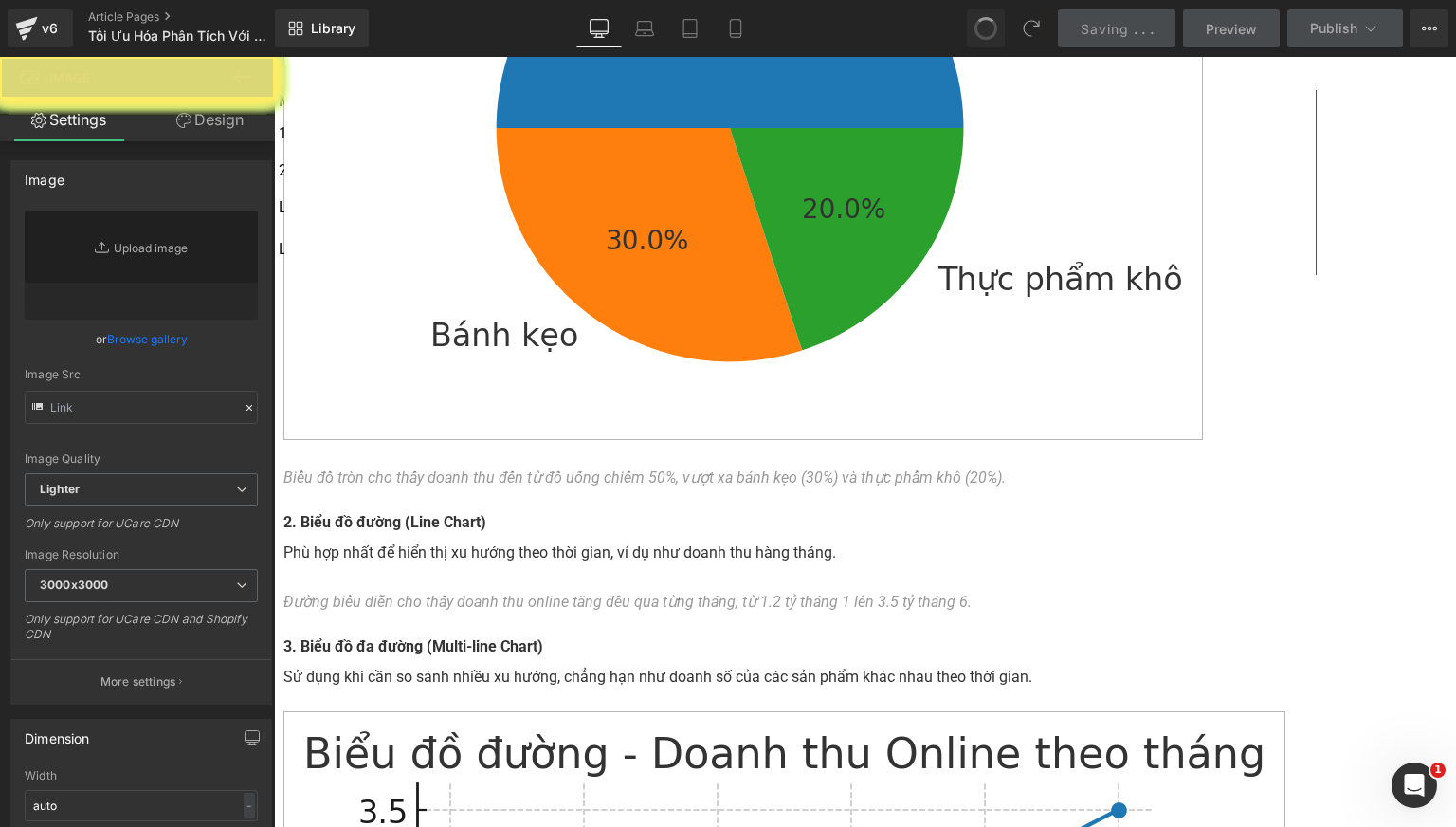
click at [849, 577] on div "2. Biểu đồ đường (Line Chart) Phù hợp nhất để hiển thị xu hướng theo thời gian,…" at bounding box center [795, 541] width 1023 height 70
